Goal: Information Seeking & Learning: Understand process/instructions

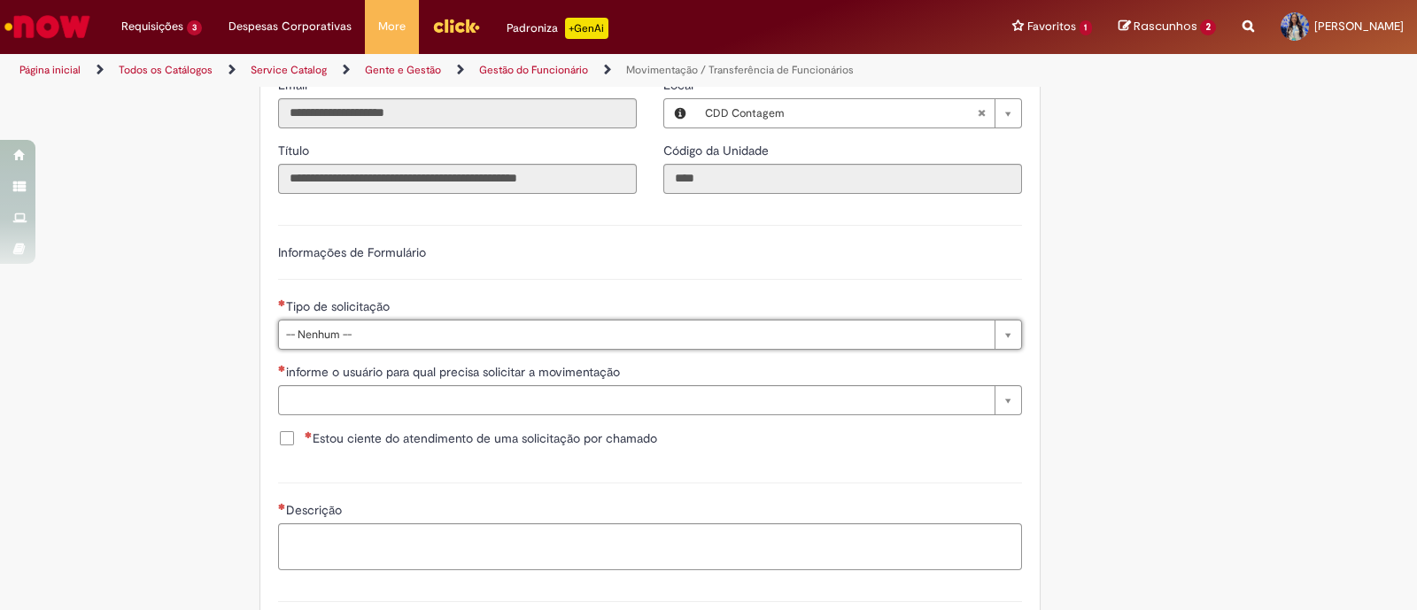
scroll to position [695, 0]
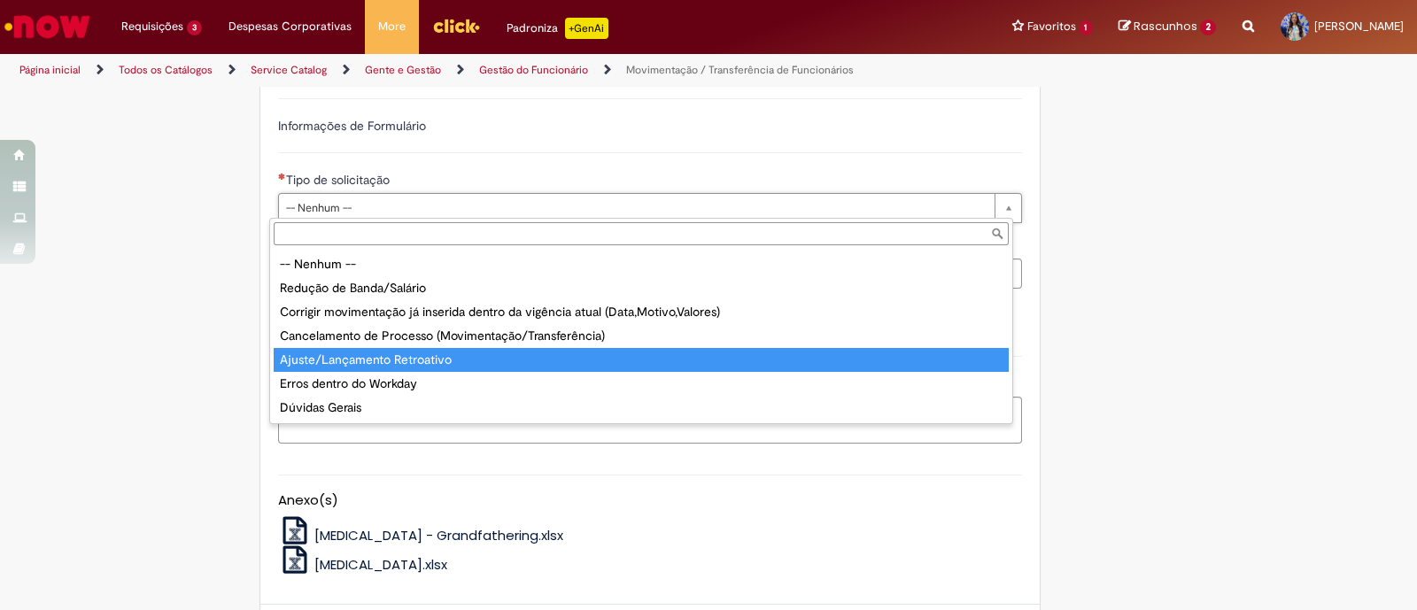
type input "**********"
select select "**********"
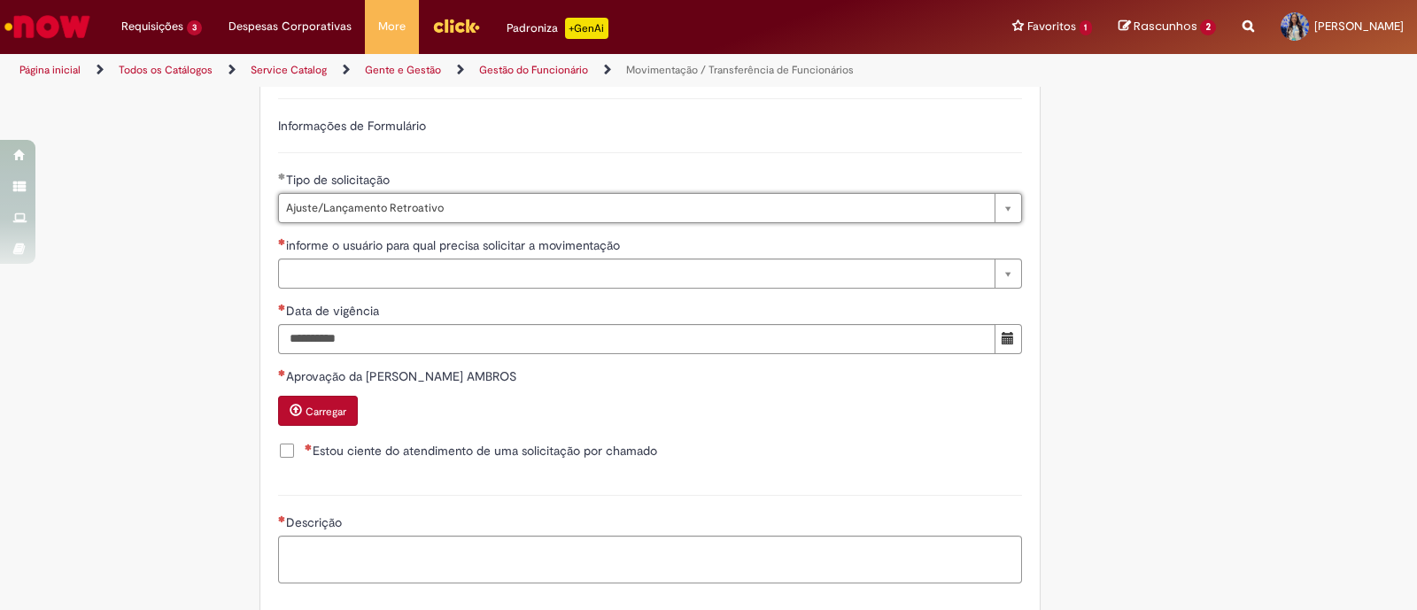
scroll to position [990, 0]
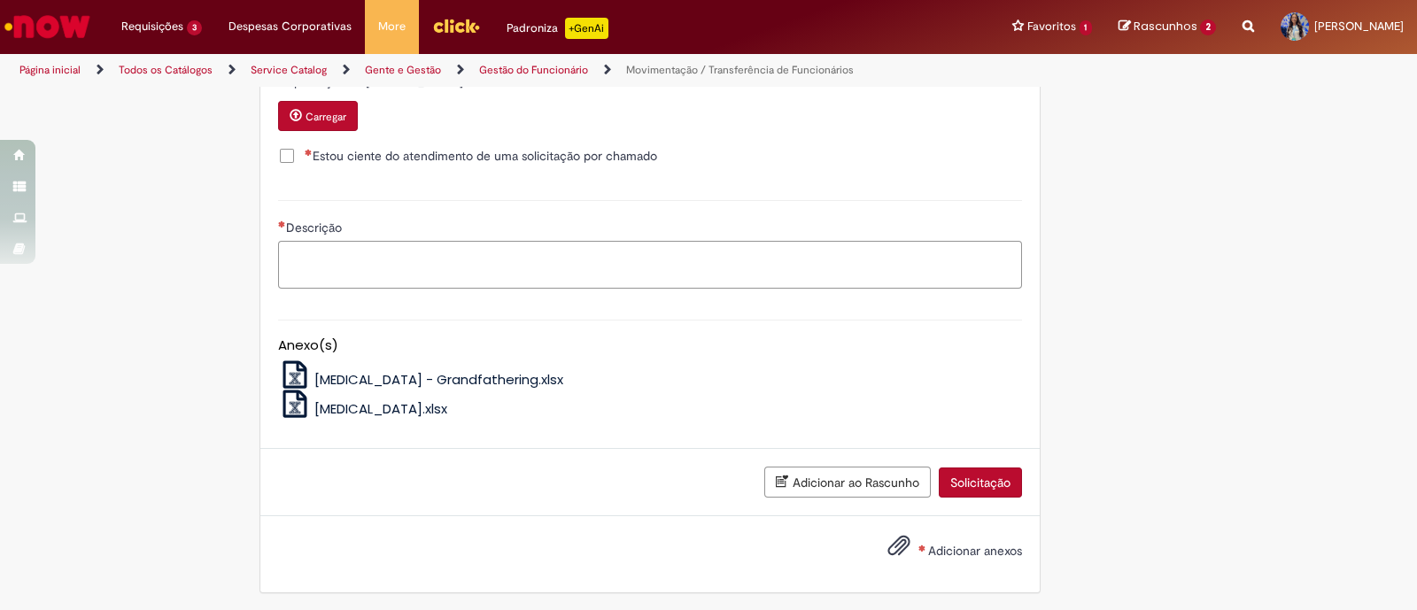
click at [970, 259] on textarea "Descrição" at bounding box center [650, 264] width 744 height 47
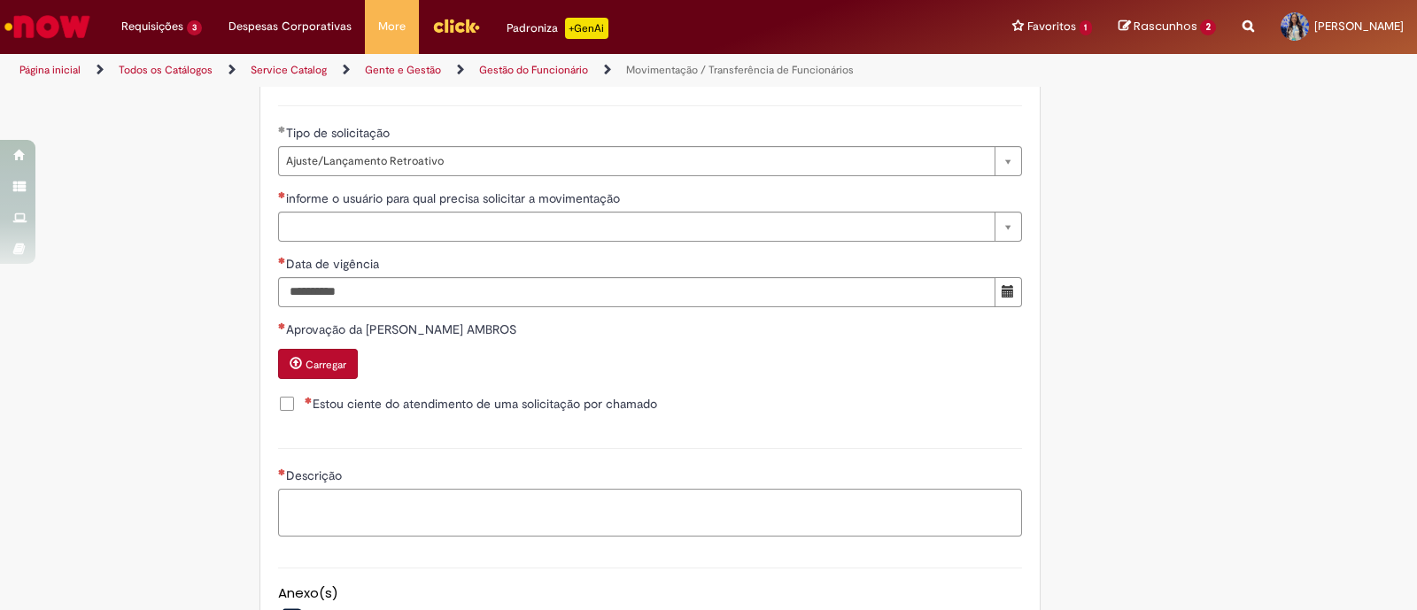
scroll to position [741, 0]
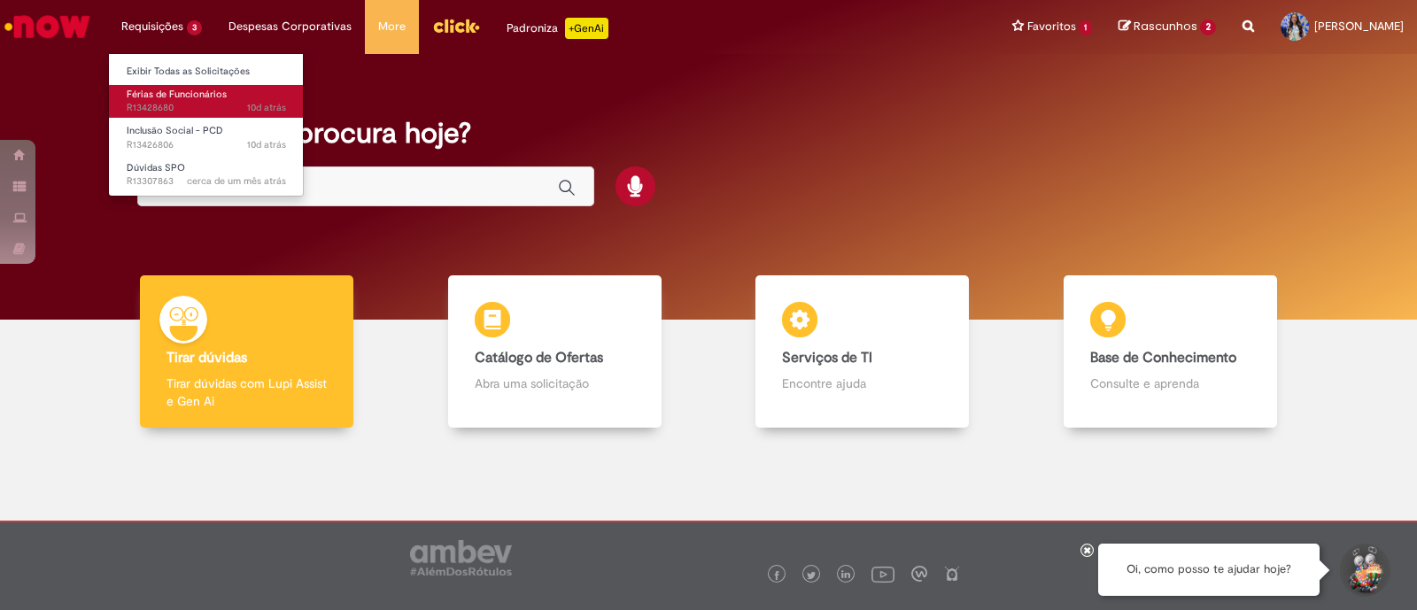
click at [149, 90] on span "Férias de Funcionários" at bounding box center [177, 94] width 100 height 13
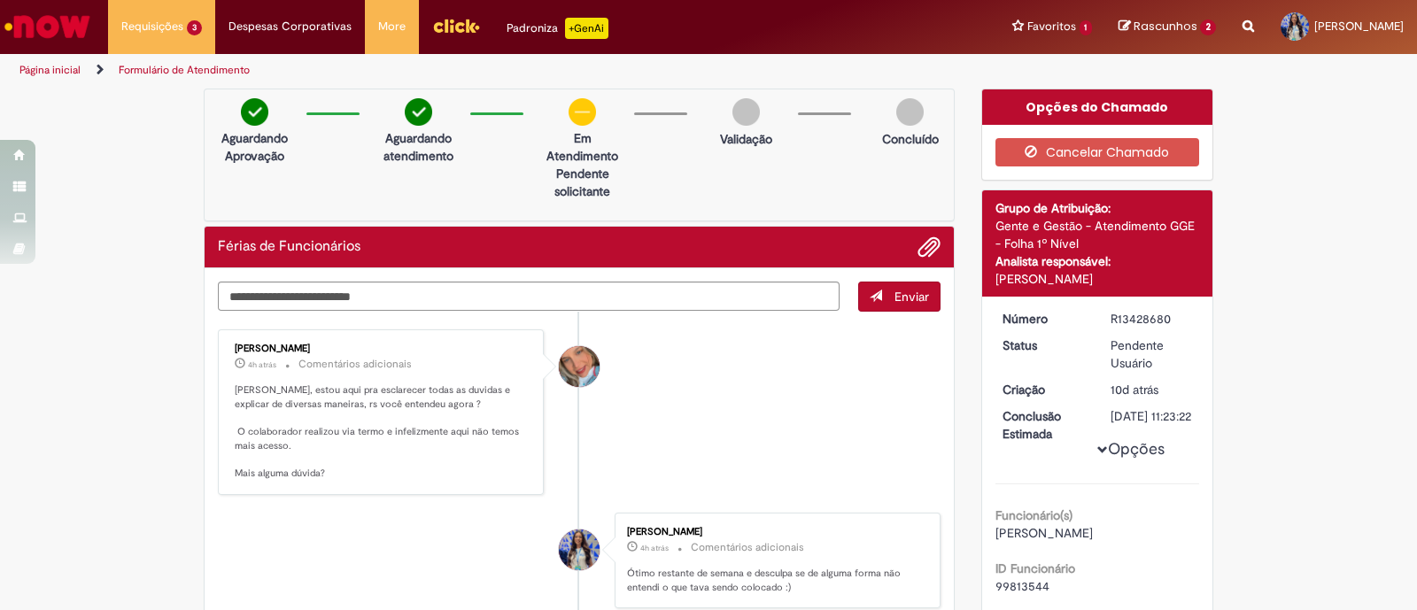
click at [772, 390] on li "[PERSON_NAME] 4h atrás 4 horas atrás Comentários adicionais [PERSON_NAME], esto…" at bounding box center [579, 413] width 723 height 166
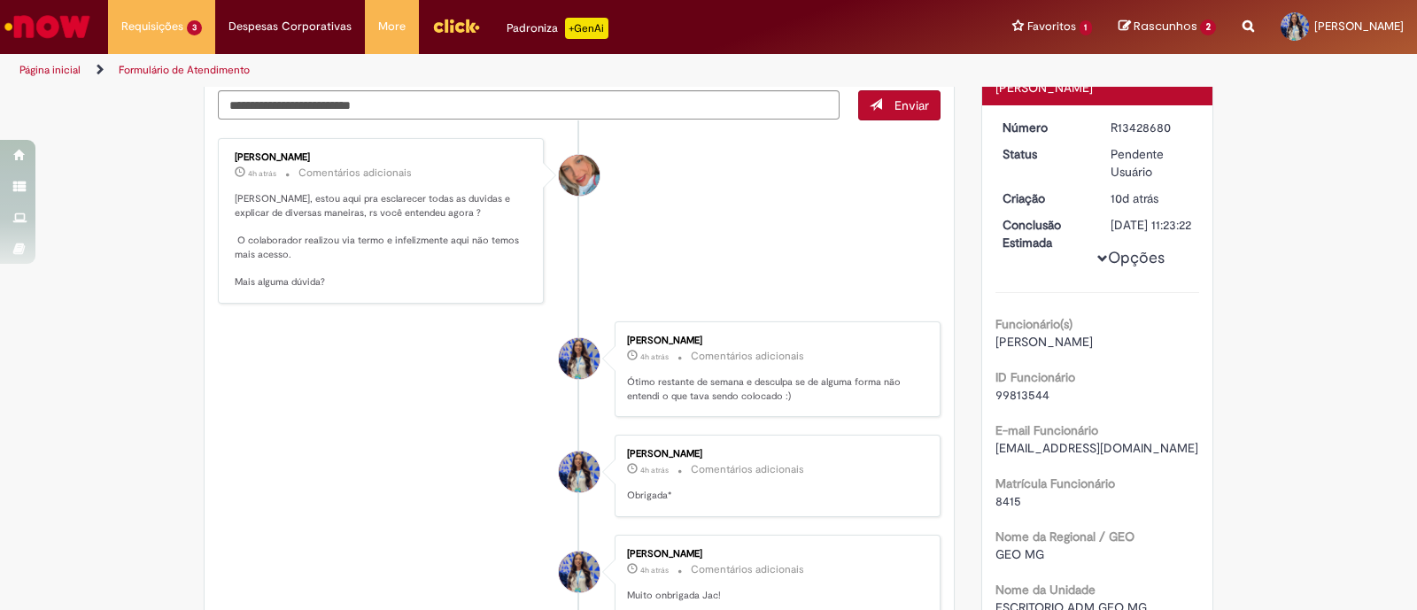
scroll to position [110, 0]
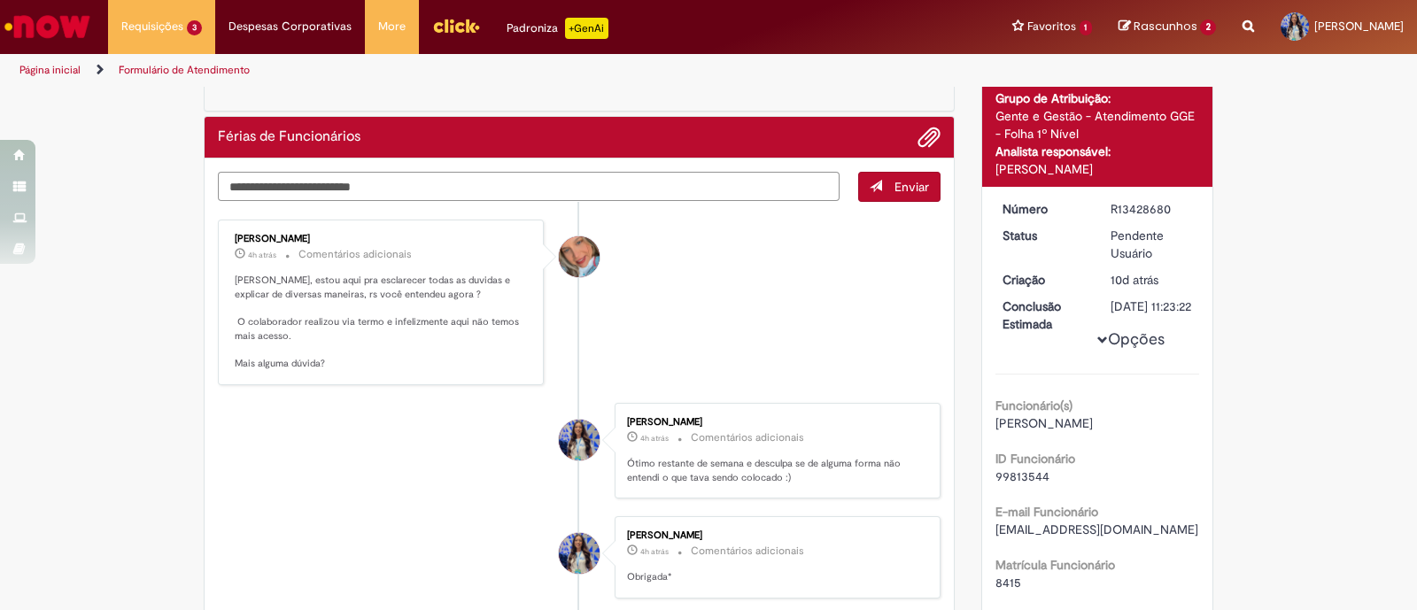
click at [625, 188] on textarea "Digite sua mensagem aqui..." at bounding box center [529, 187] width 622 height 30
type textarea "**********"
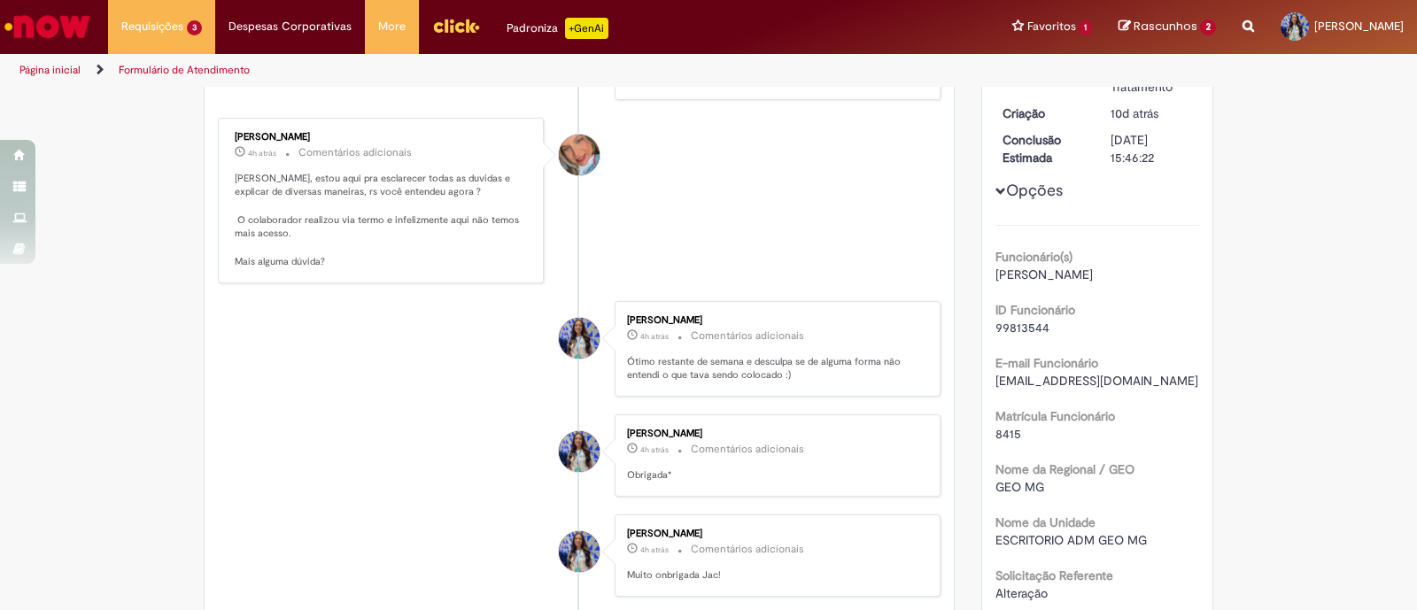
scroll to position [739, 0]
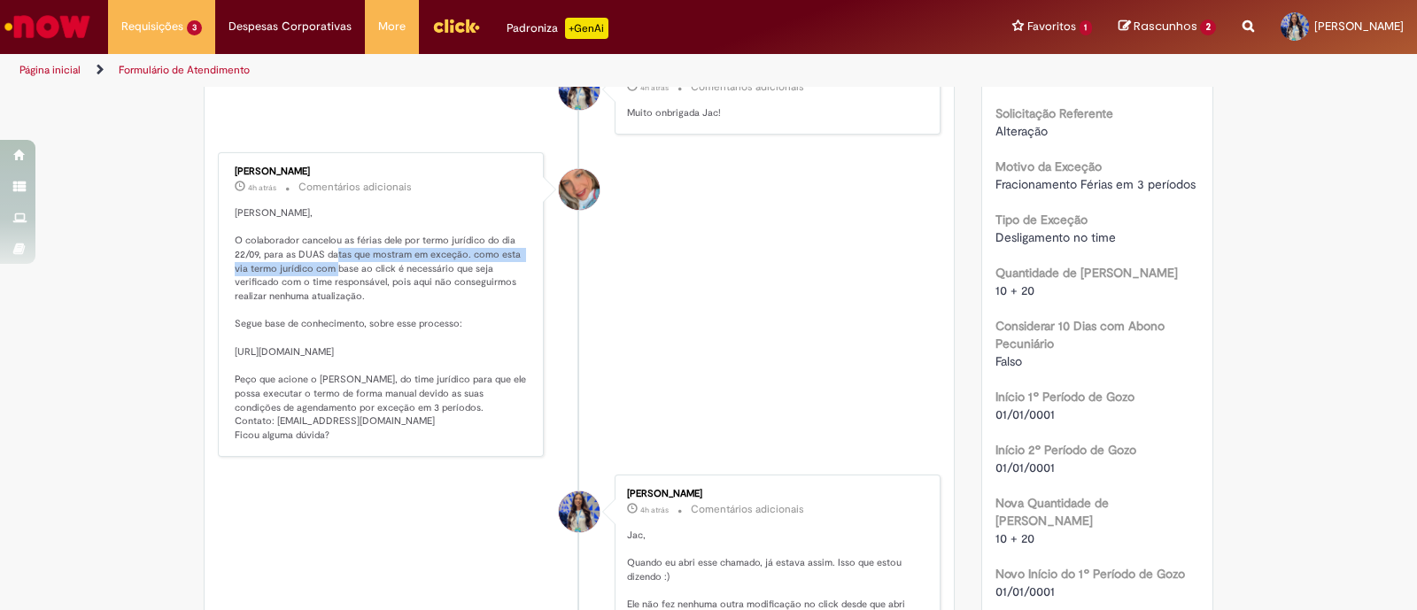
drag, startPoint x: 367, startPoint y: 263, endPoint x: 374, endPoint y: 289, distance: 26.6
click at [374, 288] on p "[PERSON_NAME], O colaborador cancelou as férias dele por termo jurídico do dia …" at bounding box center [382, 324] width 295 height 237
click at [426, 307] on p "[PERSON_NAME], O colaborador cancelou as férias dele por termo jurídico do dia …" at bounding box center [382, 324] width 295 height 237
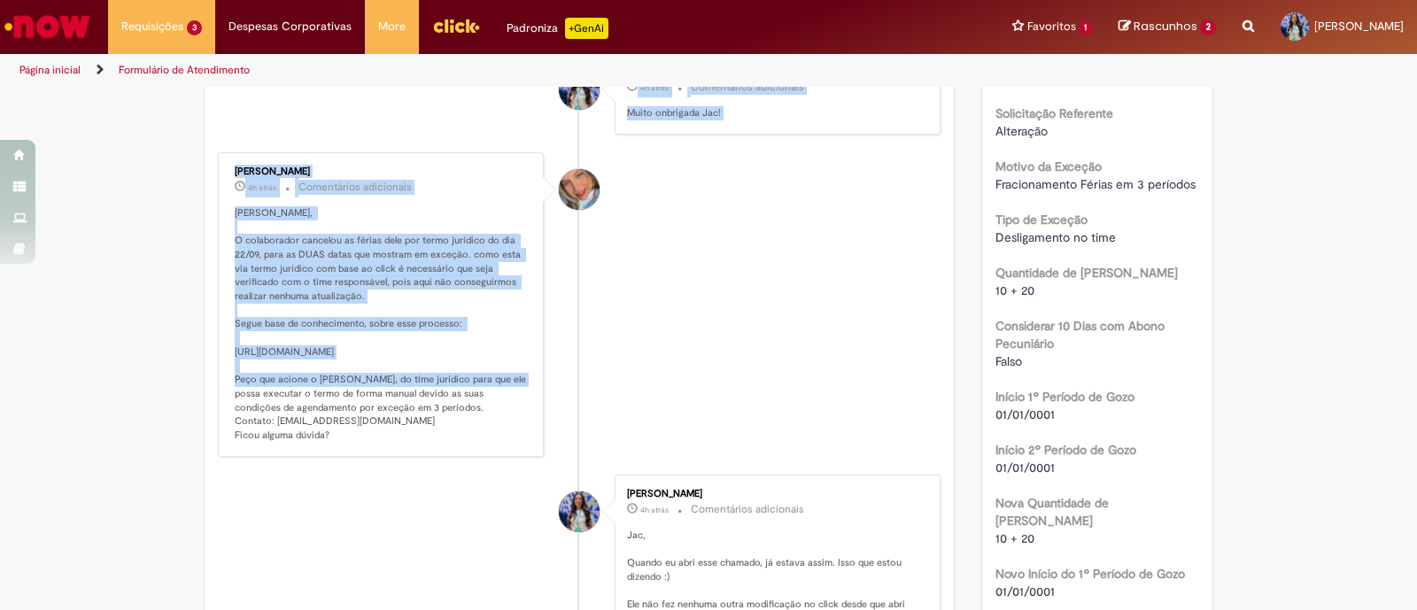
drag, startPoint x: 506, startPoint y: 364, endPoint x: 207, endPoint y: 346, distance: 299.1
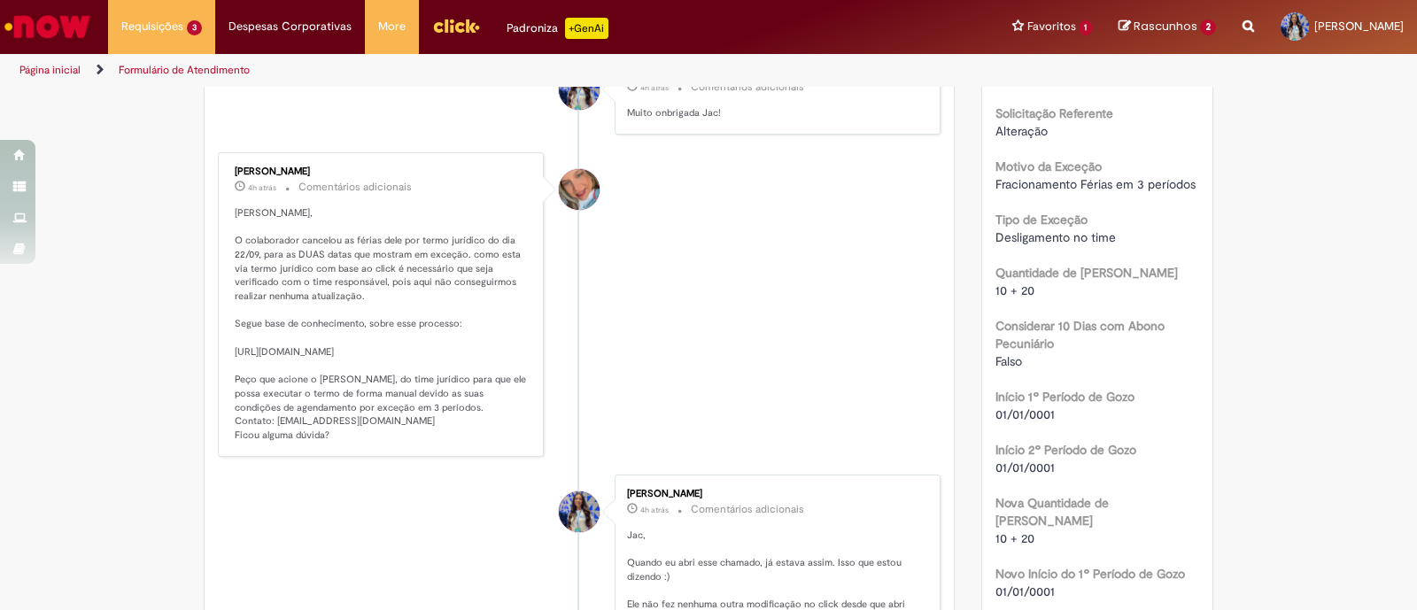
click at [346, 342] on p "[PERSON_NAME], O colaborador cancelou as férias dele por termo jurídico do dia …" at bounding box center [382, 324] width 295 height 237
drag, startPoint x: 496, startPoint y: 360, endPoint x: 223, endPoint y: 353, distance: 272.9
click at [223, 353] on div "[PERSON_NAME] 4h atrás 4 horas atrás Comentários adicionais [PERSON_NAME], O co…" at bounding box center [380, 305] width 315 height 294
copy p "[URL][DOMAIN_NAME]"
click at [403, 229] on p "[PERSON_NAME], O colaborador cancelou as férias dele por termo jurídico do dia …" at bounding box center [382, 324] width 295 height 237
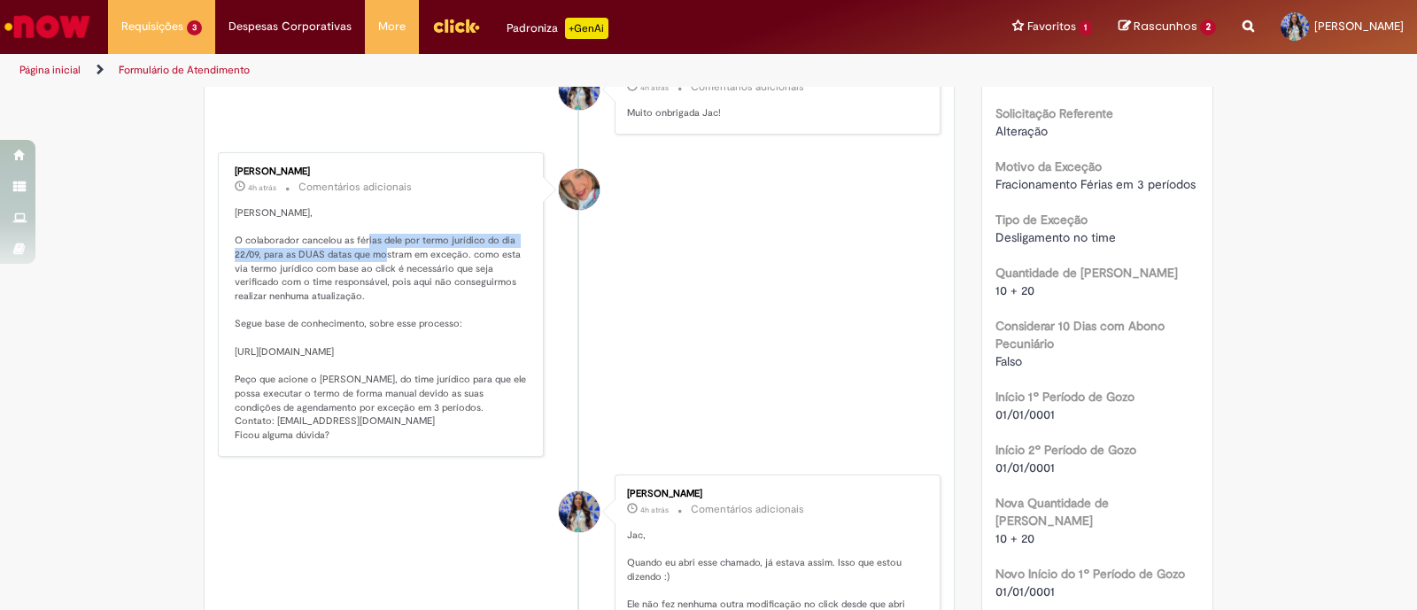
drag, startPoint x: 390, startPoint y: 233, endPoint x: 416, endPoint y: 246, distance: 29.7
click at [416, 246] on p "[PERSON_NAME], O colaborador cancelou as férias dele por termo jurídico do dia …" at bounding box center [382, 324] width 295 height 237
click at [422, 258] on p "[PERSON_NAME], O colaborador cancelou as férias dele por termo jurídico do dia …" at bounding box center [382, 324] width 295 height 237
drag, startPoint x: 406, startPoint y: 231, endPoint x: 416, endPoint y: 263, distance: 33.6
click at [415, 261] on p "[PERSON_NAME], O colaborador cancelou as férias dele por termo jurídico do dia …" at bounding box center [382, 324] width 295 height 237
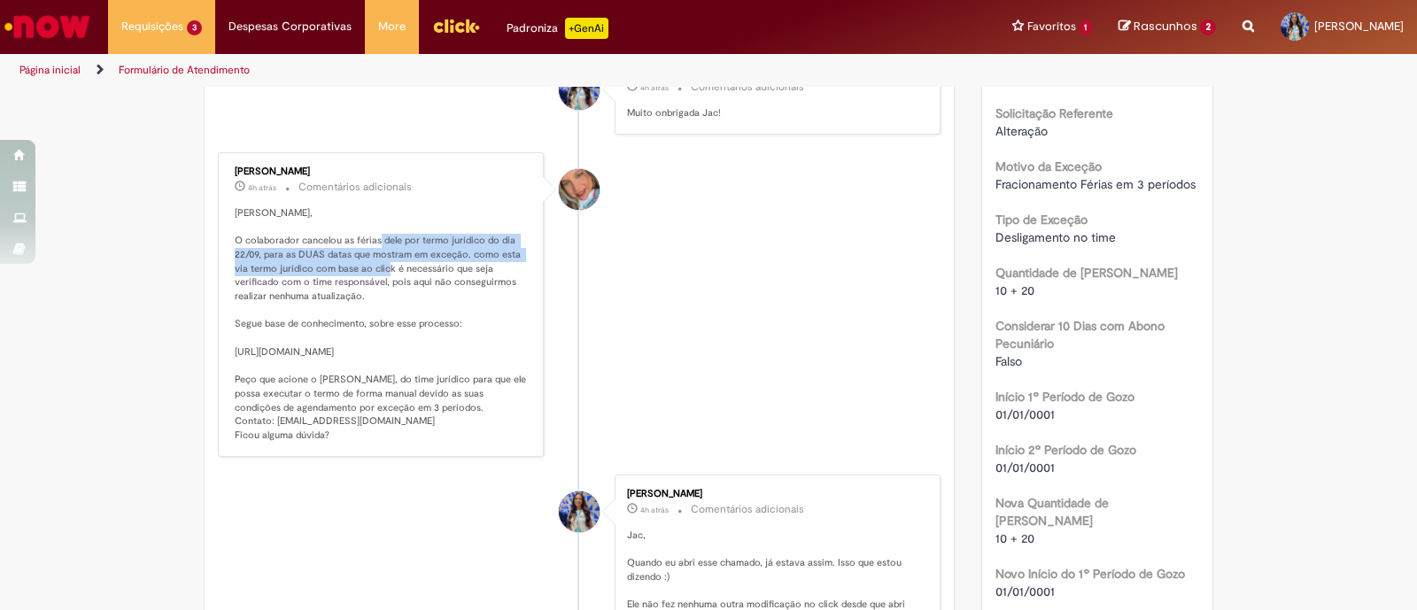
click at [416, 265] on p "[PERSON_NAME], O colaborador cancelou as férias dele por termo jurídico do dia …" at bounding box center [382, 324] width 295 height 237
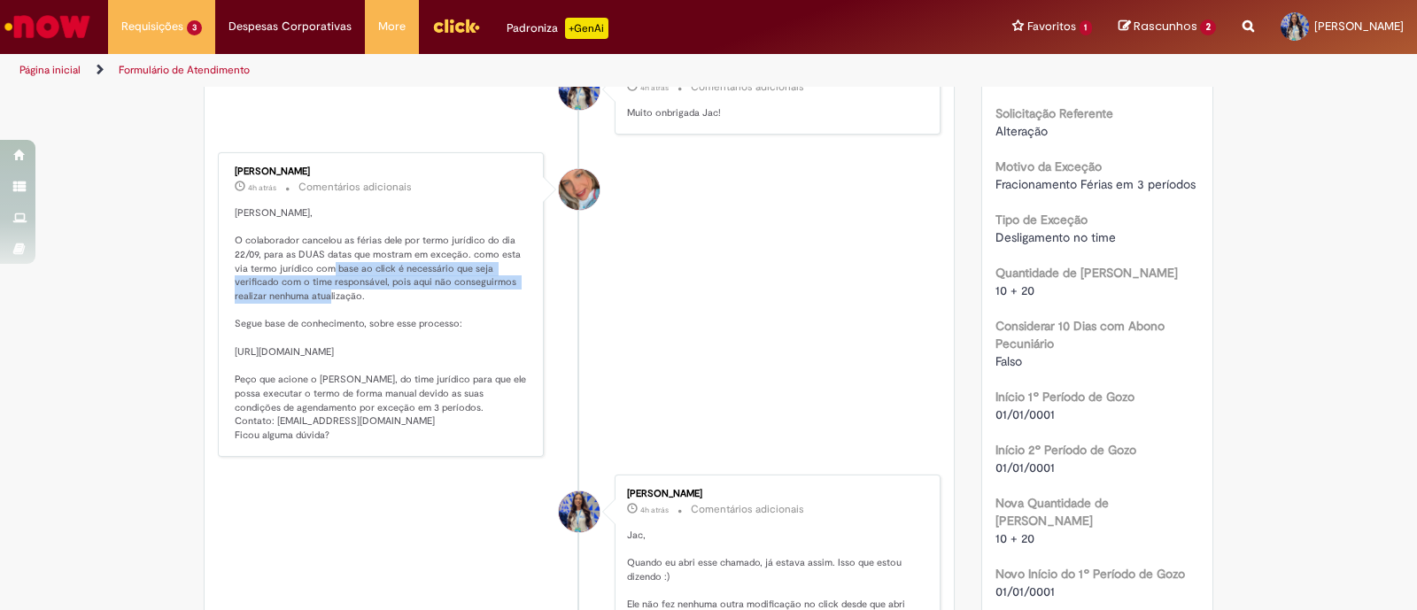
drag, startPoint x: 361, startPoint y: 266, endPoint x: 399, endPoint y: 309, distance: 57.2
click at [389, 289] on p "[PERSON_NAME], O colaborador cancelou as férias dele por termo jurídico do dia …" at bounding box center [382, 324] width 295 height 237
click at [399, 310] on p "[PERSON_NAME], O colaborador cancelou as férias dele por termo jurídico do dia …" at bounding box center [382, 324] width 295 height 237
drag, startPoint x: 390, startPoint y: 283, endPoint x: 392, endPoint y: 292, distance: 9.0
click at [392, 292] on p "[PERSON_NAME], O colaborador cancelou as férias dele por termo jurídico do dia …" at bounding box center [382, 324] width 295 height 237
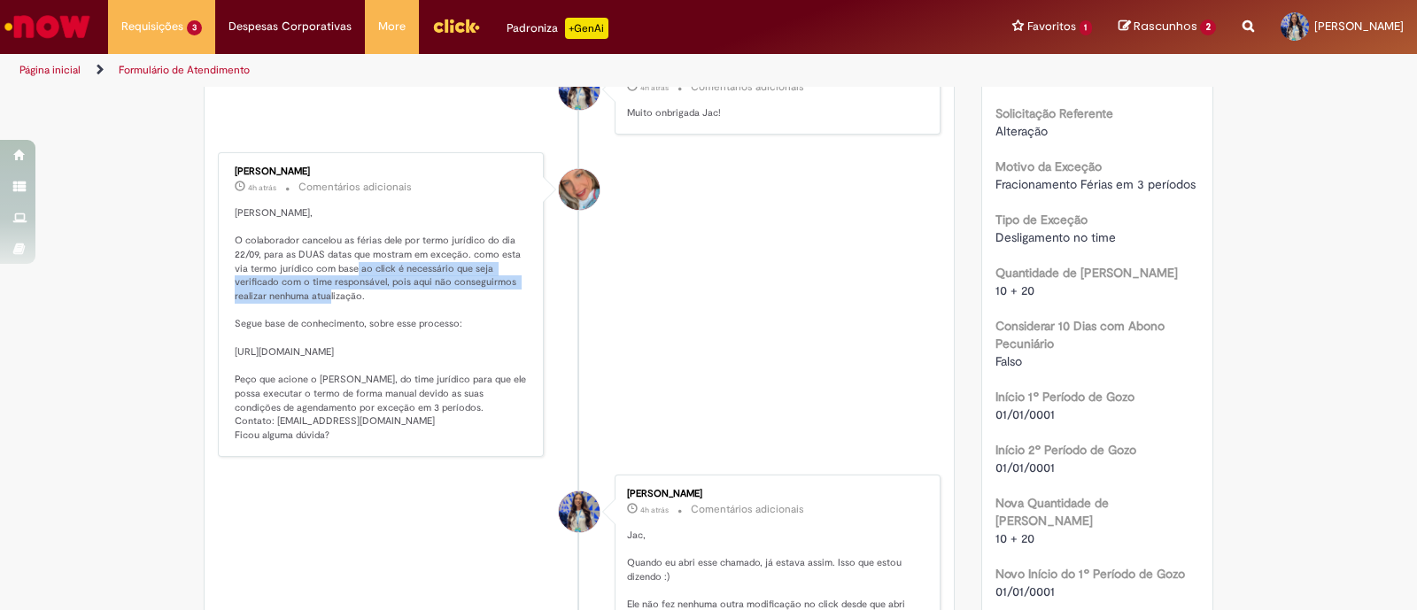
click at [392, 293] on p "[PERSON_NAME], O colaborador cancelou as férias dele por termo jurídico do dia …" at bounding box center [382, 324] width 295 height 237
drag, startPoint x: 410, startPoint y: 258, endPoint x: 421, endPoint y: 288, distance: 31.9
click at [421, 288] on p "[PERSON_NAME], O colaborador cancelou as férias dele por termo jurídico do dia …" at bounding box center [382, 324] width 295 height 237
click at [421, 289] on p "[PERSON_NAME], O colaborador cancelou as férias dele por termo jurídico do dia …" at bounding box center [382, 324] width 295 height 237
drag, startPoint x: 421, startPoint y: 283, endPoint x: 428, endPoint y: 300, distance: 19.1
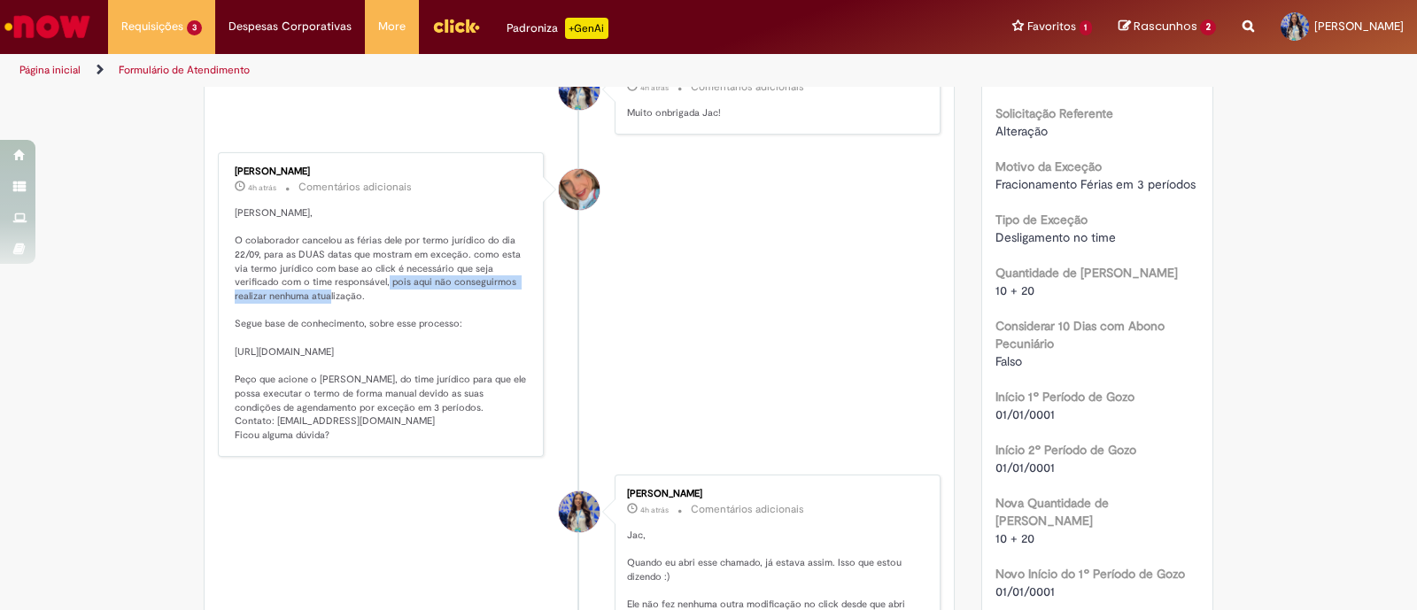
click at [428, 300] on p "[PERSON_NAME], O colaborador cancelou as férias dele por termo jurídico do dia …" at bounding box center [382, 324] width 295 height 237
click at [428, 302] on p "[PERSON_NAME], O colaborador cancelou as férias dele por termo jurídico do dia …" at bounding box center [382, 324] width 295 height 237
click at [409, 409] on p "[PERSON_NAME], O colaborador cancelou as férias dele por termo jurídico do dia …" at bounding box center [382, 324] width 295 height 237
click at [415, 421] on p "[PERSON_NAME], O colaborador cancelou as férias dele por termo jurídico do dia …" at bounding box center [382, 324] width 295 height 237
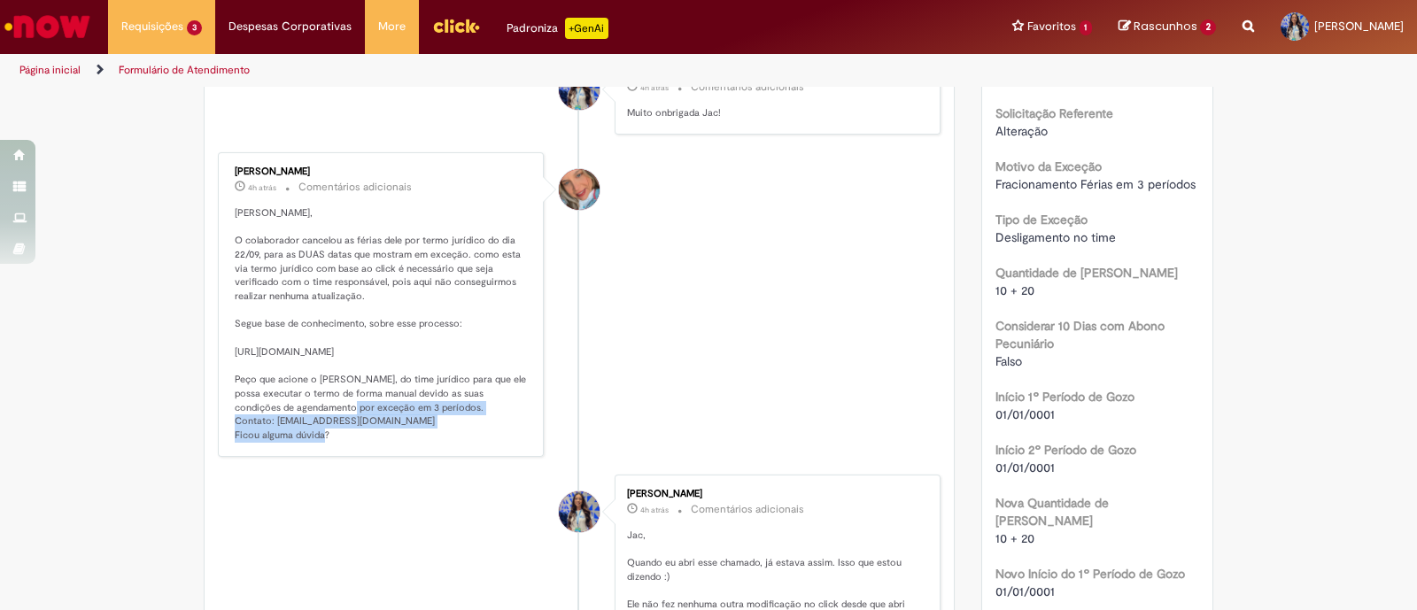
drag, startPoint x: 324, startPoint y: 409, endPoint x: 287, endPoint y: 403, distance: 37.7
click at [287, 403] on p "[PERSON_NAME], O colaborador cancelou as férias dele por termo jurídico do dia …" at bounding box center [382, 324] width 295 height 237
click at [295, 423] on p "[PERSON_NAME], O colaborador cancelou as férias dele por termo jurídico do dia …" at bounding box center [382, 324] width 295 height 237
click at [372, 423] on p "[PERSON_NAME], O colaborador cancelou as férias dele por termo jurídico do dia …" at bounding box center [382, 324] width 295 height 237
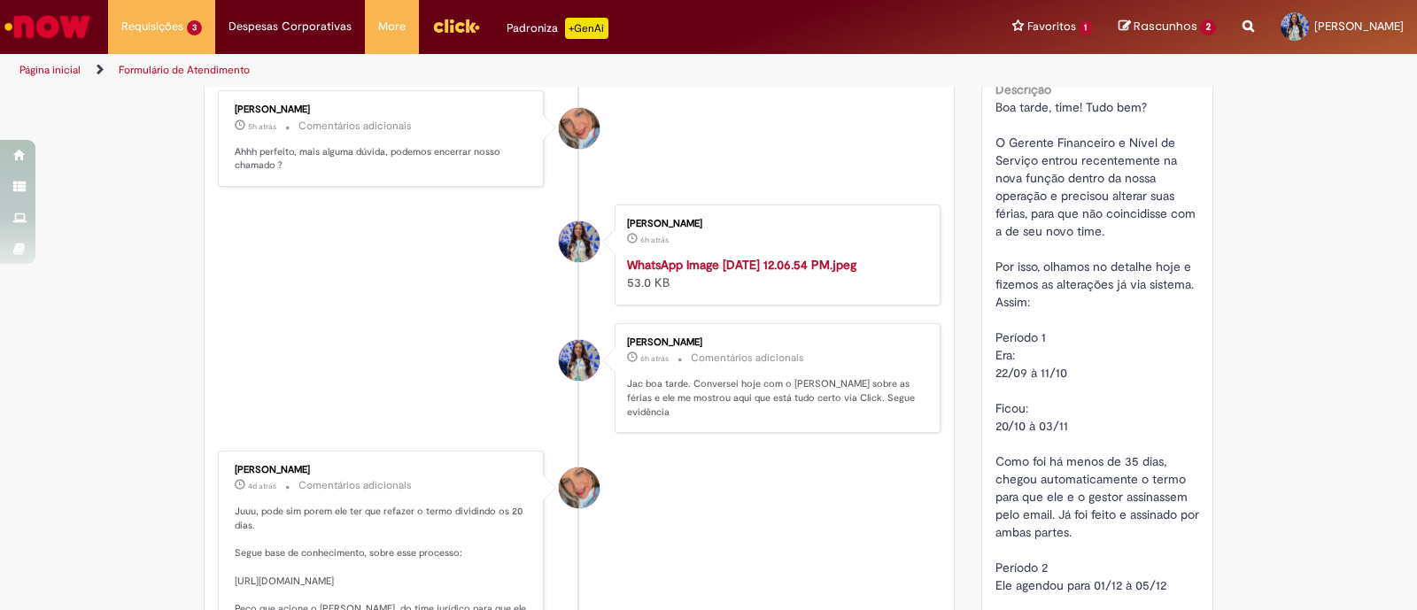
scroll to position [1847, 0]
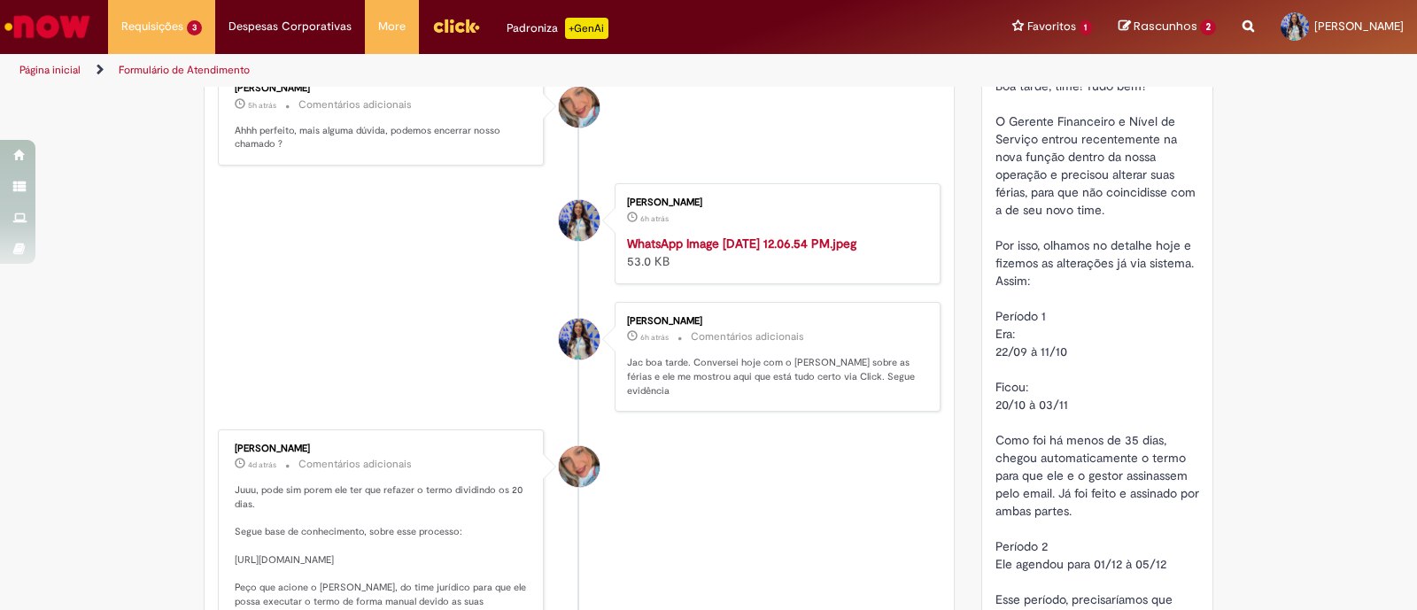
click at [753, 252] on strong "WhatsApp Image [DATE] 12.06.54 PM.jpeg" at bounding box center [741, 244] width 229 height 16
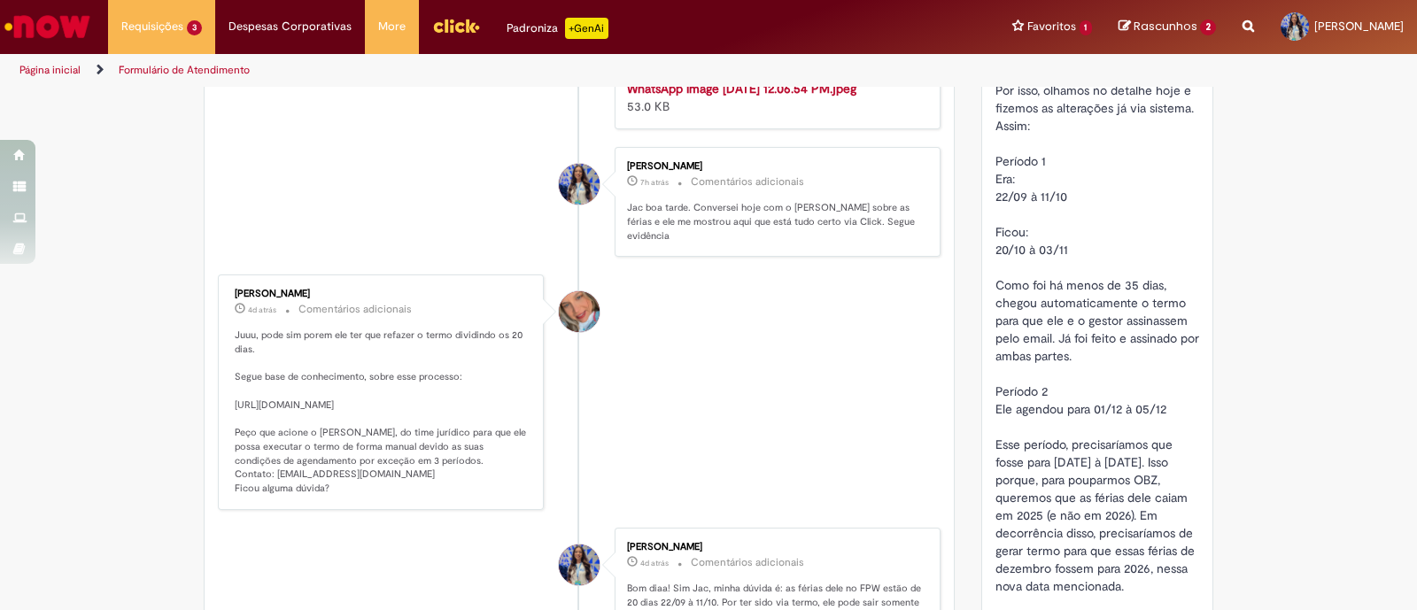
scroll to position [1882, 0]
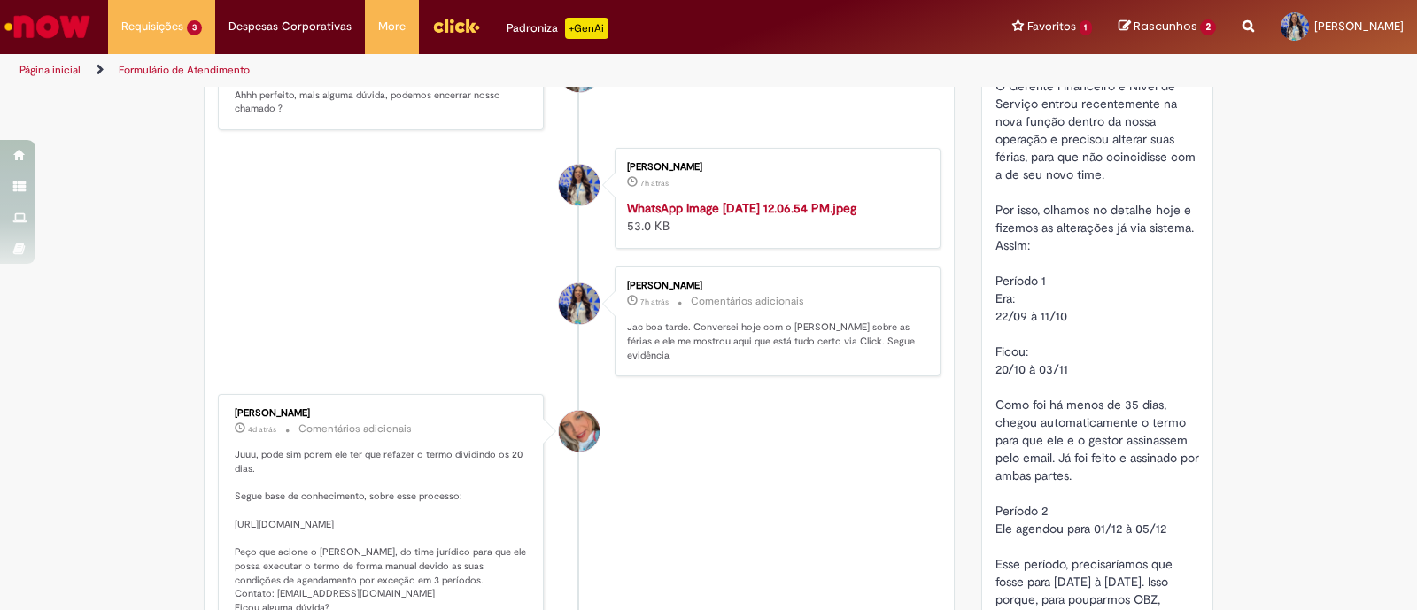
click at [834, 216] on strong "WhatsApp Image [DATE] 12.06.54 PM.jpeg" at bounding box center [741, 208] width 229 height 16
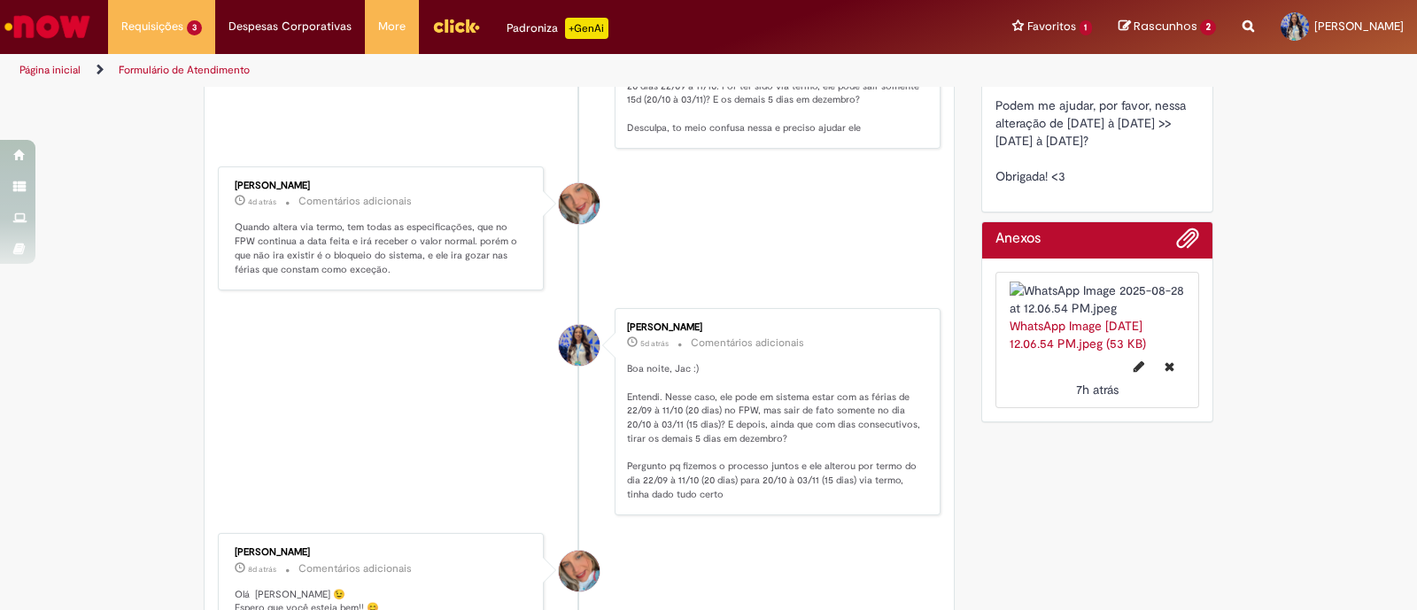
scroll to position [2325, 0]
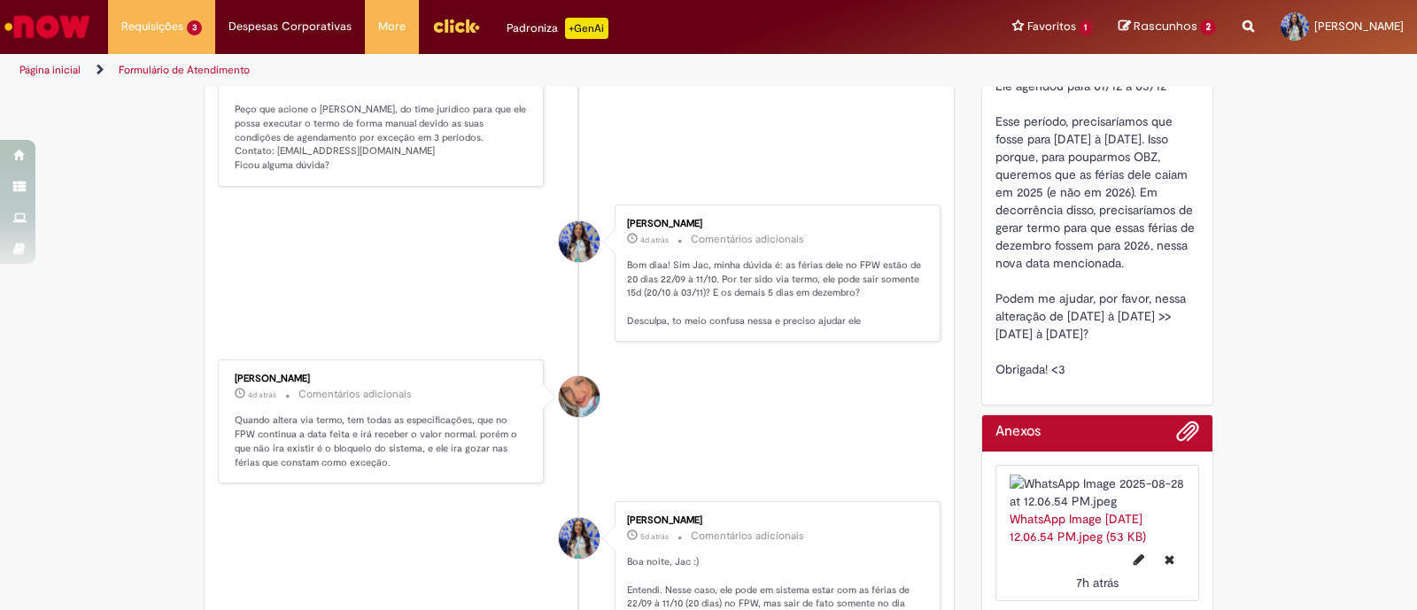
drag, startPoint x: 1079, startPoint y: 333, endPoint x: 1069, endPoint y: 316, distance: 19.4
copy span "[DATE] à [DATE]?"
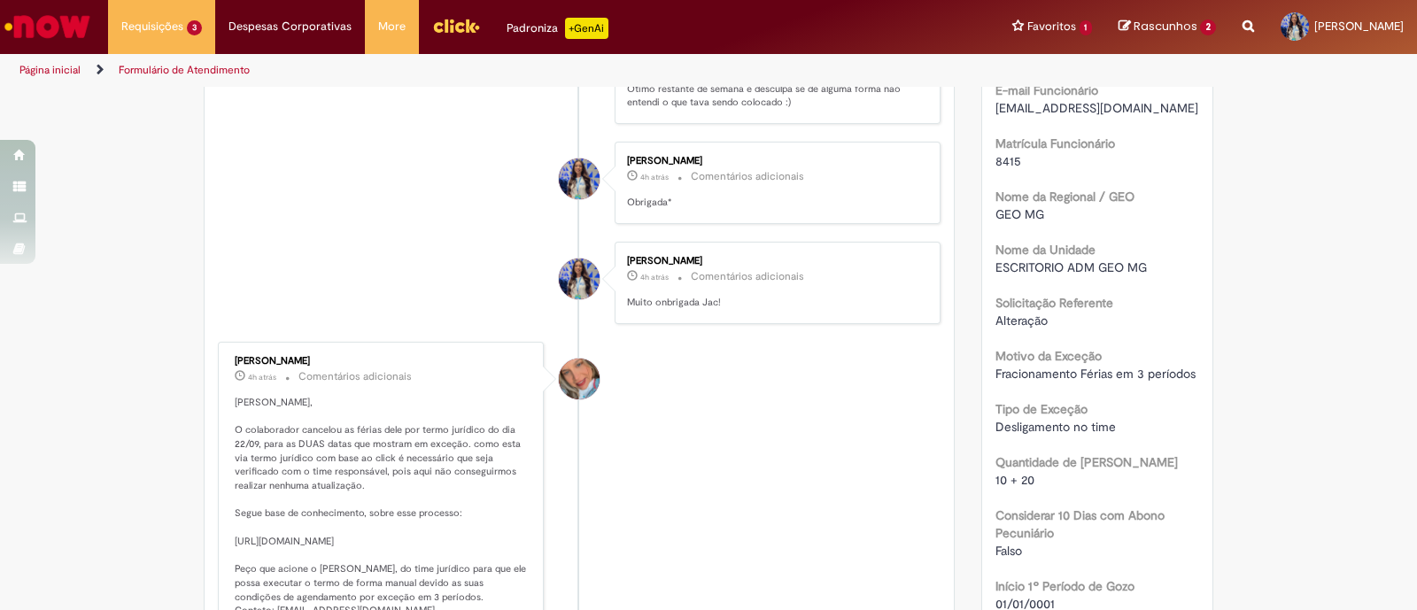
scroll to position [332, 0]
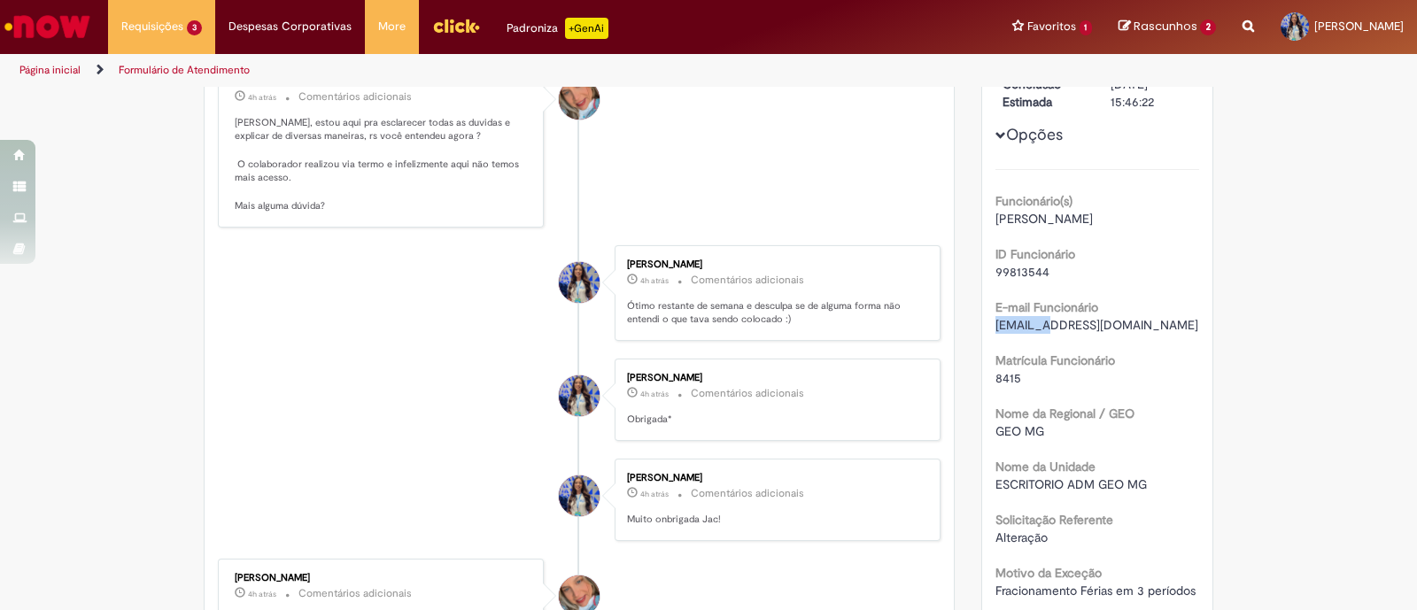
drag, startPoint x: 1005, startPoint y: 327, endPoint x: 1041, endPoint y: 324, distance: 35.5
copy span "99813544"
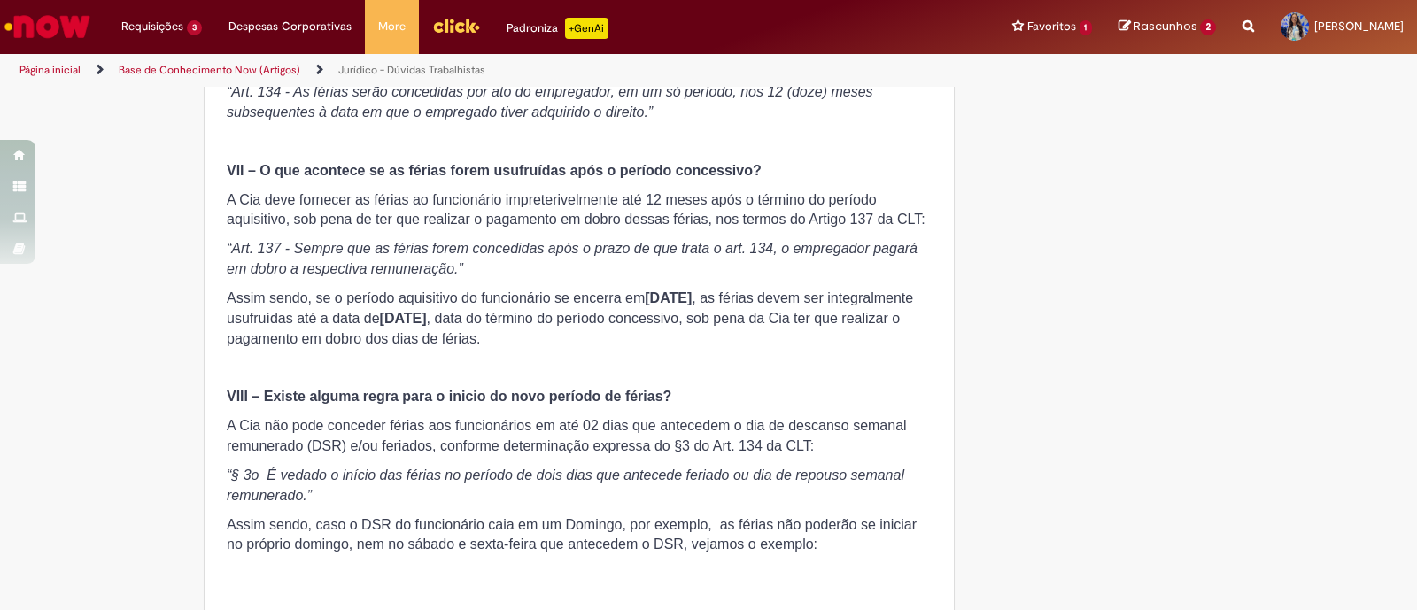
scroll to position [2436, 0]
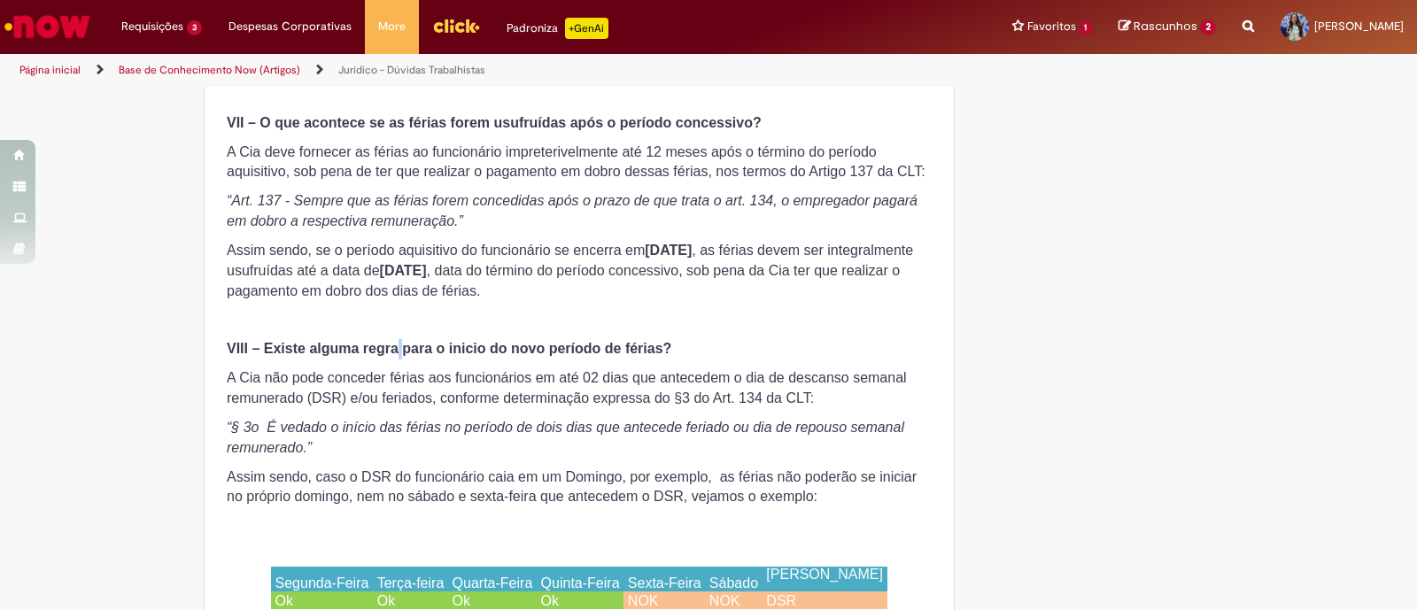
click at [748, 347] on p "VIII – Existe alguma regra para o inicio do novo período de férias?" at bounding box center [579, 349] width 705 height 20
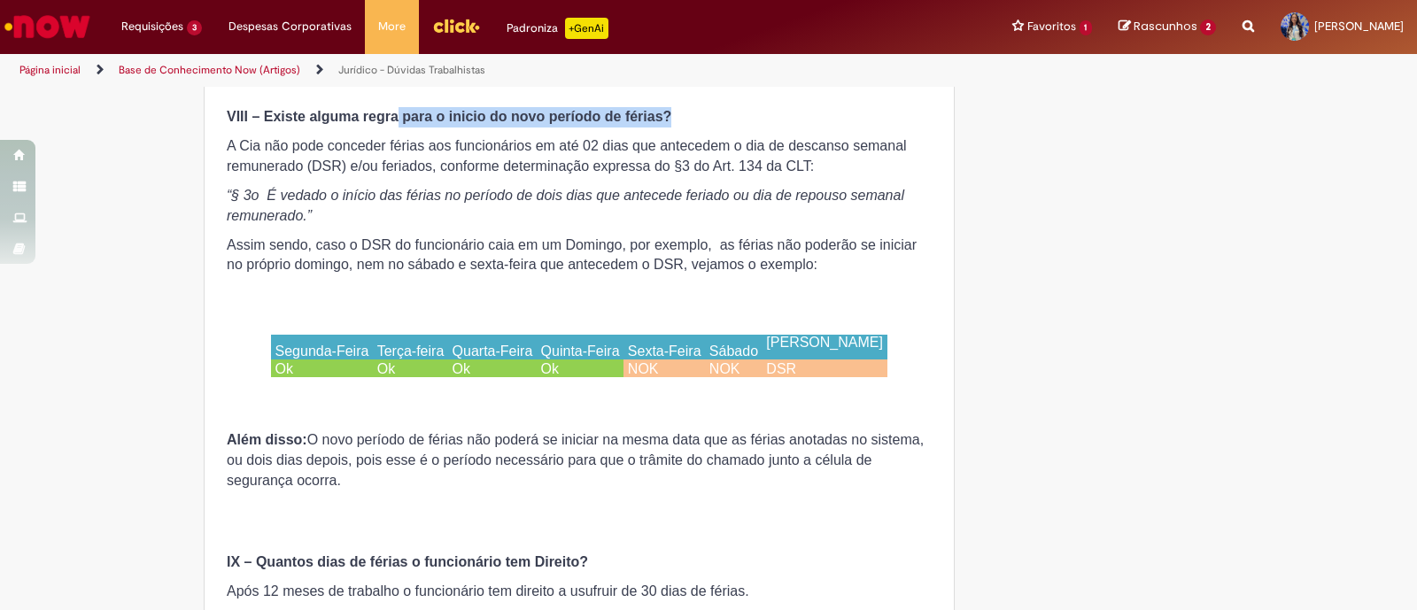
scroll to position [2767, 0]
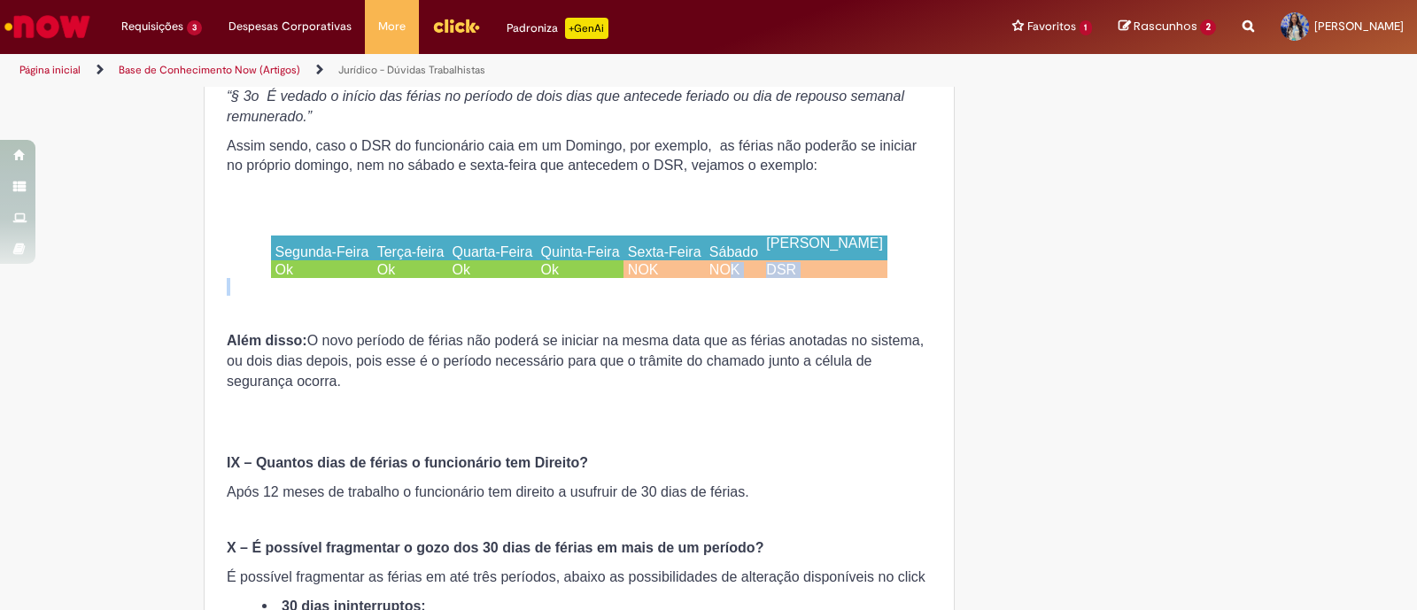
drag, startPoint x: 748, startPoint y: 273, endPoint x: 535, endPoint y: 284, distance: 212.9
click at [533, 262] on p "Ok" at bounding box center [493, 270] width 81 height 16
drag, startPoint x: 508, startPoint y: 268, endPoint x: 636, endPoint y: 268, distance: 127.6
click at [636, 268] on tr "Ok Ok Ok Ok NOK NOK DSR" at bounding box center [579, 269] width 617 height 18
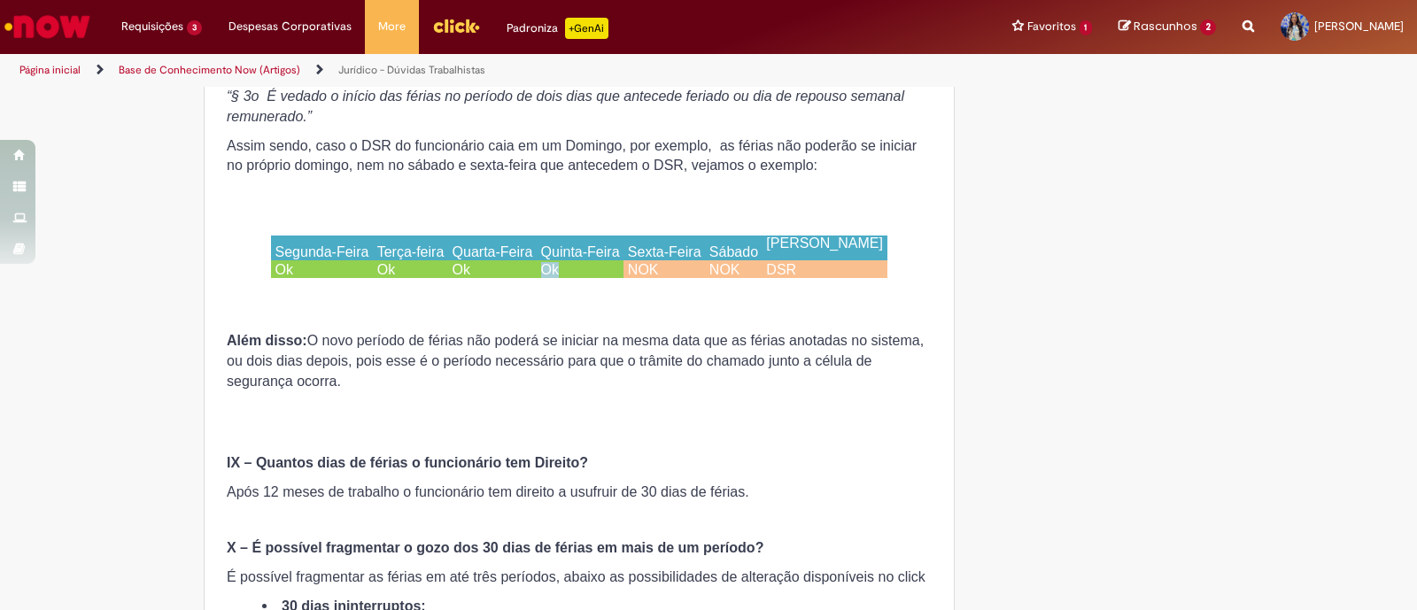
click at [624, 262] on td "Ok" at bounding box center [580, 269] width 87 height 18
drag, startPoint x: 674, startPoint y: 263, endPoint x: 368, endPoint y: 263, distance: 306.5
click at [368, 265] on tr "Ok Ok Ok Ok NOK NOK DSR" at bounding box center [579, 269] width 617 height 18
click at [737, 409] on p at bounding box center [579, 409] width 705 height 18
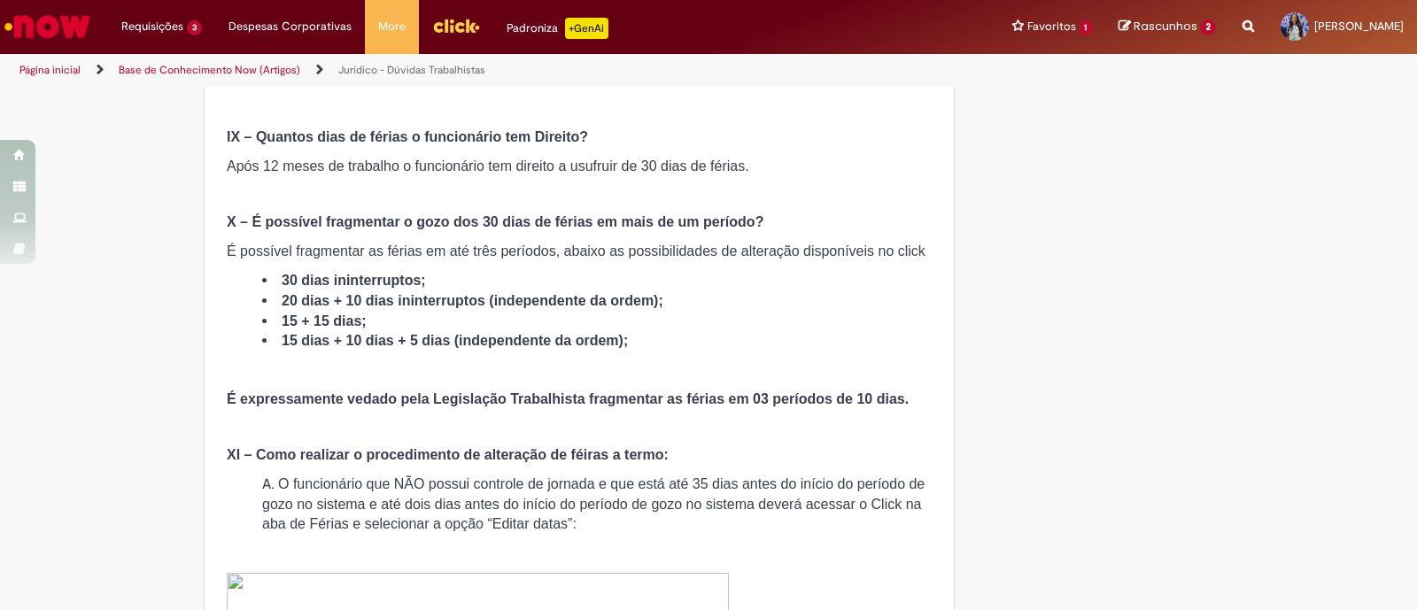
scroll to position [3100, 0]
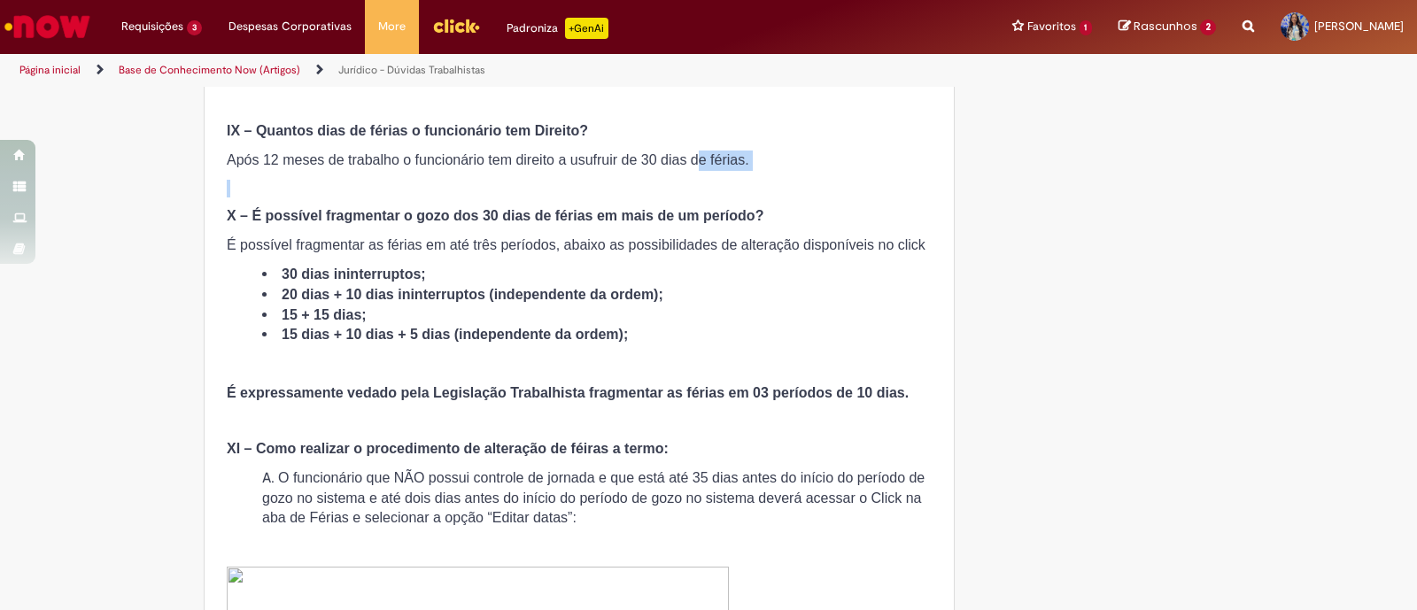
drag, startPoint x: 563, startPoint y: 191, endPoint x: 543, endPoint y: 192, distance: 20.4
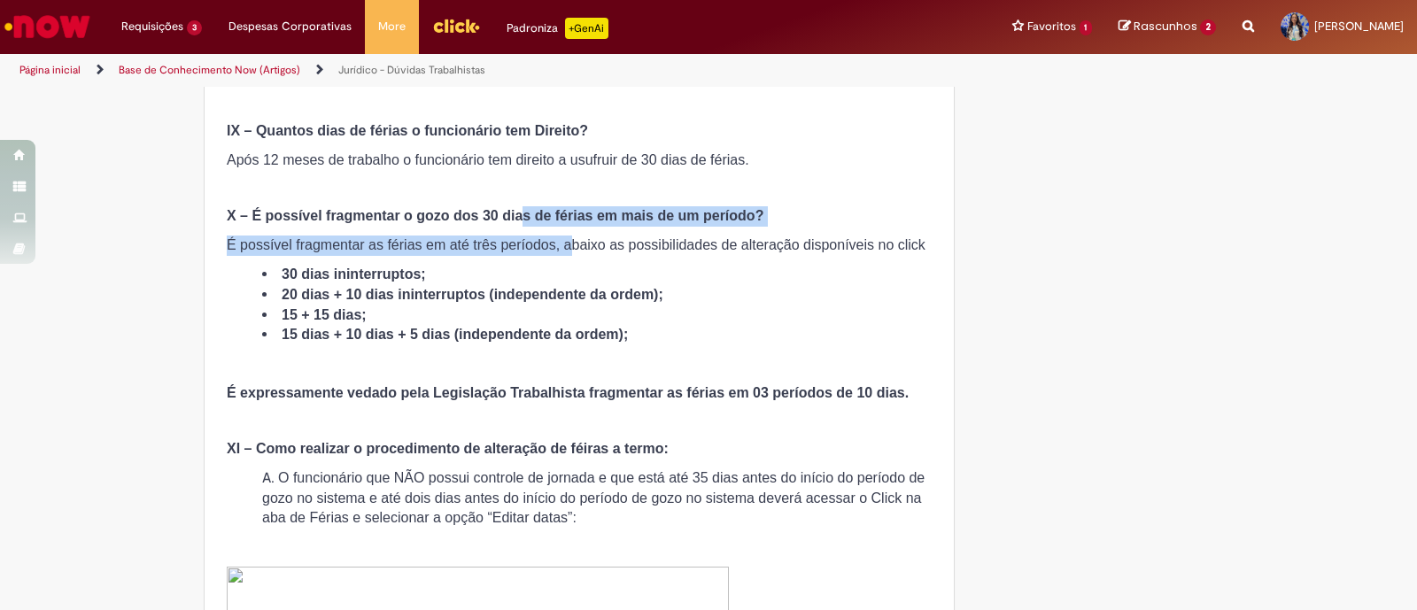
drag, startPoint x: 513, startPoint y: 206, endPoint x: 594, endPoint y: 276, distance: 107.4
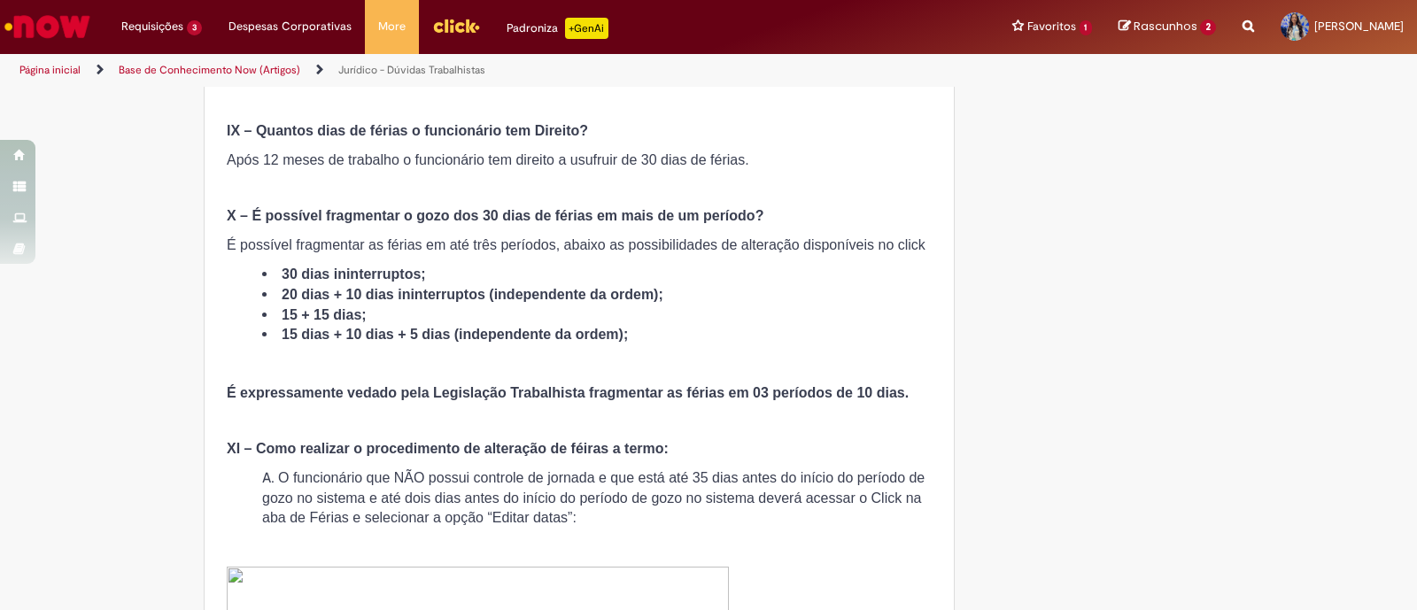
click at [620, 298] on strong "20 dias + 10 dias ininterruptos (independente da ordem);" at bounding box center [473, 294] width 382 height 15
drag, startPoint x: 322, startPoint y: 268, endPoint x: 431, endPoint y: 278, distance: 109.5
click at [390, 268] on strong "30 dias ininterruptos;" at bounding box center [354, 274] width 144 height 15
click at [376, 302] on li "20 dias + 10 dias ininterruptos (independente da ordem);" at bounding box center [597, 295] width 670 height 20
drag, startPoint x: 419, startPoint y: 345, endPoint x: 541, endPoint y: 344, distance: 122.3
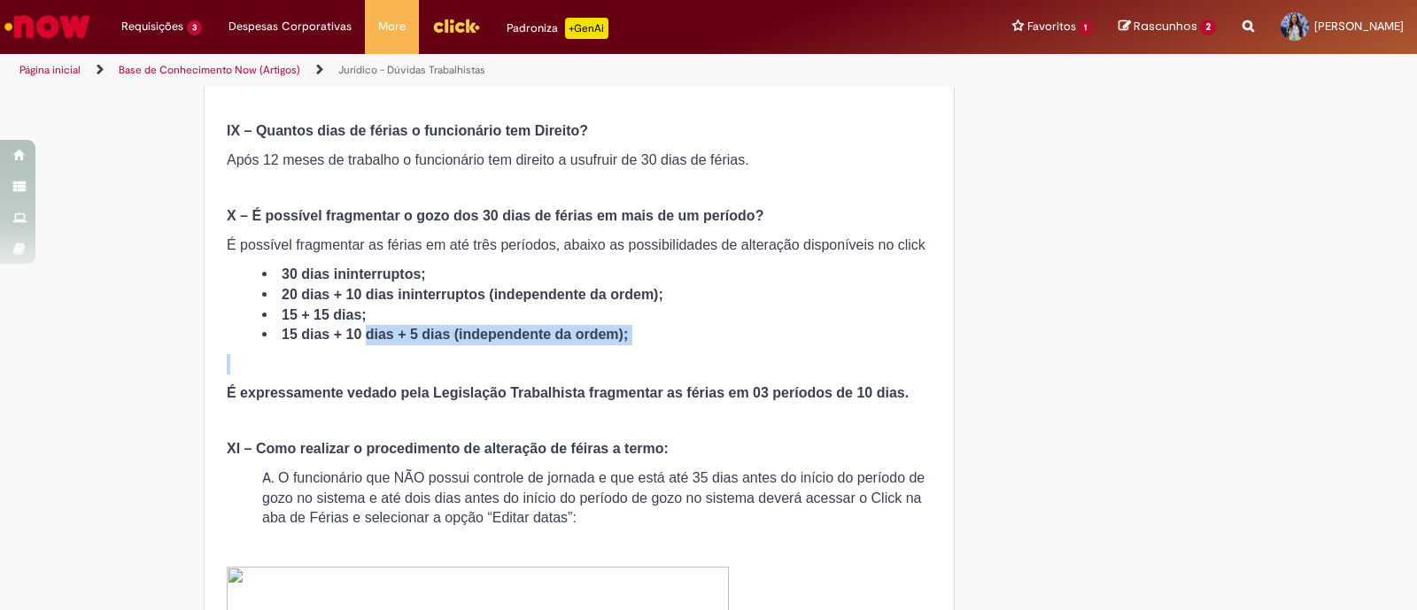
click at [544, 341] on li "15 dias + 10 dias + 5 dias (independente da ordem);" at bounding box center [597, 335] width 670 height 20
drag, startPoint x: 573, startPoint y: 335, endPoint x: 443, endPoint y: 342, distance: 130.4
click at [443, 342] on li "15 dias + 10 dias + 5 dias (independente da ordem);" at bounding box center [597, 335] width 670 height 20
click at [442, 357] on p at bounding box center [579, 364] width 705 height 20
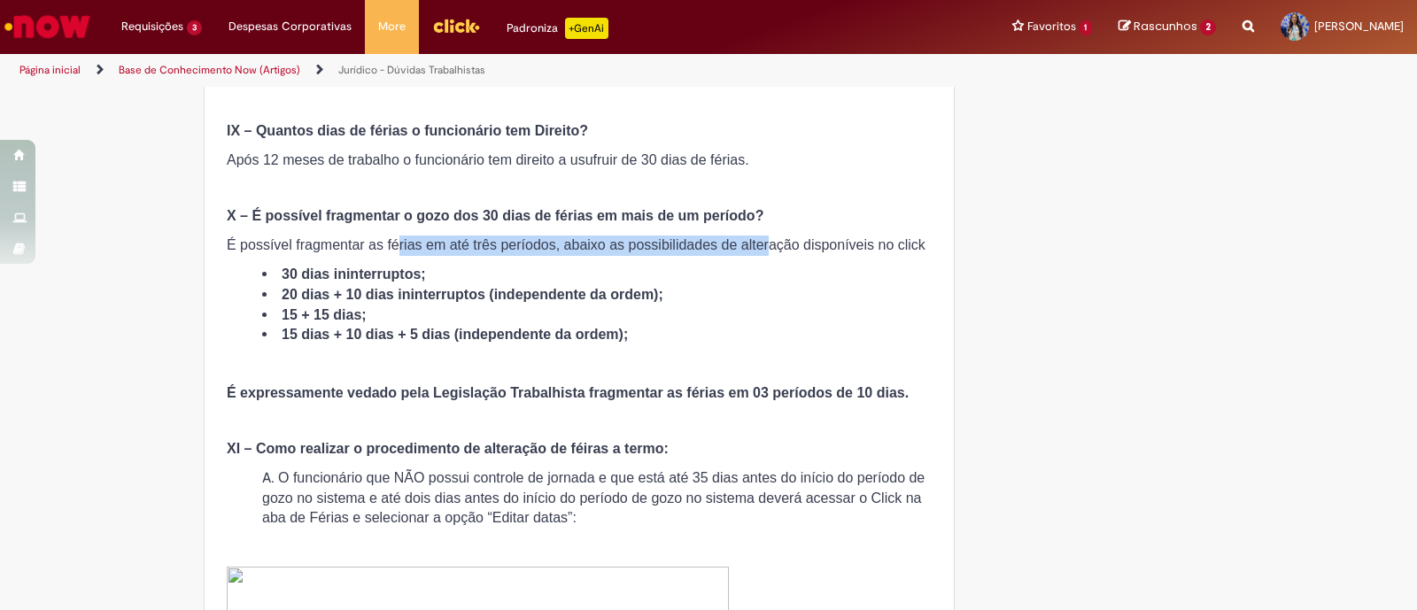
drag, startPoint x: 386, startPoint y: 241, endPoint x: 757, endPoint y: 233, distance: 371.3
click at [757, 236] on p "É possível fragmentar as férias em até três períodos, abaixo as possibilidades …" at bounding box center [579, 246] width 705 height 20
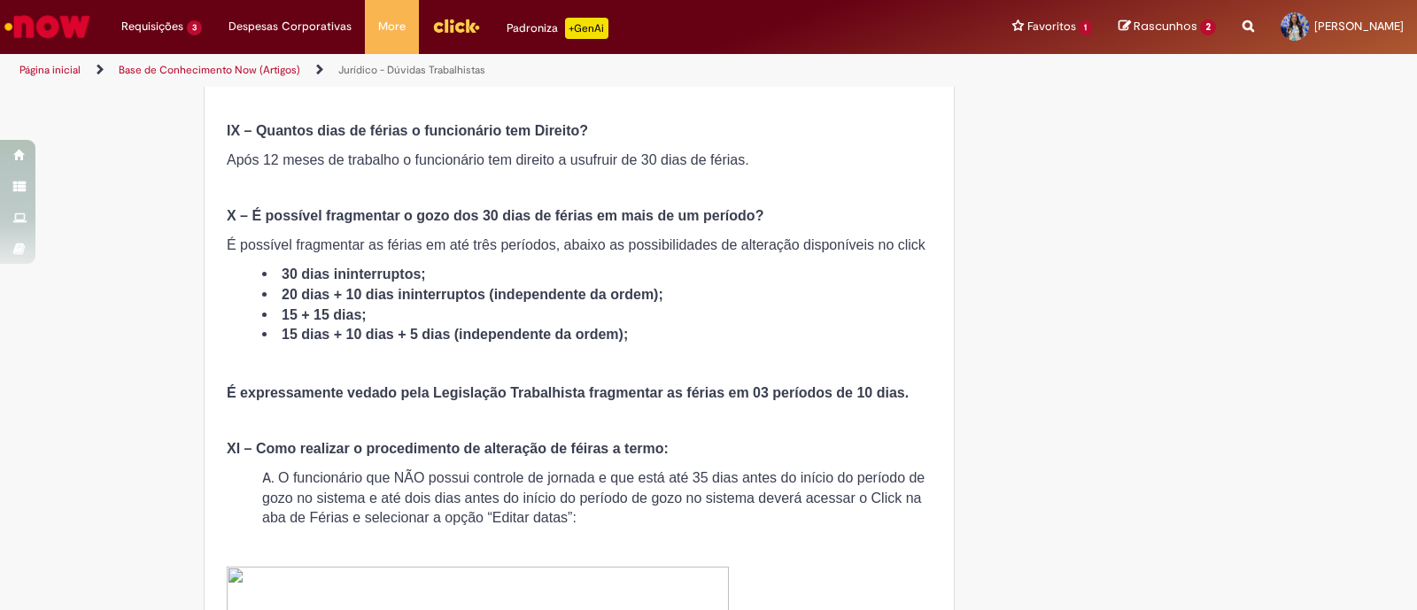
click at [762, 316] on li "15 + 15 dias;" at bounding box center [597, 316] width 670 height 20
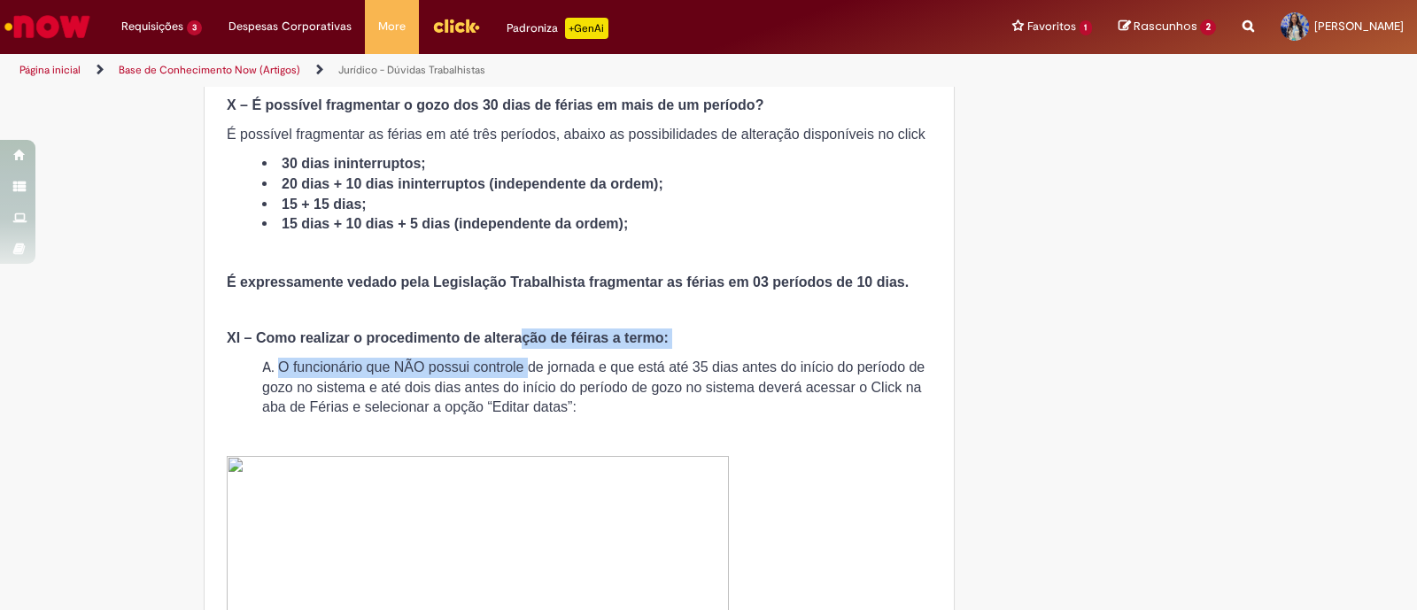
drag, startPoint x: 515, startPoint y: 343, endPoint x: 524, endPoint y: 375, distance: 33.3
click at [529, 401] on span "O funcionário que NÃO possui controle de jornada e que está até 35 dias antes d…" at bounding box center [593, 388] width 663 height 56
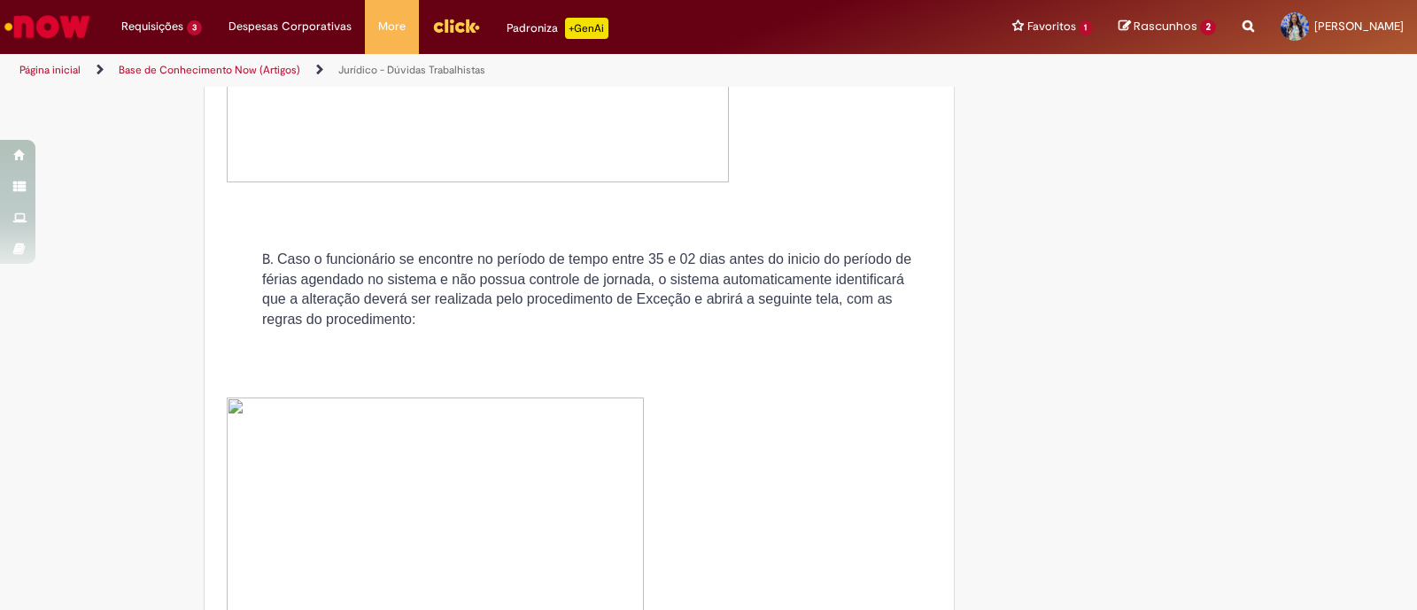
scroll to position [3876, 0]
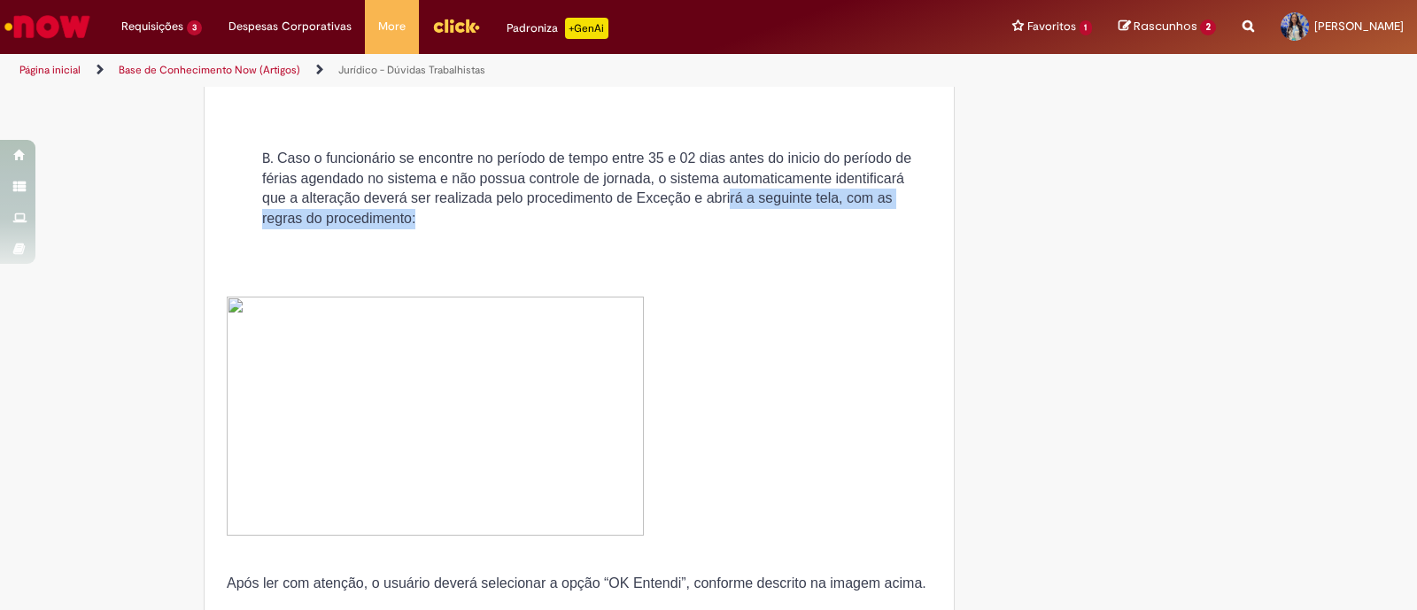
drag, startPoint x: 723, startPoint y: 188, endPoint x: 744, endPoint y: 232, distance: 49.1
click at [744, 232] on div "I – Descrição: II – Quais os requisitos de alteração de férias a termo? III – Q…" at bounding box center [579, 51] width 705 height 6708
click at [749, 237] on div "I – Descrição: II – Quais os requisitos de alteração de férias a termo? III – Q…" at bounding box center [579, 51] width 705 height 6708
drag, startPoint x: 524, startPoint y: 190, endPoint x: 554, endPoint y: 219, distance: 40.7
click at [554, 219] on li "Caso o funcionário se encontre no período de tempo entre 35 e 02 dias antes do …" at bounding box center [597, 189] width 670 height 81
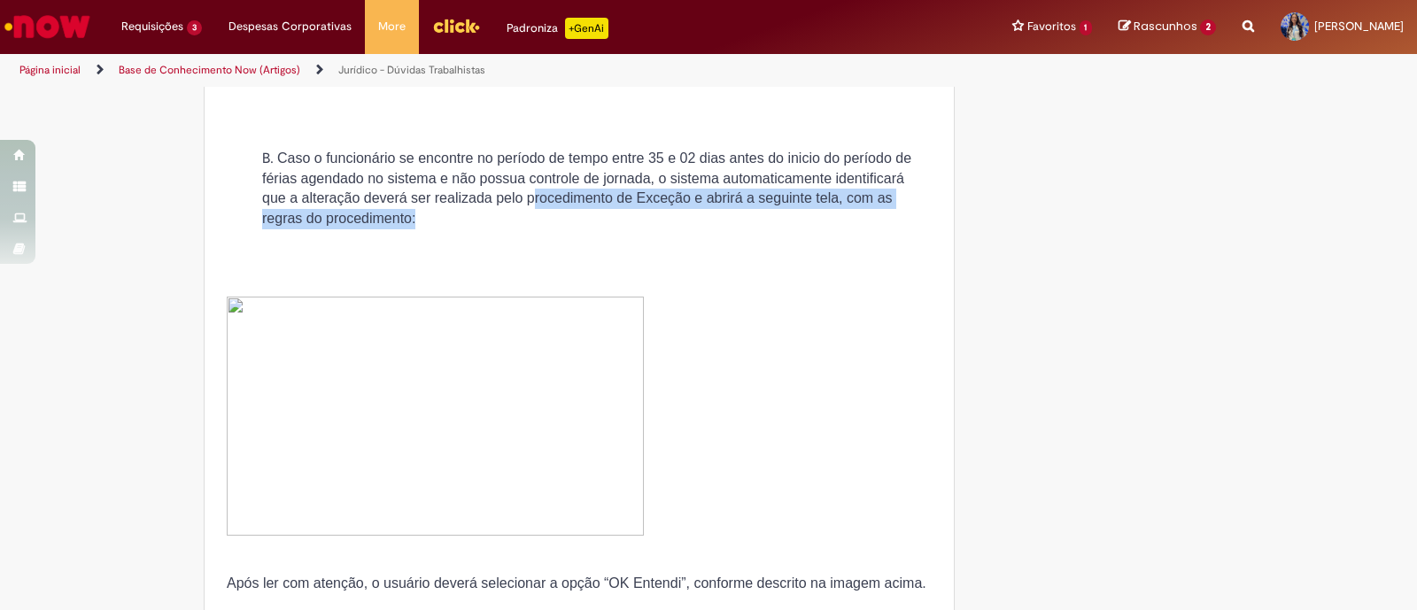
click at [554, 219] on li "Caso o funcionário se encontre no período de tempo entre 35 e 02 dias antes do …" at bounding box center [597, 189] width 670 height 81
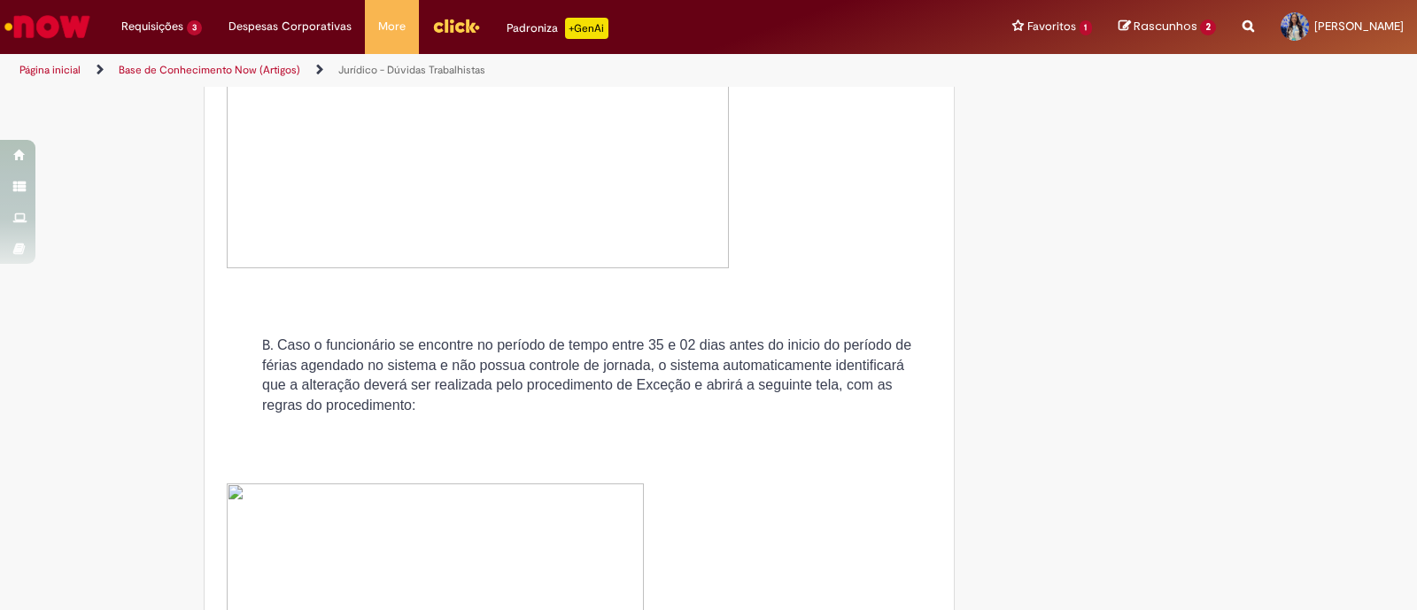
scroll to position [3654, 0]
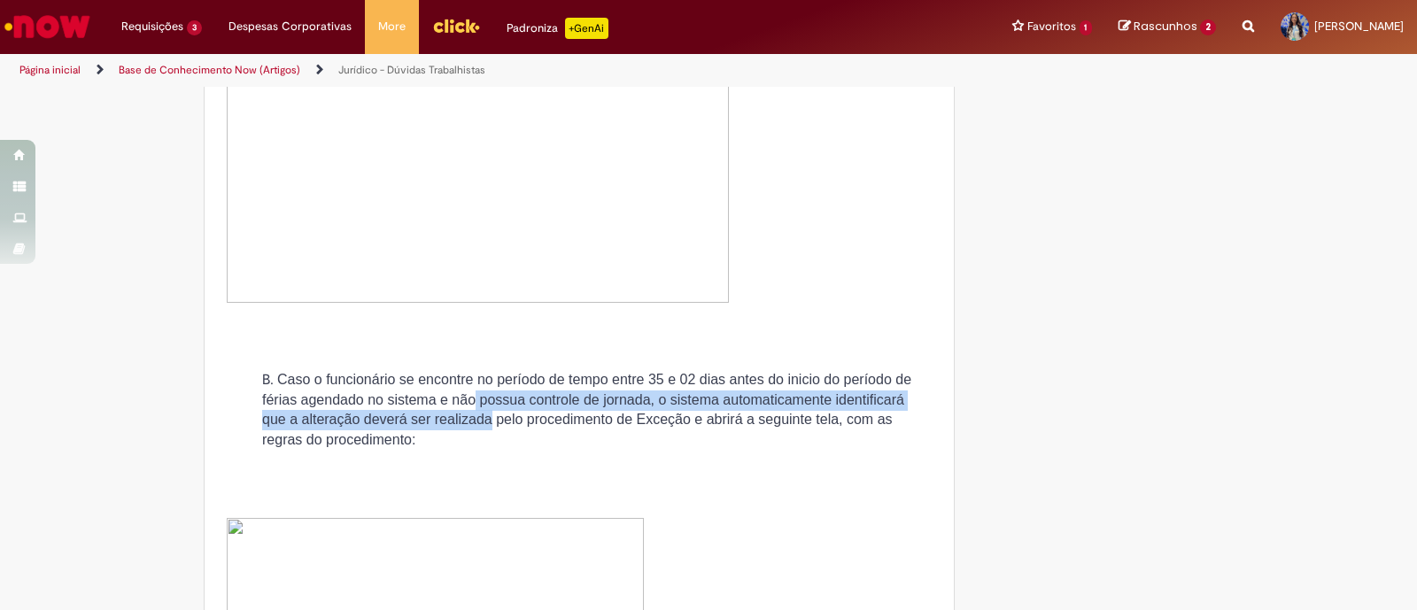
drag, startPoint x: 465, startPoint y: 396, endPoint x: 484, endPoint y: 430, distance: 38.5
click at [484, 430] on li "Caso o funcionário se encontre no período de tempo entre 35 e 02 dias antes do …" at bounding box center [597, 410] width 670 height 81
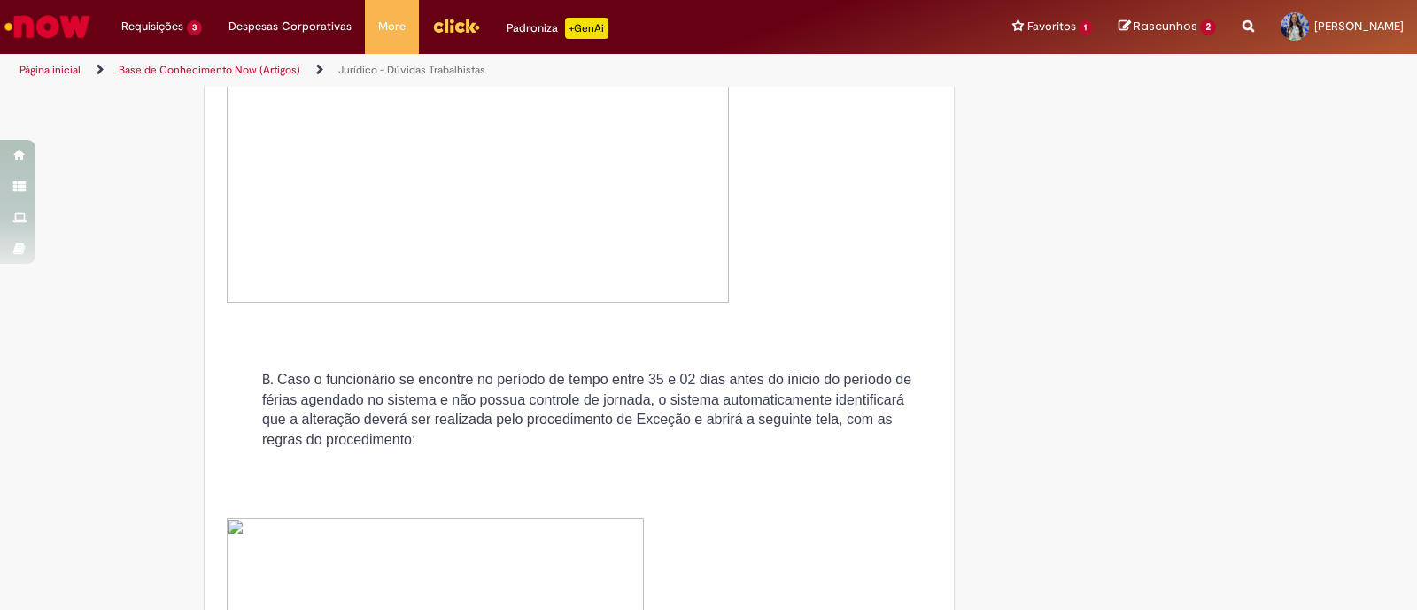
click at [493, 445] on li "Caso o funcionário se encontre no período de tempo entre 35 e 02 dias antes do …" at bounding box center [597, 410] width 670 height 81
drag, startPoint x: 480, startPoint y: 378, endPoint x: 625, endPoint y: 378, distance: 144.4
click at [625, 378] on span "Caso o funcionário se encontre no período de tempo entre 35 e 02 dias antes do …" at bounding box center [586, 410] width 649 height 76
click at [635, 410] on li "Caso o funcionário se encontre no período de tempo entre 35 e 02 dias antes do …" at bounding box center [597, 410] width 670 height 81
click at [609, 389] on li "Caso o funcionário se encontre no período de tempo entre 35 e 02 dias antes do …" at bounding box center [597, 410] width 670 height 81
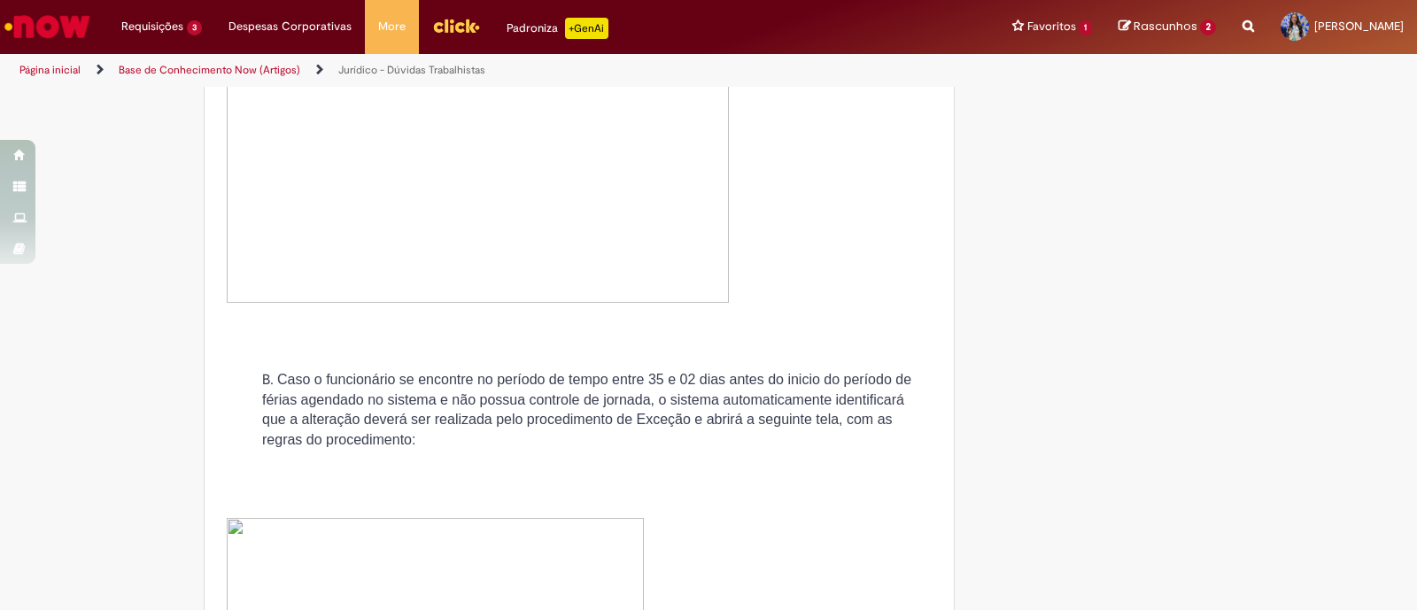
click at [616, 397] on span "Caso o funcionário se encontre no período de tempo entre 35 e 02 dias antes do …" at bounding box center [586, 410] width 649 height 76
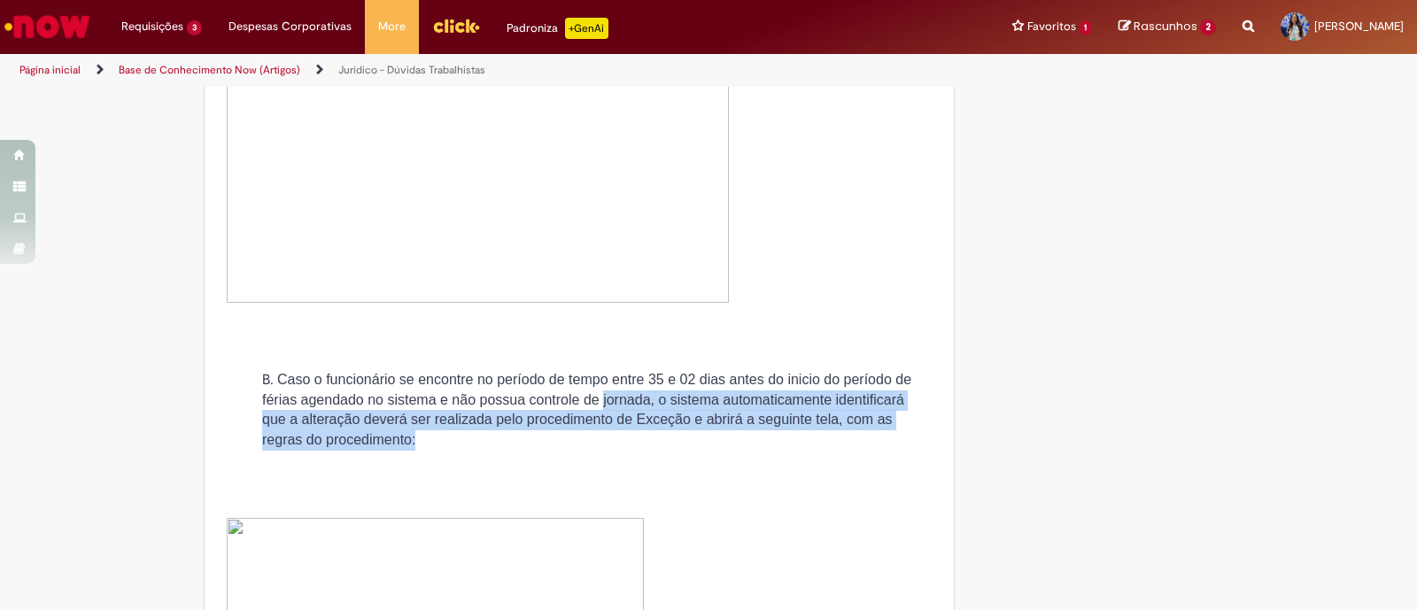
drag, startPoint x: 614, startPoint y: 399, endPoint x: 629, endPoint y: 440, distance: 44.3
click at [629, 440] on li "Caso o funcionário se encontre no período de tempo entre 35 e 02 dias antes do …" at bounding box center [597, 410] width 670 height 81
click at [628, 446] on li "Caso o funcionário se encontre no período de tempo entre 35 e 02 dias antes do …" at bounding box center [597, 410] width 670 height 81
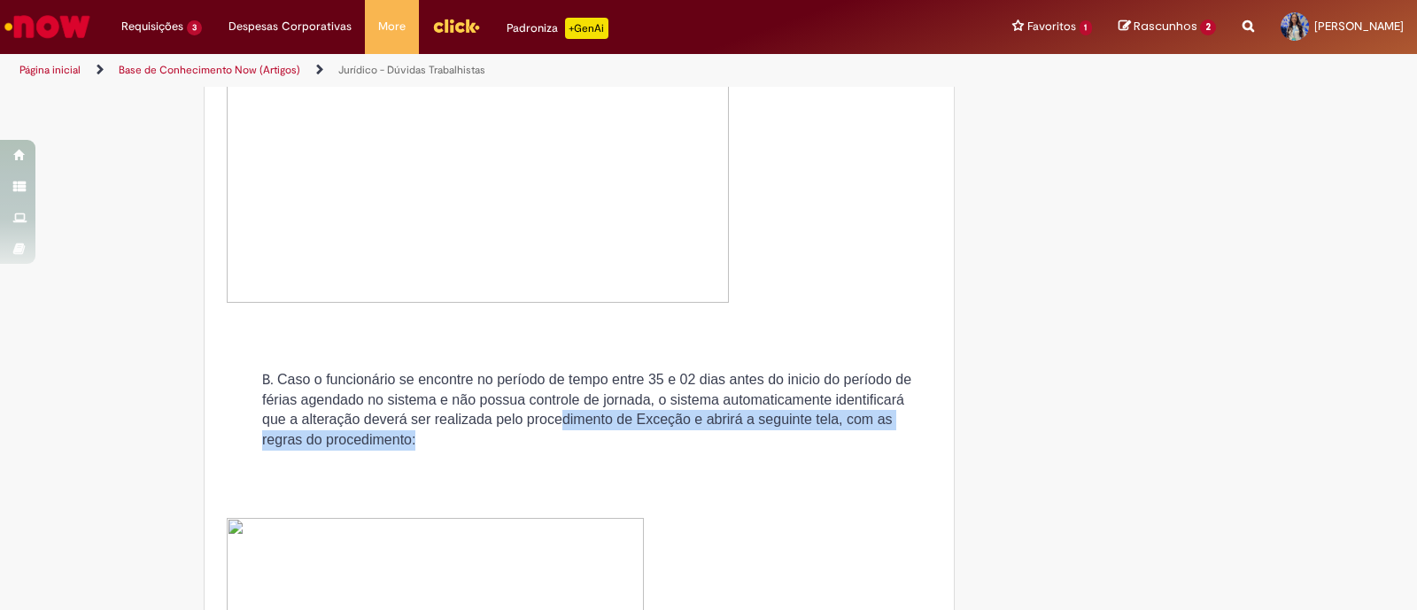
drag, startPoint x: 554, startPoint y: 414, endPoint x: 569, endPoint y: 445, distance: 34.5
click at [569, 445] on li "Caso o funcionário se encontre no período de tempo entre 35 e 02 dias antes do …" at bounding box center [597, 410] width 670 height 81
click at [569, 446] on li "Caso o funcionário se encontre no período de tempo entre 35 e 02 dias antes do …" at bounding box center [597, 410] width 670 height 81
click at [568, 446] on li "Caso o funcionário se encontre no período de tempo entre 35 e 02 dias antes do …" at bounding box center [597, 410] width 670 height 81
click at [552, 432] on li "Caso o funcionário se encontre no período de tempo entre 35 e 02 dias antes do …" at bounding box center [597, 410] width 670 height 81
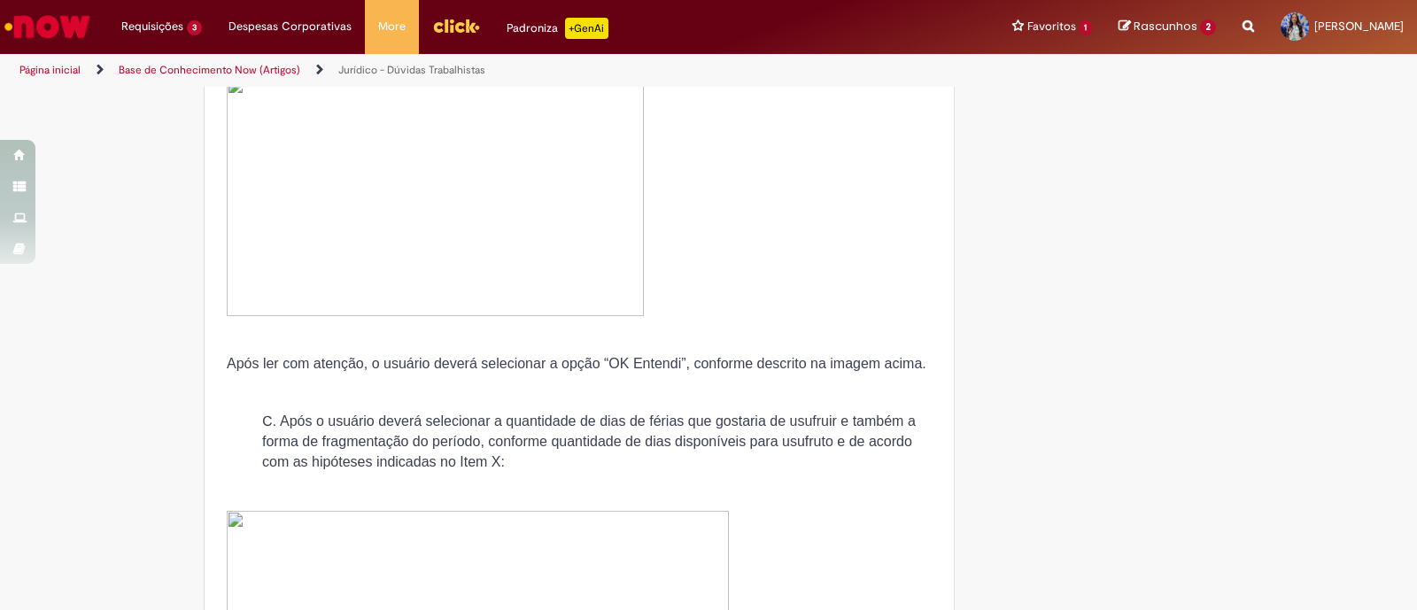
scroll to position [4097, 0]
drag, startPoint x: 529, startPoint y: 363, endPoint x: 678, endPoint y: 361, distance: 148.8
click at [678, 361] on span "Após ler com atenção, o usuário deverá selecionar a opção “OK Entendi”, conform…" at bounding box center [577, 361] width 700 height 15
click at [685, 414] on span "Após o usuário deverá selecionar a quantidade de dias de férias que gostaria de…" at bounding box center [589, 440] width 654 height 56
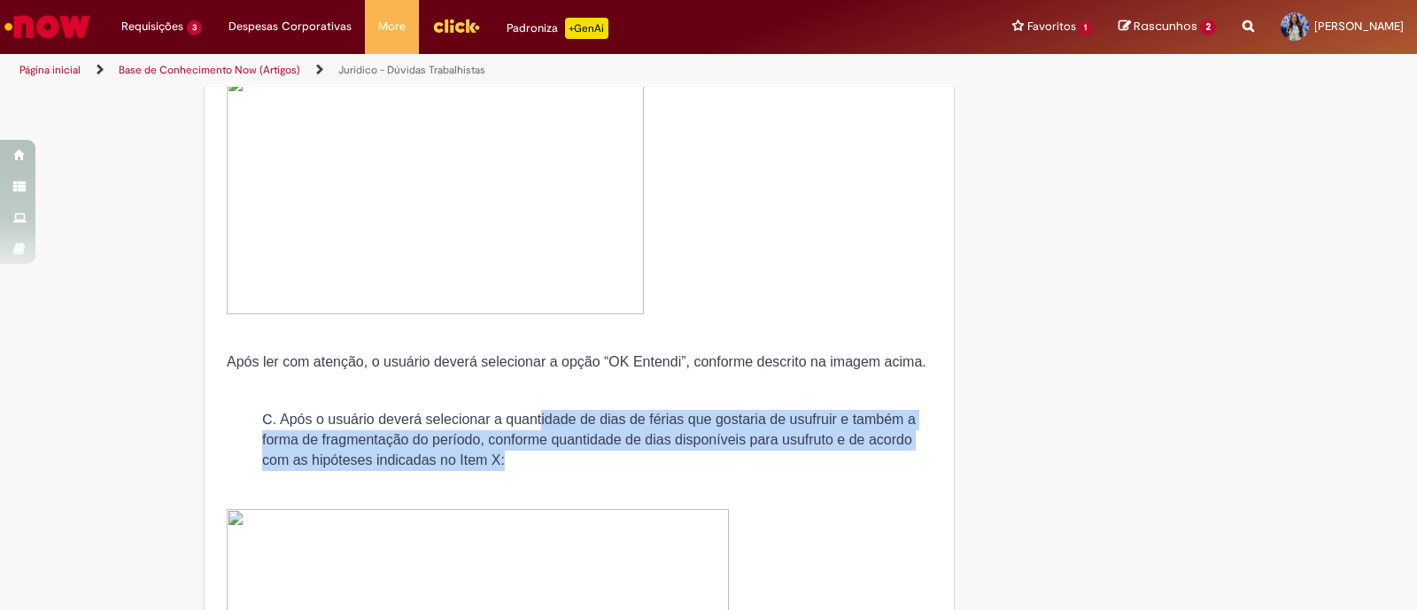
drag, startPoint x: 532, startPoint y: 411, endPoint x: 562, endPoint y: 450, distance: 49.3
click at [563, 450] on li "Após o usuário deverá selecionar a quantidade de dias de férias que gostaria de…" at bounding box center [597, 440] width 670 height 61
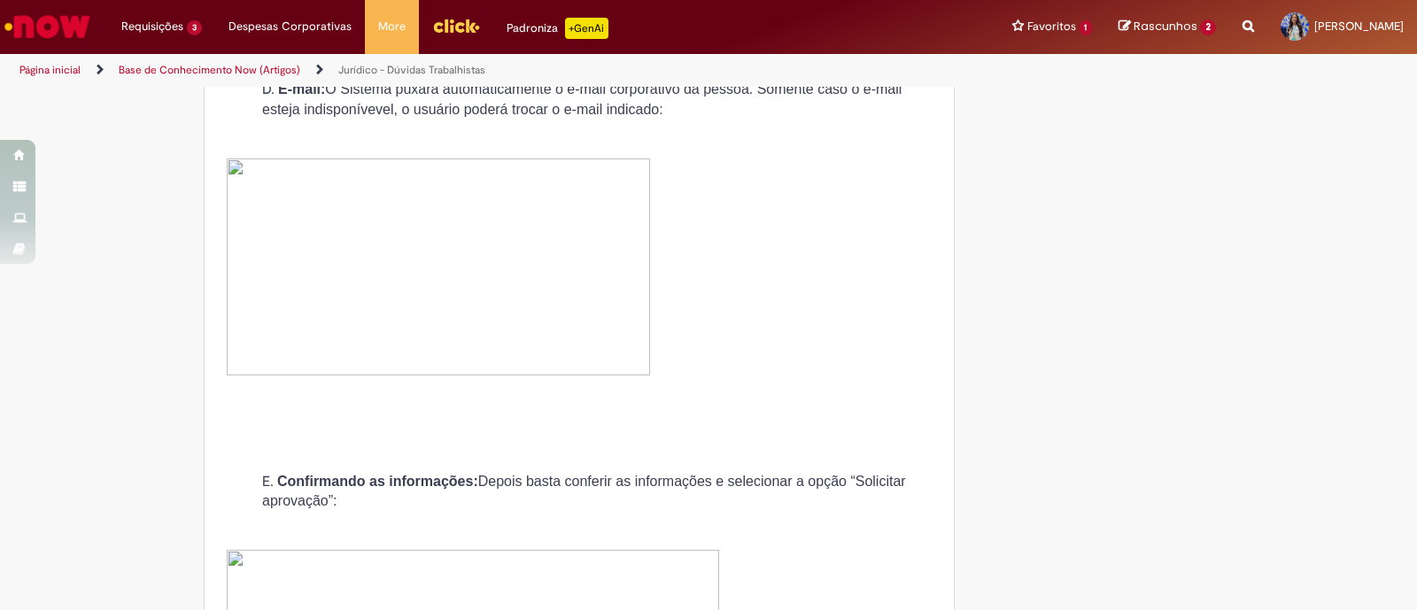
scroll to position [4762, 0]
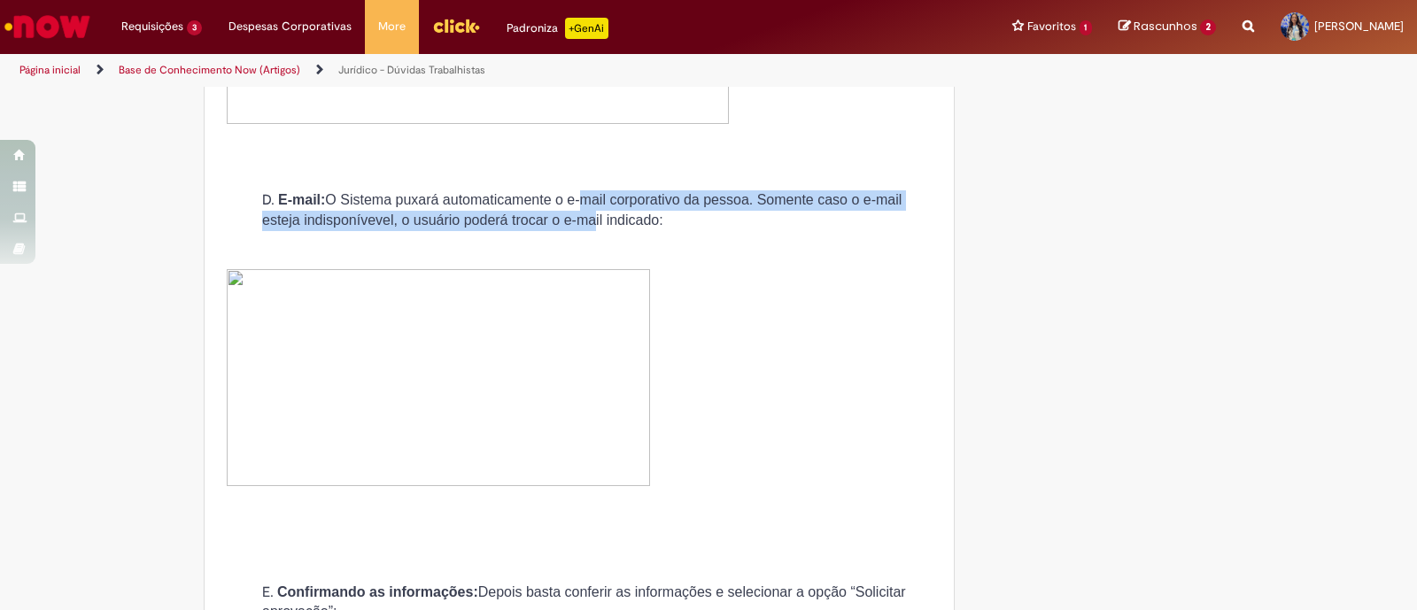
drag, startPoint x: 572, startPoint y: 190, endPoint x: 586, endPoint y: 234, distance: 45.4
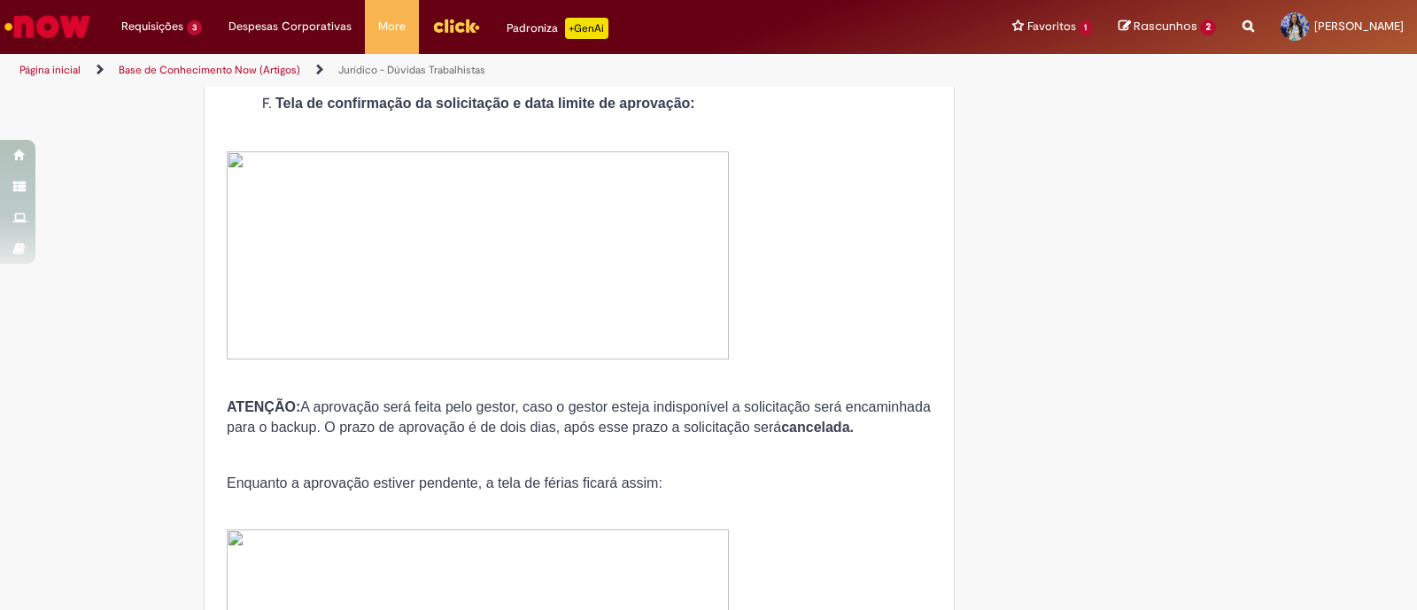
scroll to position [5757, 0]
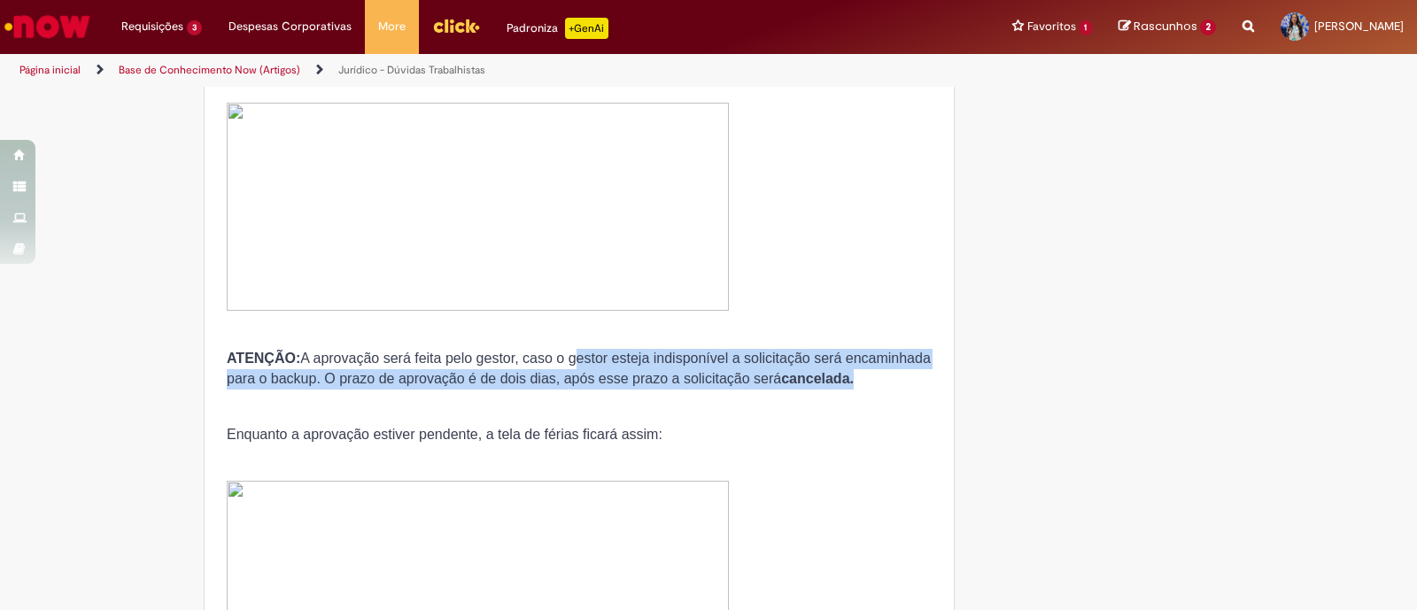
drag, startPoint x: 578, startPoint y: 361, endPoint x: 616, endPoint y: 415, distance: 64.9
click at [625, 416] on p at bounding box center [579, 408] width 705 height 18
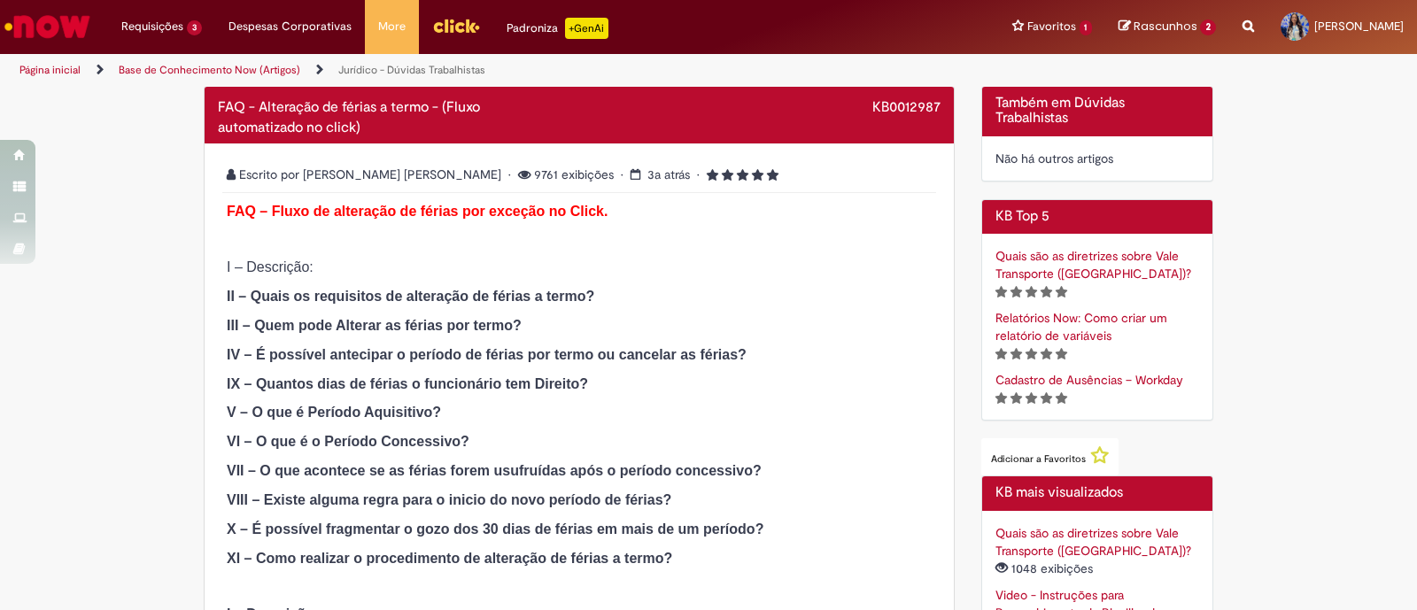
scroll to position [463, 0]
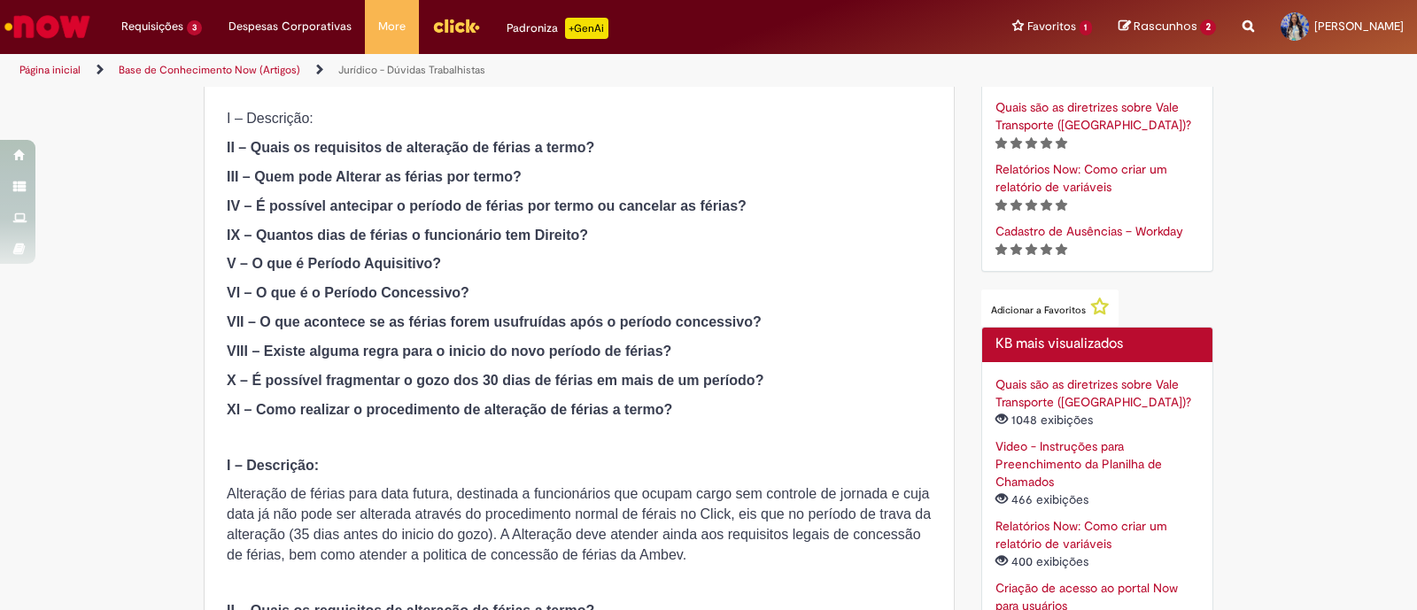
click at [471, 150] on strong "II – Quais os requisitos de alteração de férias a termo?" at bounding box center [411, 147] width 368 height 15
drag, startPoint x: 415, startPoint y: 170, endPoint x: 521, endPoint y: 190, distance: 107.4
click at [525, 200] on strong "IV – É possível antecipar o período de férias por termo ou cancelar as férias?" at bounding box center [487, 205] width 520 height 15
drag, startPoint x: 524, startPoint y: 206, endPoint x: 335, endPoint y: 193, distance: 190.0
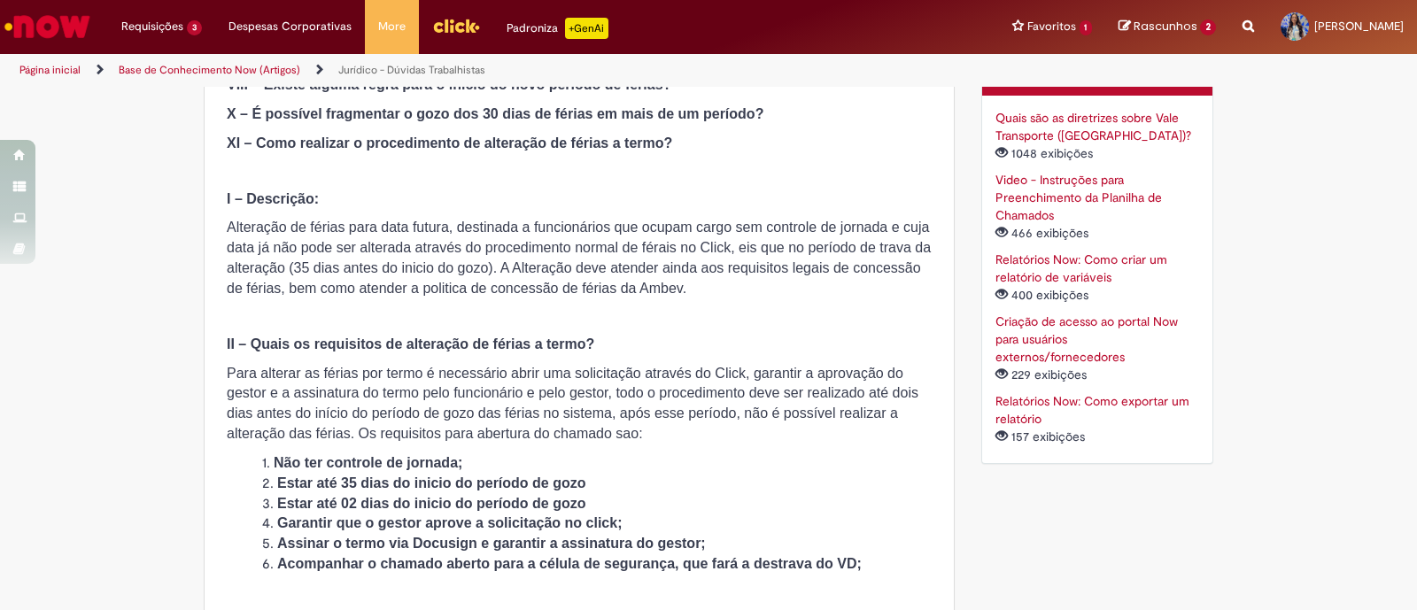
scroll to position [685, 0]
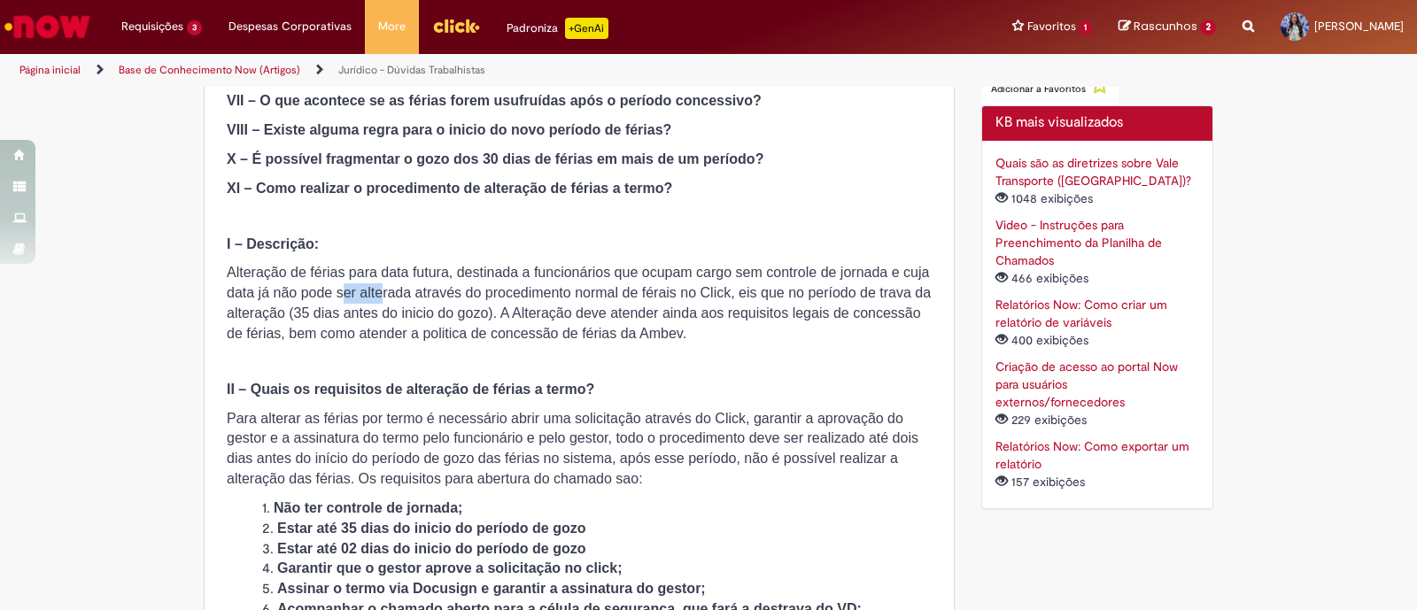
drag, startPoint x: 331, startPoint y: 289, endPoint x: 448, endPoint y: 299, distance: 117.4
click at [385, 299] on span "Alteração de férias para data futura, destinada a funcionários que ocupam cargo…" at bounding box center [579, 303] width 704 height 76
click at [785, 279] on span "Alteração de férias para data futura, destinada a funcionários que ocupam cargo…" at bounding box center [579, 303] width 704 height 76
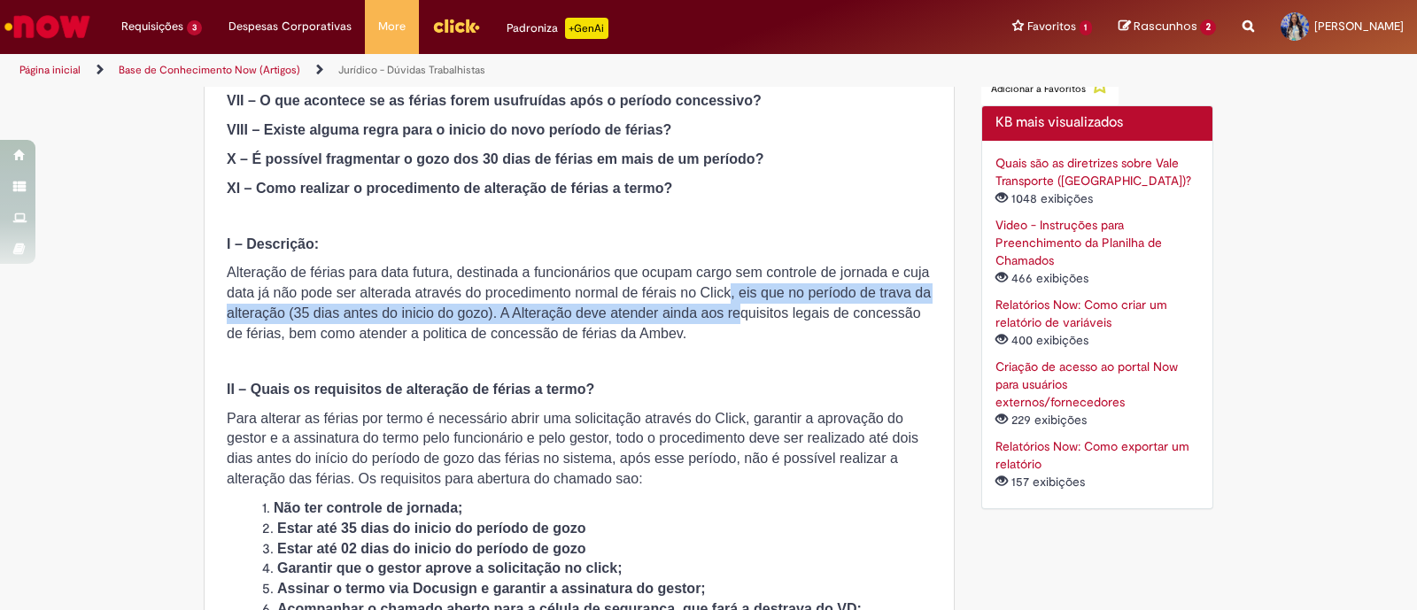
drag, startPoint x: 719, startPoint y: 285, endPoint x: 735, endPoint y: 315, distance: 34.1
click at [735, 315] on span "Alteração de férias para data futura, destinada a funcionários que ocupam cargo…" at bounding box center [579, 303] width 704 height 76
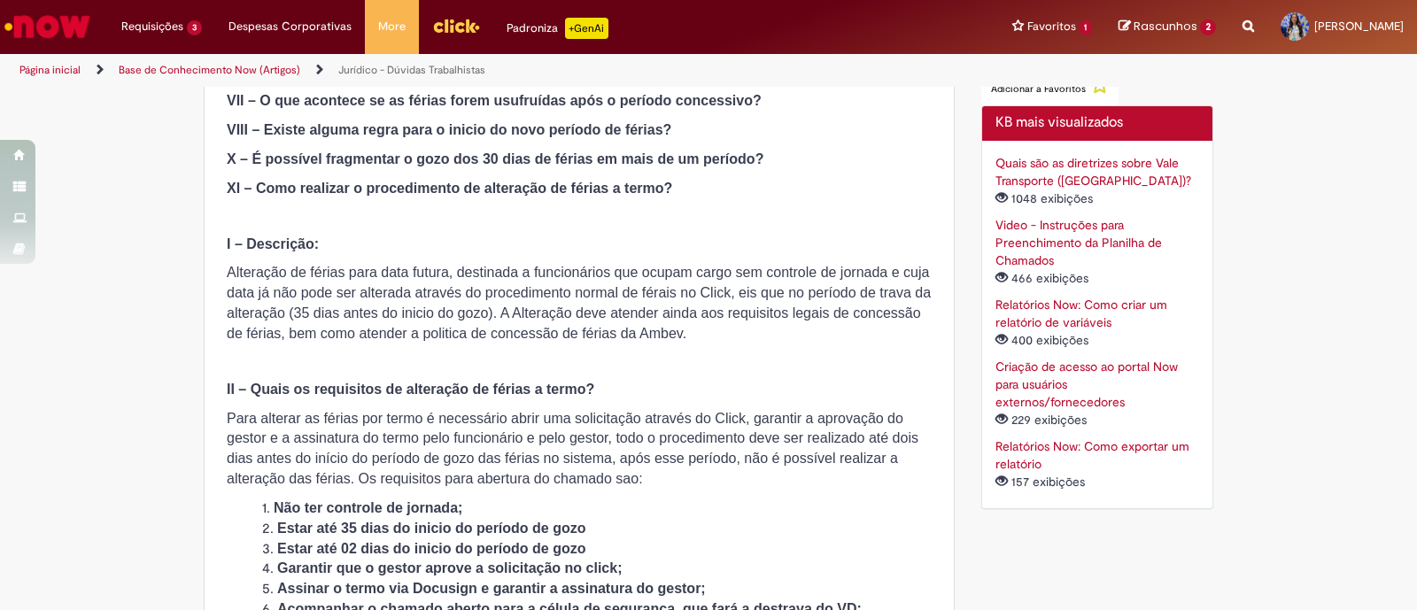
click at [740, 323] on p "Alteração de férias para data futura, destinada a funcionários que ocupam cargo…" at bounding box center [579, 303] width 705 height 81
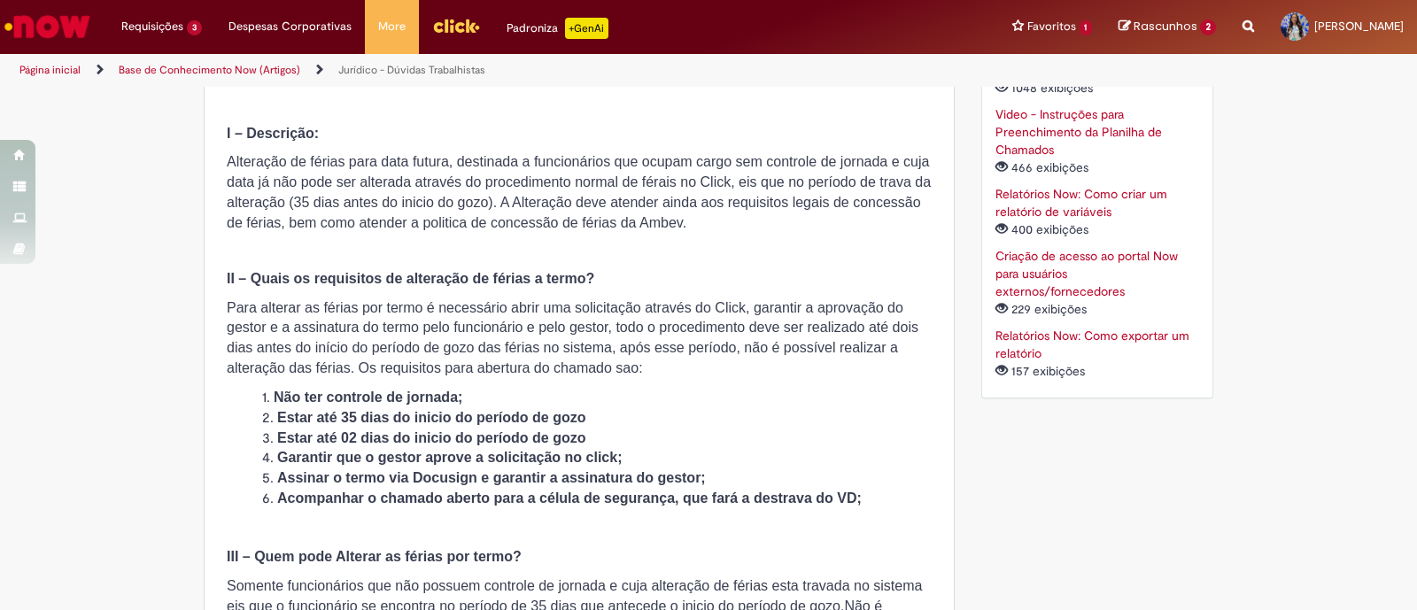
scroll to position [906, 0]
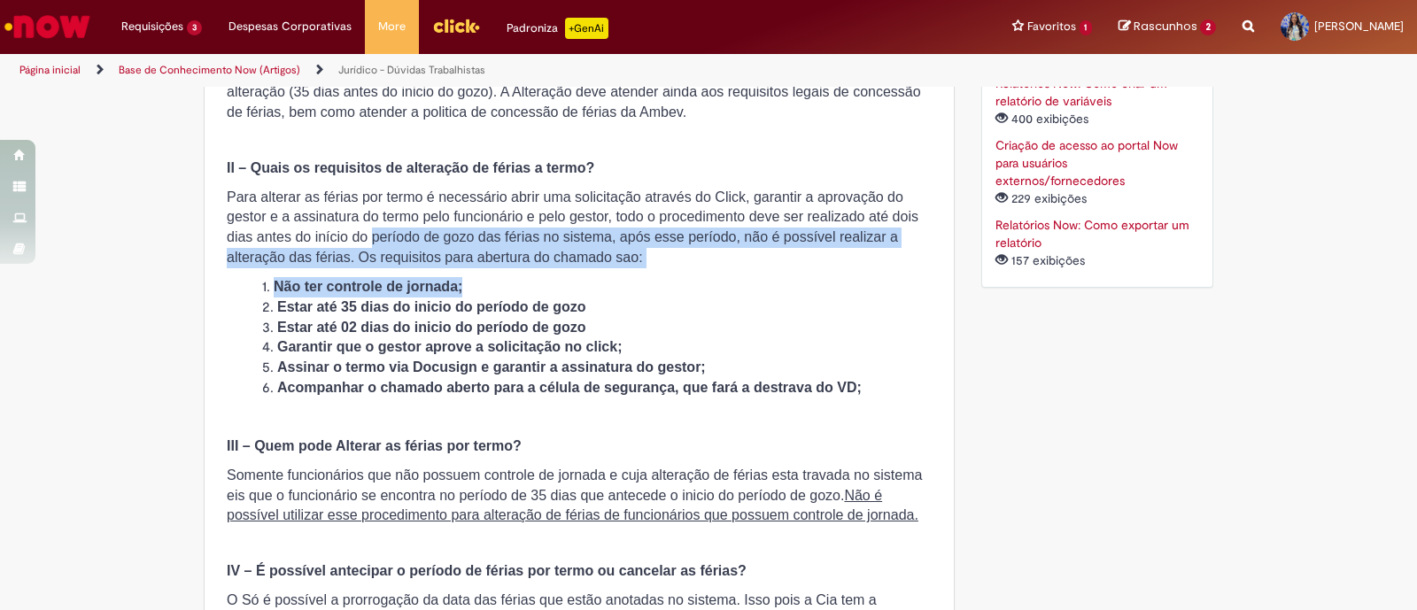
drag, startPoint x: 390, startPoint y: 264, endPoint x: 586, endPoint y: 285, distance: 196.9
click at [571, 259] on span "Para alterar as férias por termo é necessário abrir uma solicitação através do …" at bounding box center [573, 228] width 692 height 76
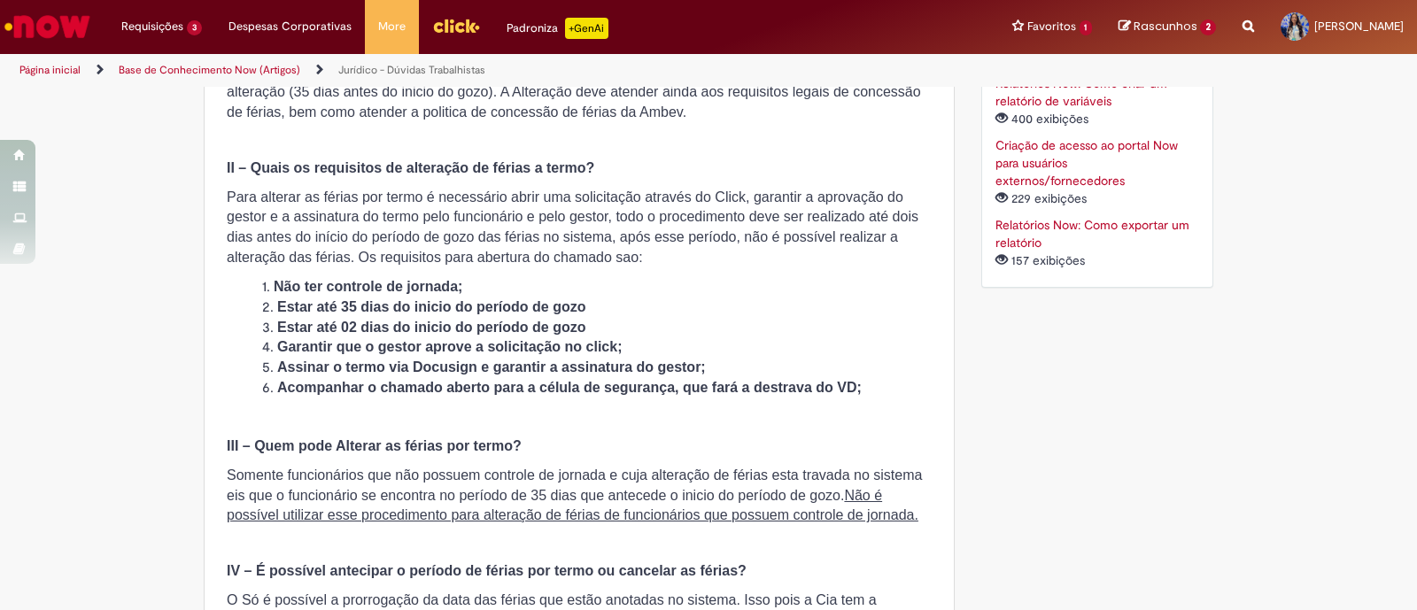
click at [570, 249] on span "Para alterar as férias por termo é necessário abrir uma solicitação através do …" at bounding box center [573, 228] width 692 height 76
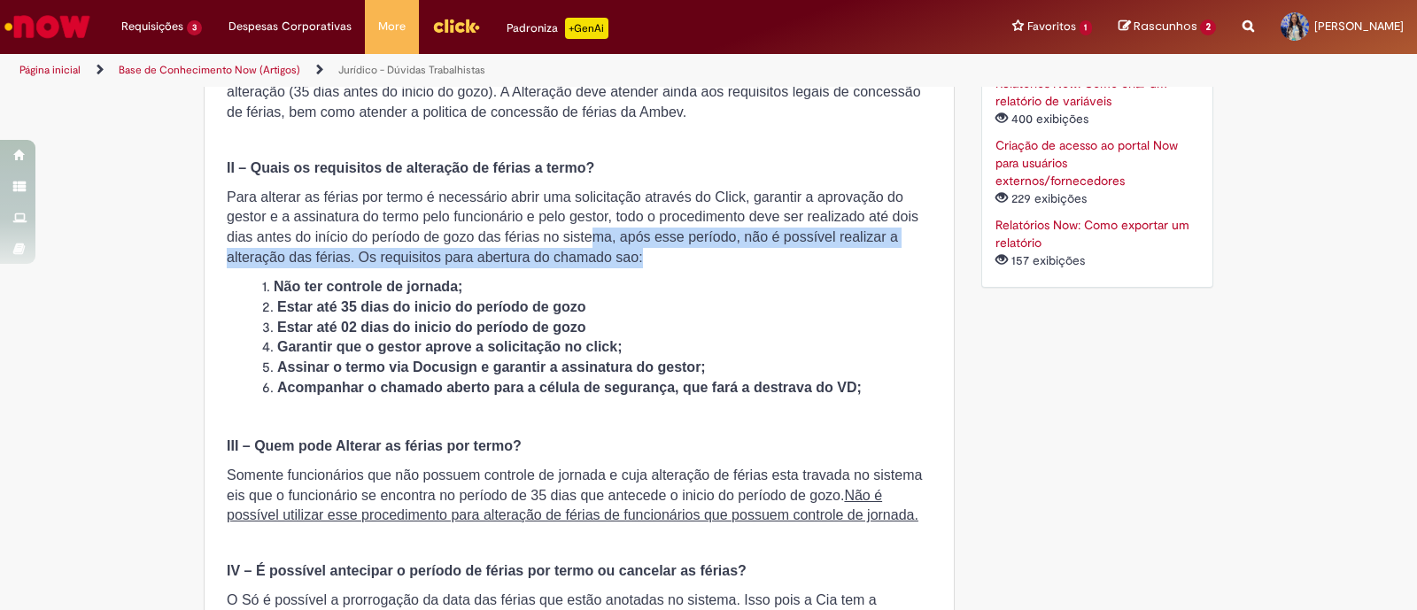
drag, startPoint x: 586, startPoint y: 229, endPoint x: 661, endPoint y: 250, distance: 78.2
click at [661, 250] on p "Para alterar as férias por termo é necessário abrir uma solicitação através do …" at bounding box center [579, 228] width 705 height 81
click at [662, 250] on p "Para alterar as férias por termo é necessário abrir uma solicitação através do …" at bounding box center [579, 228] width 705 height 81
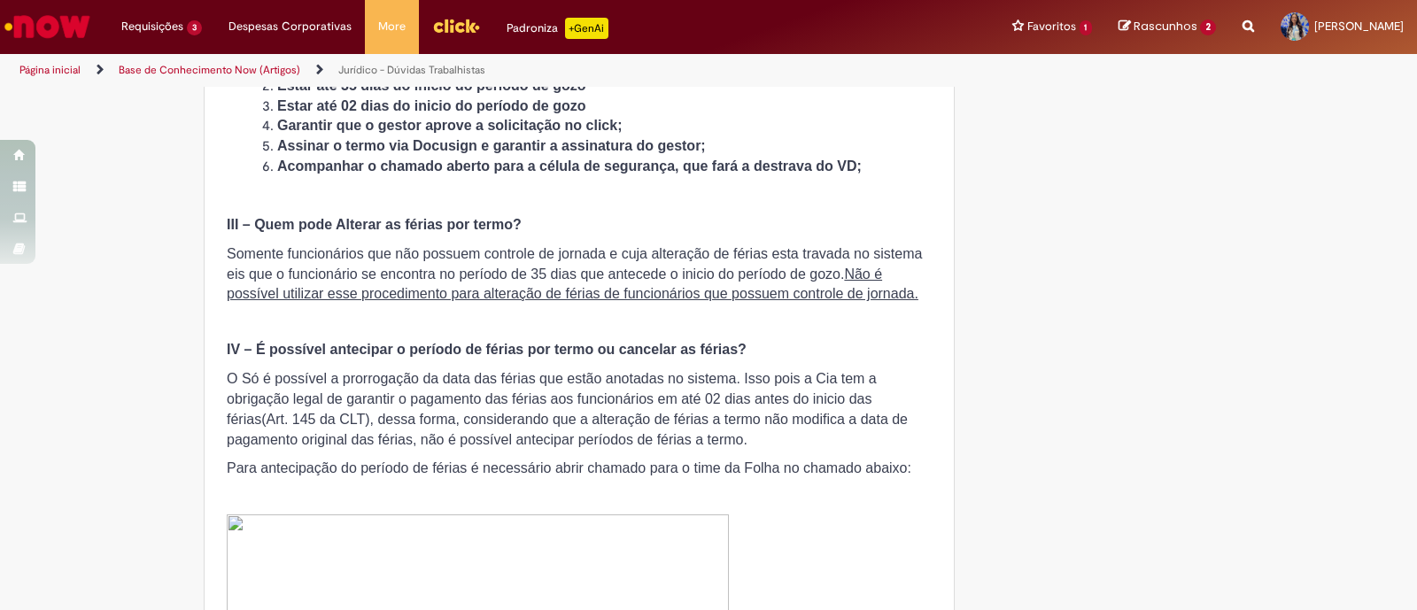
scroll to position [1349, 0]
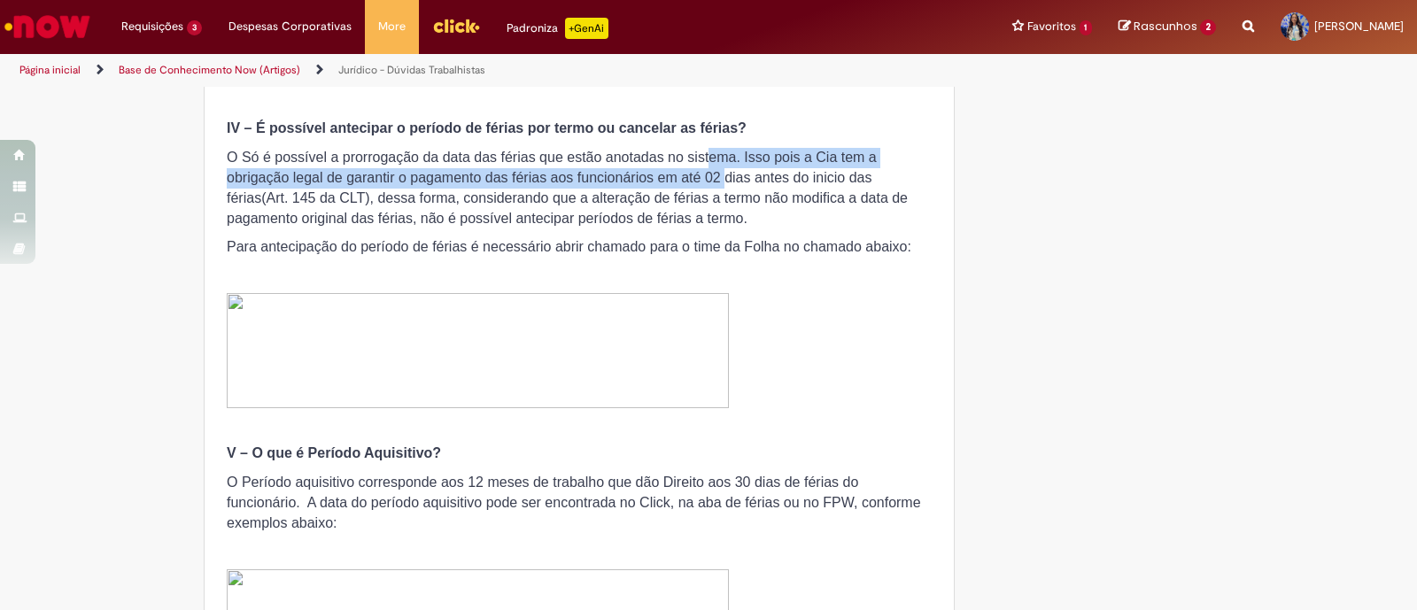
drag, startPoint x: 711, startPoint y: 170, endPoint x: 726, endPoint y: 196, distance: 29.3
click at [719, 184] on span "O Só é possível a prorrogação da data das férias que estão anotadas no sistema.…" at bounding box center [567, 188] width 681 height 76
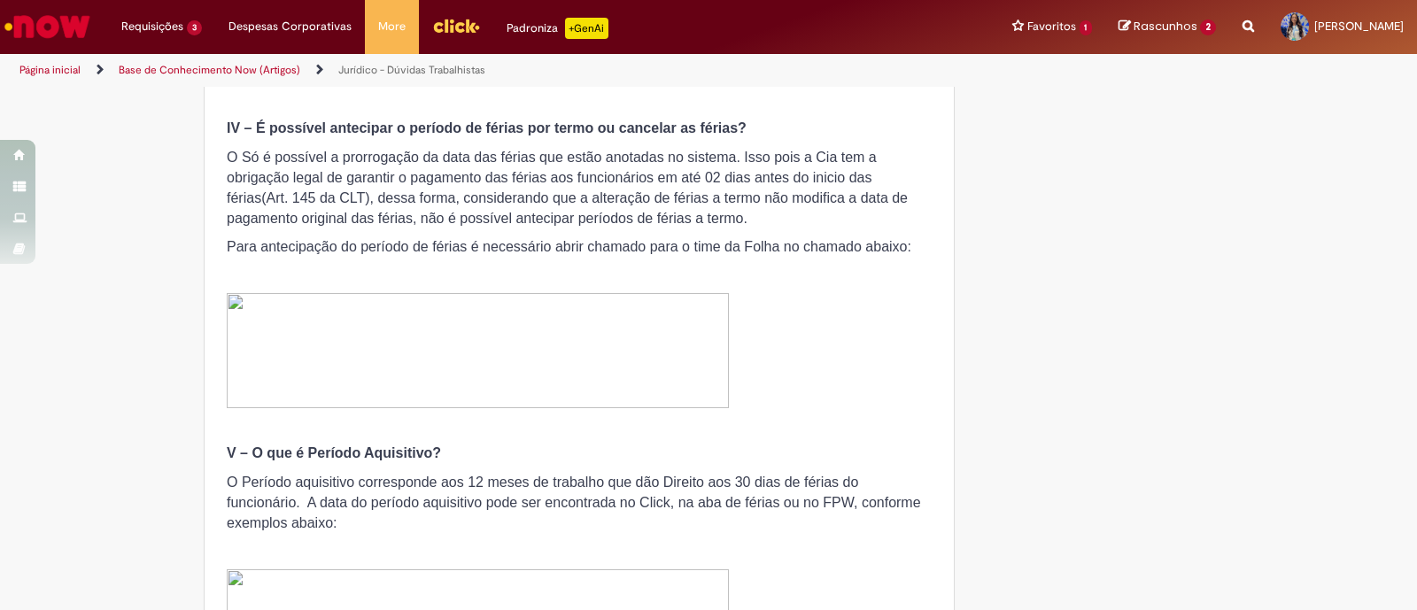
click at [737, 211] on span "O Só é possível a prorrogação da data das férias que estão anotadas no sistema.…" at bounding box center [567, 188] width 681 height 76
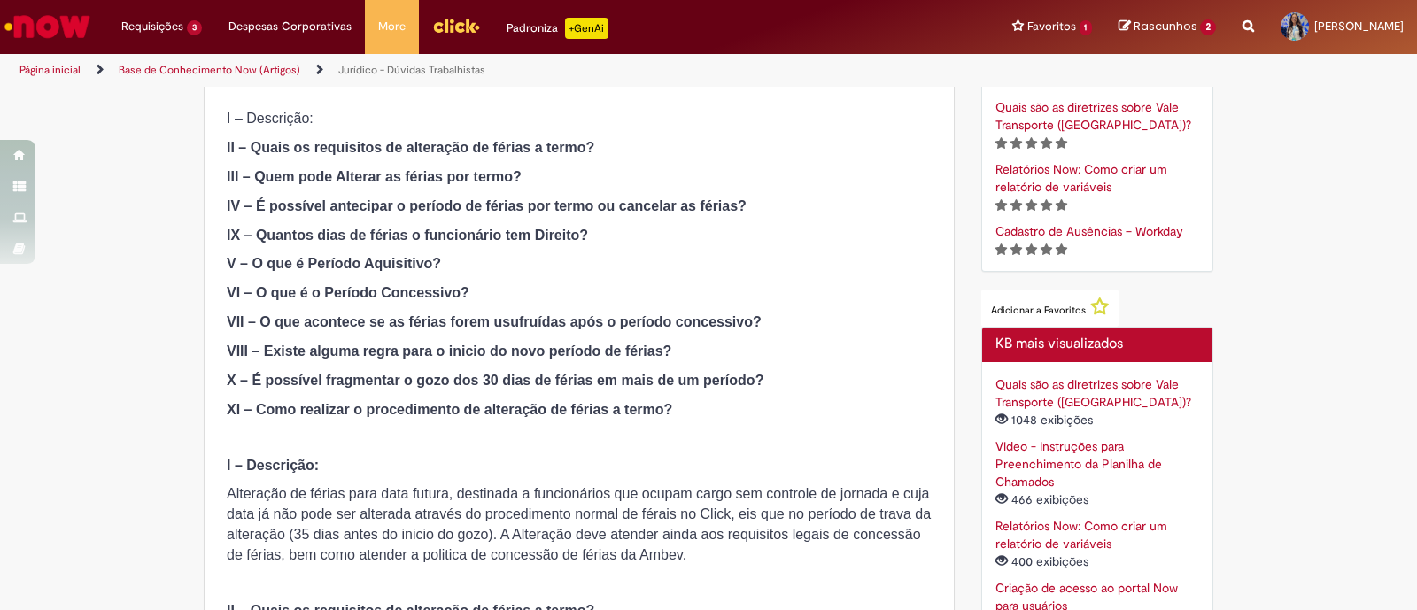
scroll to position [685, 0]
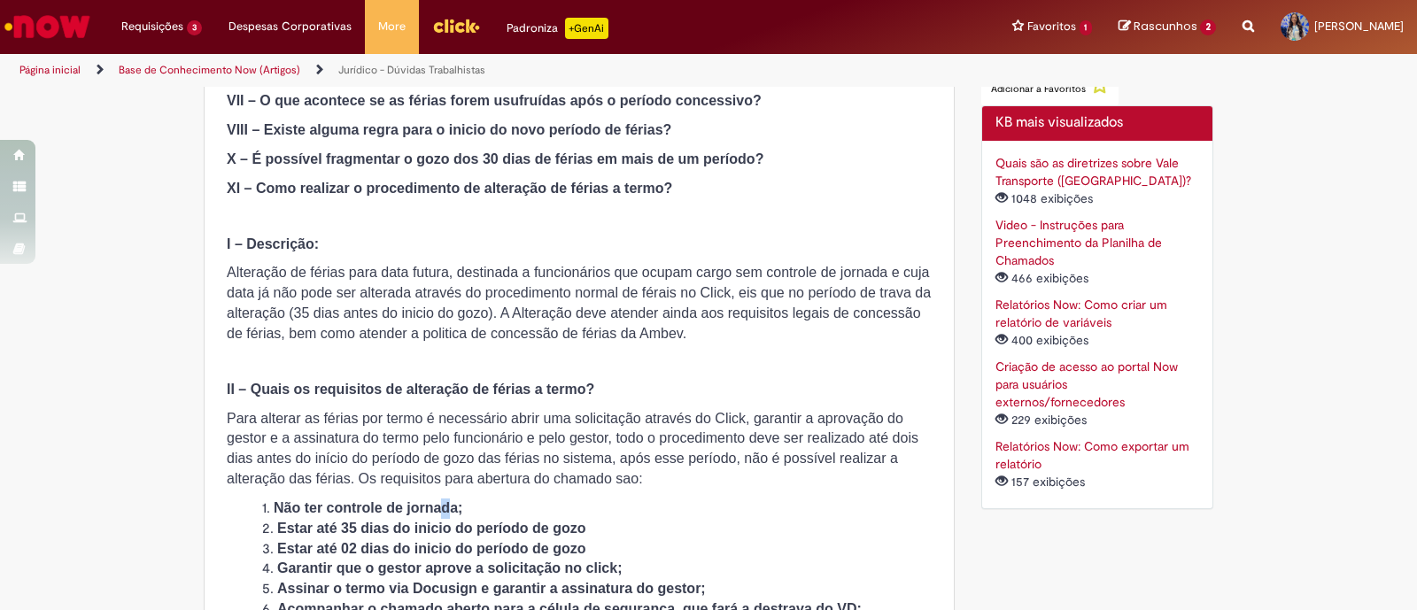
drag, startPoint x: 436, startPoint y: 508, endPoint x: 404, endPoint y: 503, distance: 32.3
click at [420, 508] on strong "Não ter controle de jornada;" at bounding box center [368, 508] width 189 height 15
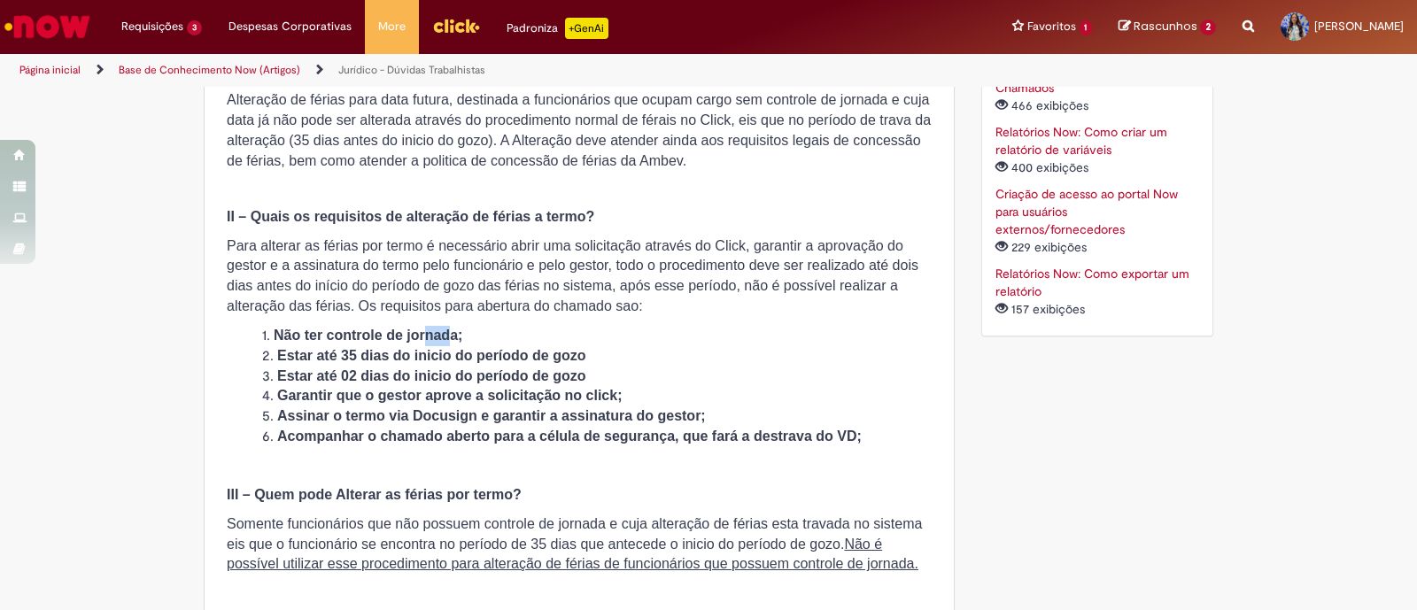
scroll to position [906, 0]
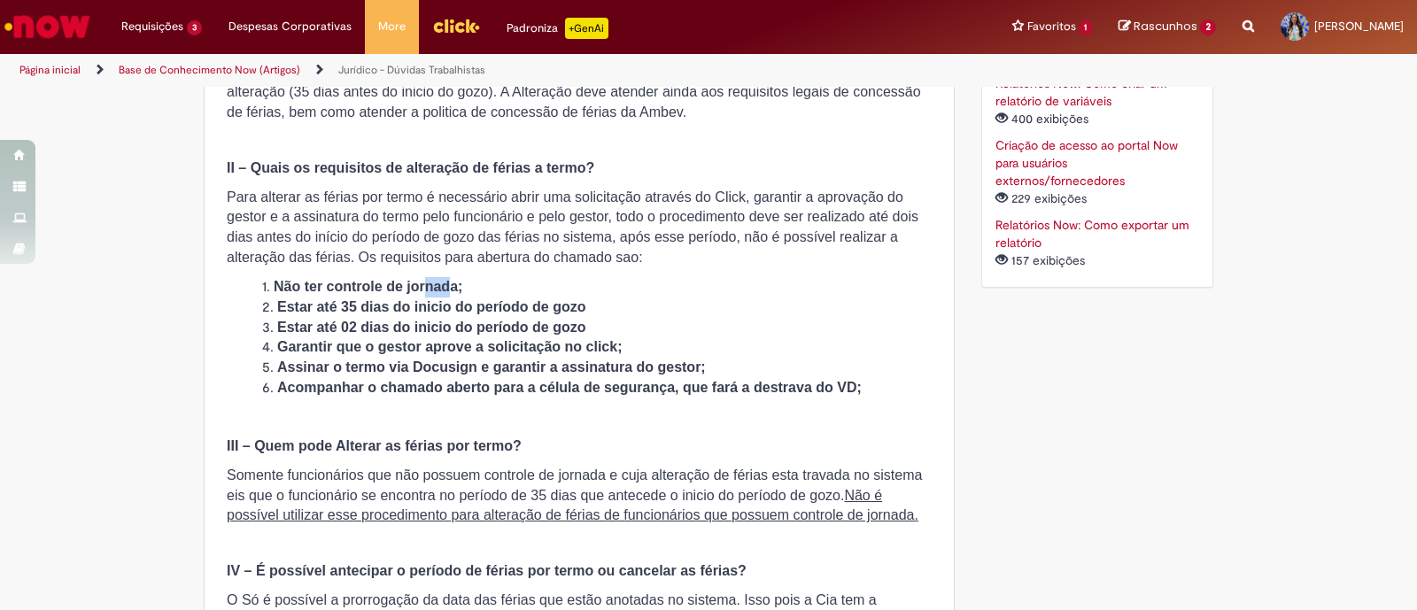
click at [443, 290] on strong "Não ter controle de jornada;" at bounding box center [368, 286] width 189 height 15
drag, startPoint x: 390, startPoint y: 288, endPoint x: 481, endPoint y: 285, distance: 91.3
click at [481, 285] on li "Não ter controle de jornada;" at bounding box center [597, 287] width 670 height 20
click at [466, 310] on strong "Estar até 35 dias do inicio do período de gozo" at bounding box center [431, 306] width 309 height 15
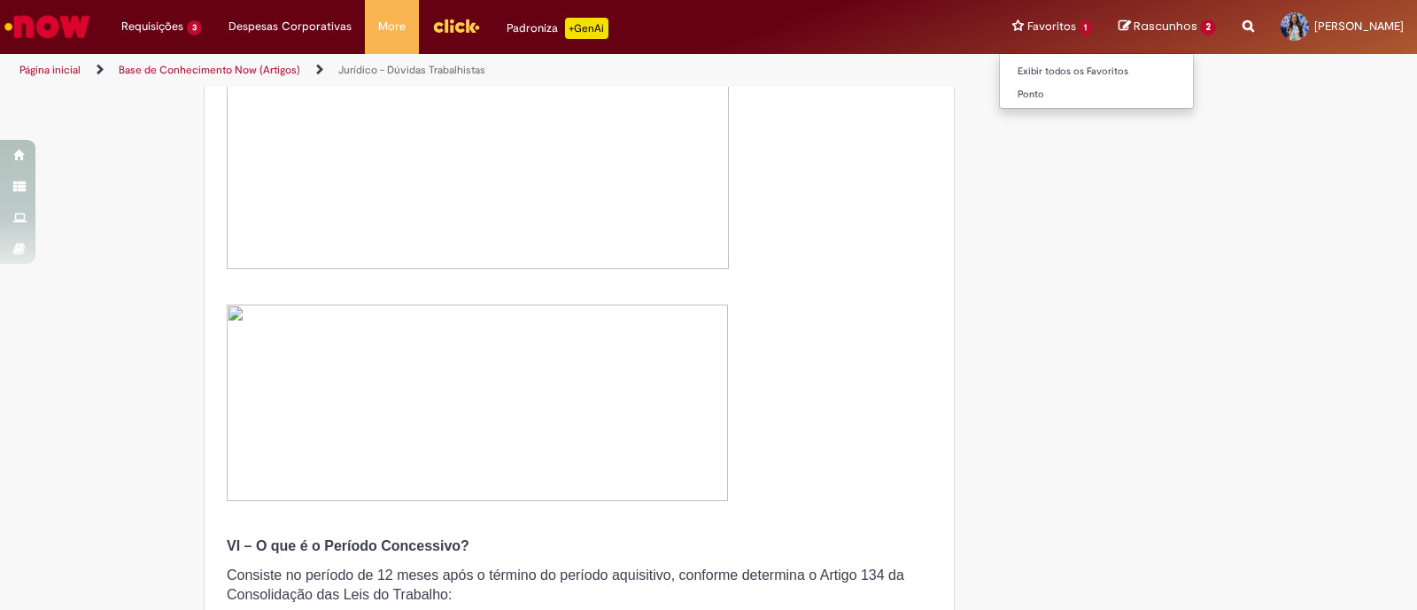
scroll to position [1792, 0]
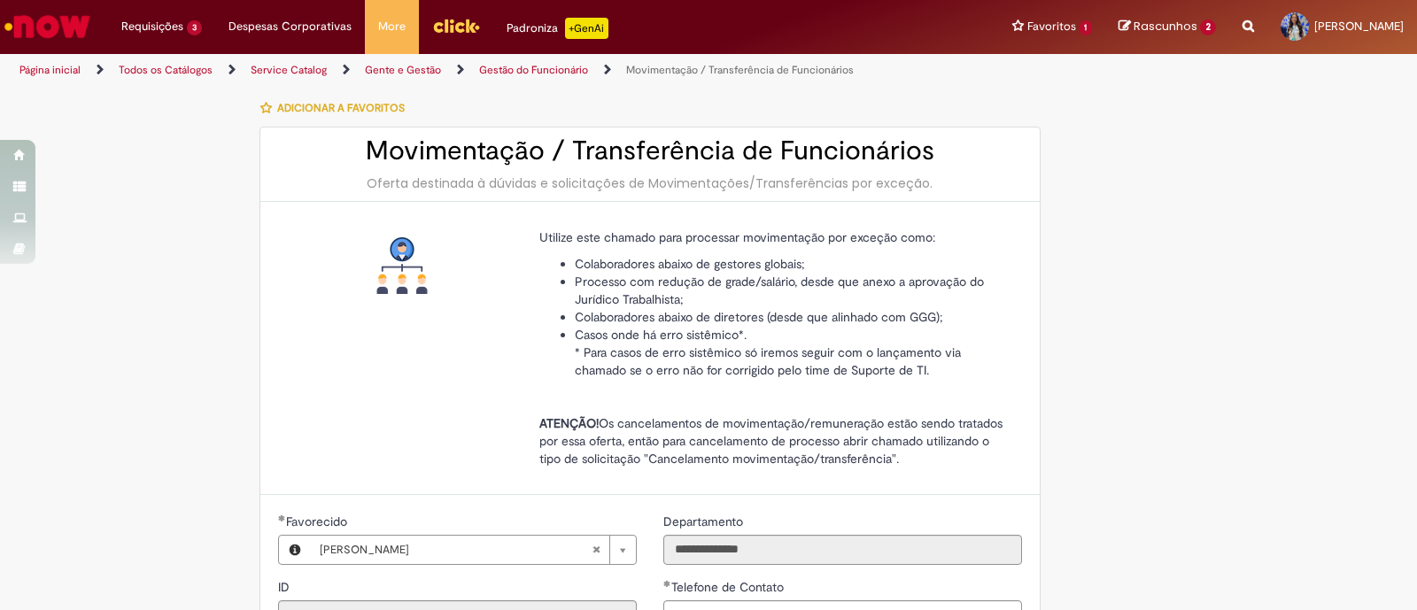
select select "**********"
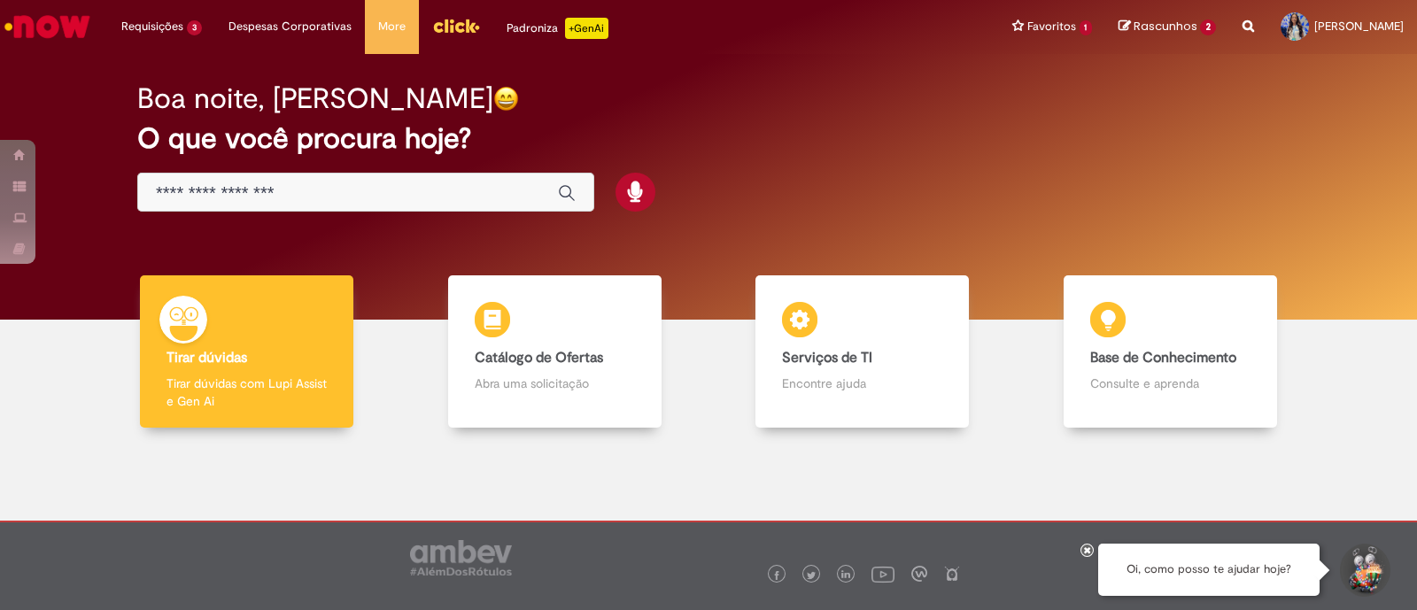
click at [366, 198] on input "Basta digitar aqui" at bounding box center [348, 193] width 384 height 20
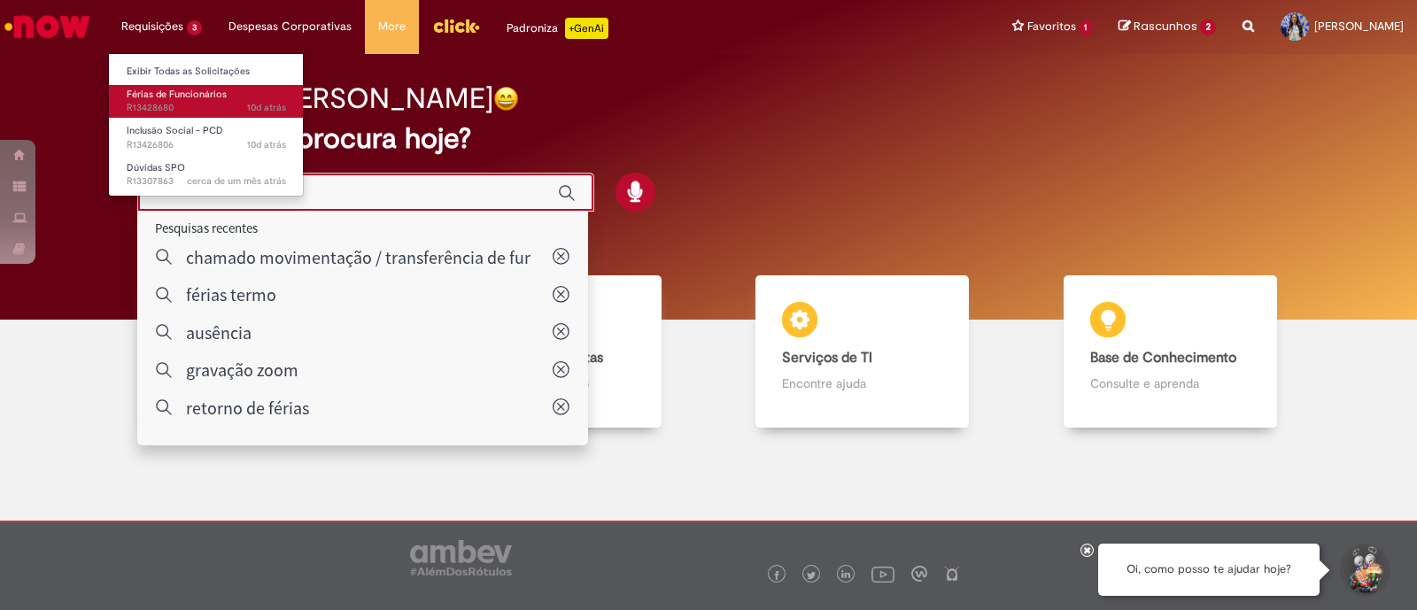
click at [159, 96] on span "Férias de Funcionários" at bounding box center [177, 94] width 100 height 13
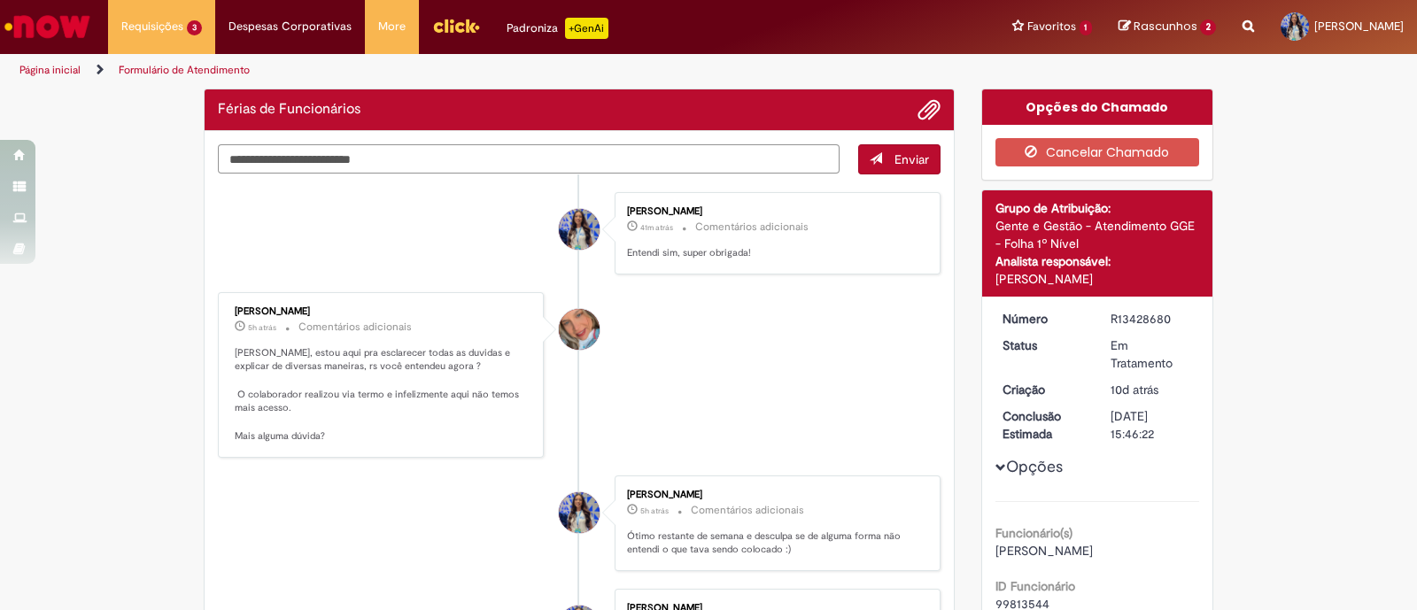
click at [558, 155] on textarea "Digite sua mensagem aqui..." at bounding box center [529, 159] width 622 height 30
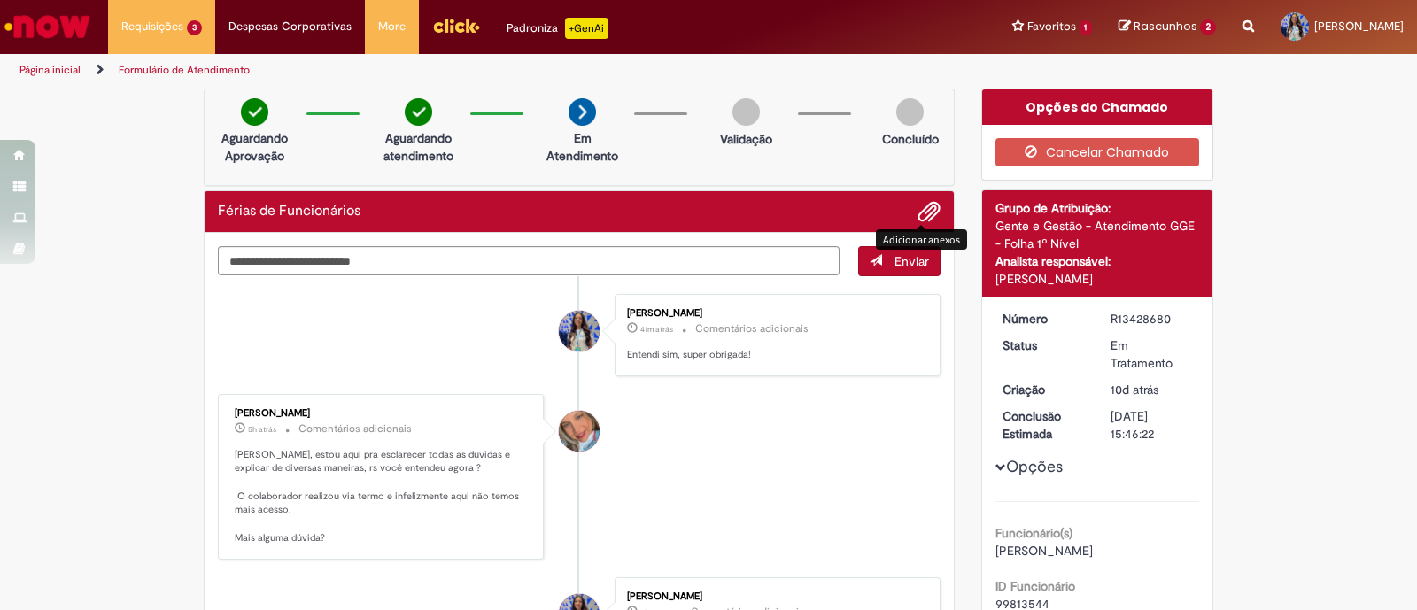
click at [919, 221] on span "Adicionar anexos" at bounding box center [929, 212] width 21 height 21
click at [435, 253] on textarea "Digite sua mensagem aqui..." at bounding box center [529, 261] width 622 height 30
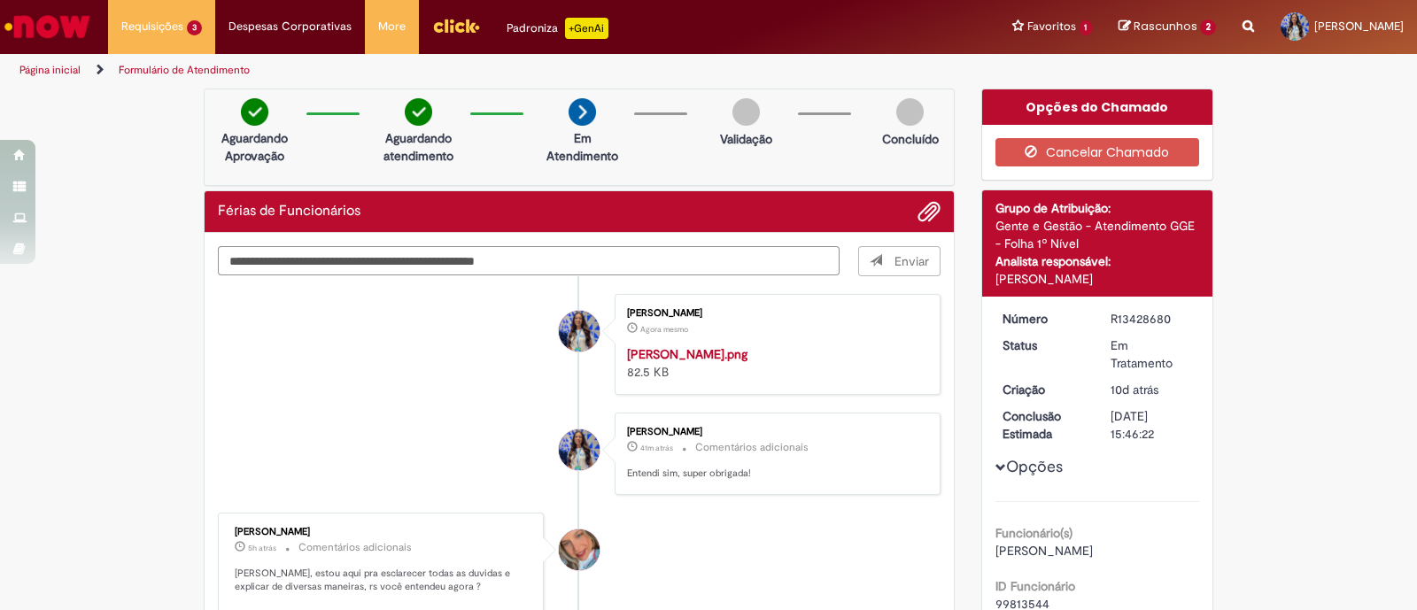
type textarea "**********"
